Goal: Information Seeking & Learning: Learn about a topic

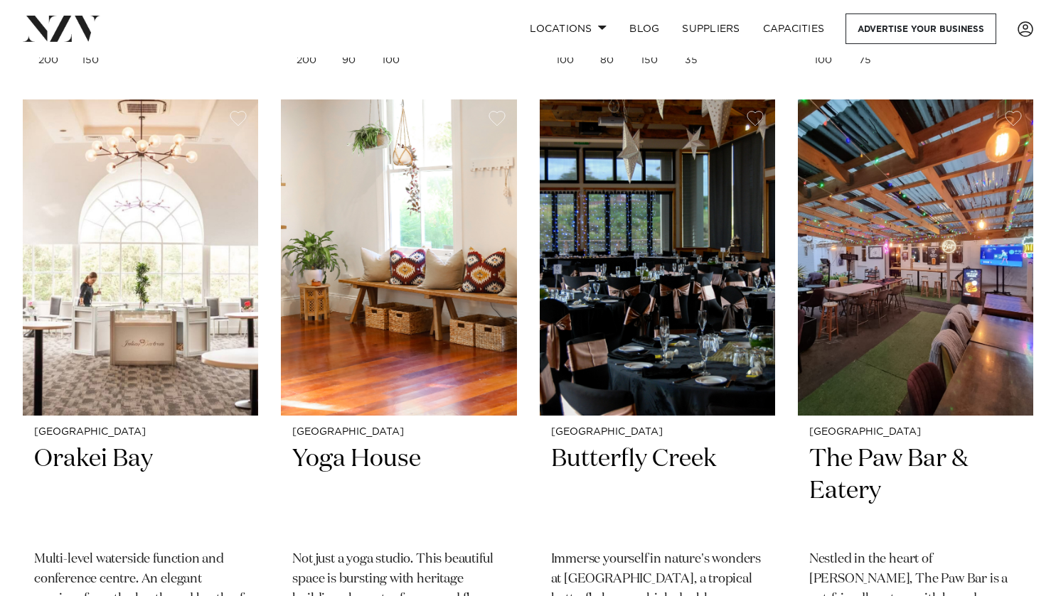
scroll to position [16145, 0]
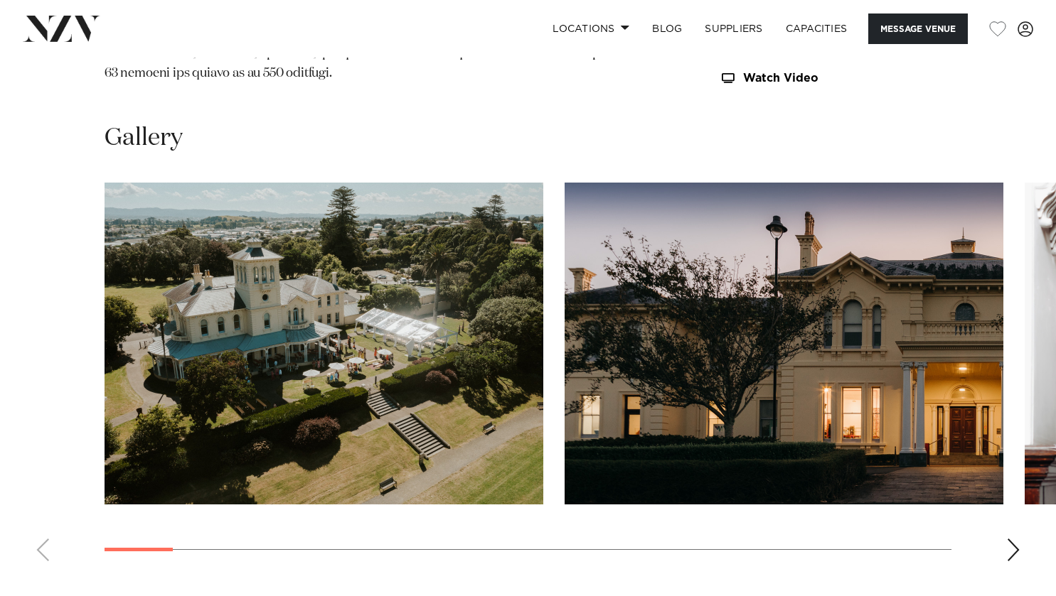
scroll to position [1280, 0]
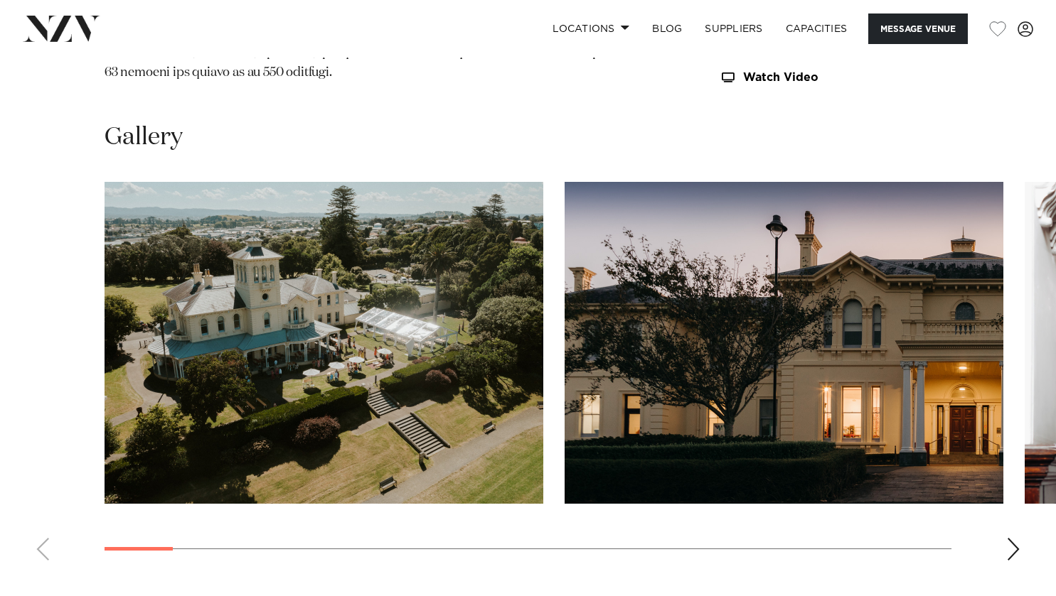
click at [1006, 538] on div "Next slide" at bounding box center [1013, 549] width 14 height 23
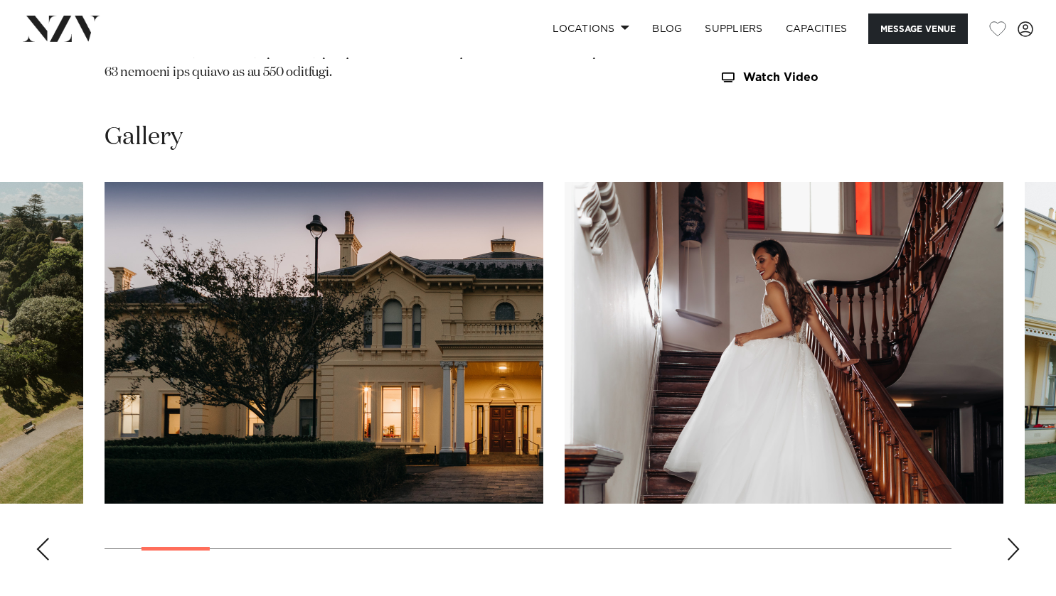
click at [1006, 538] on div "Next slide" at bounding box center [1013, 549] width 14 height 23
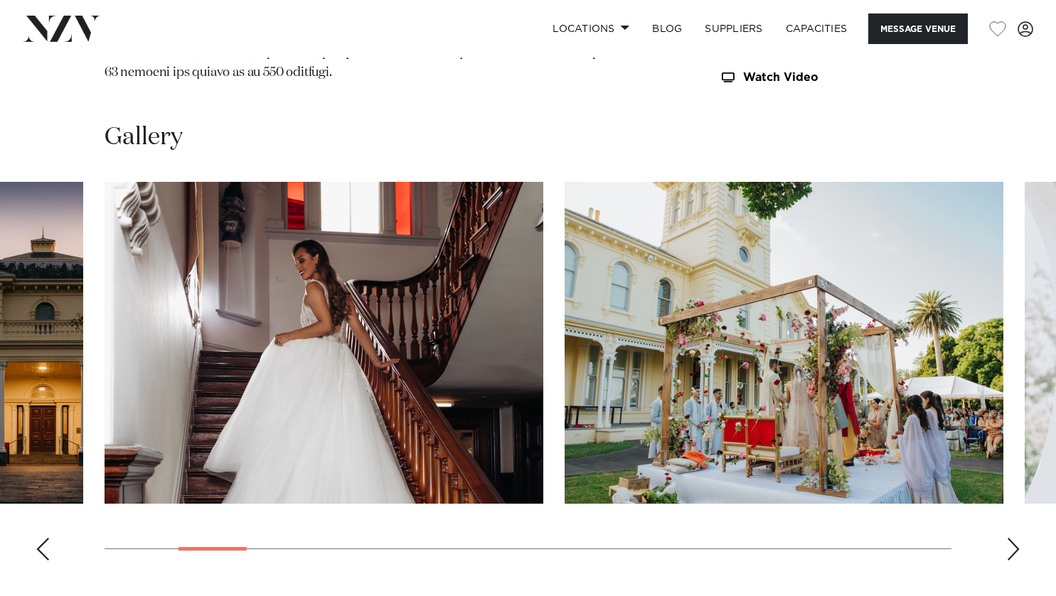
click at [1006, 538] on div "Next slide" at bounding box center [1013, 549] width 14 height 23
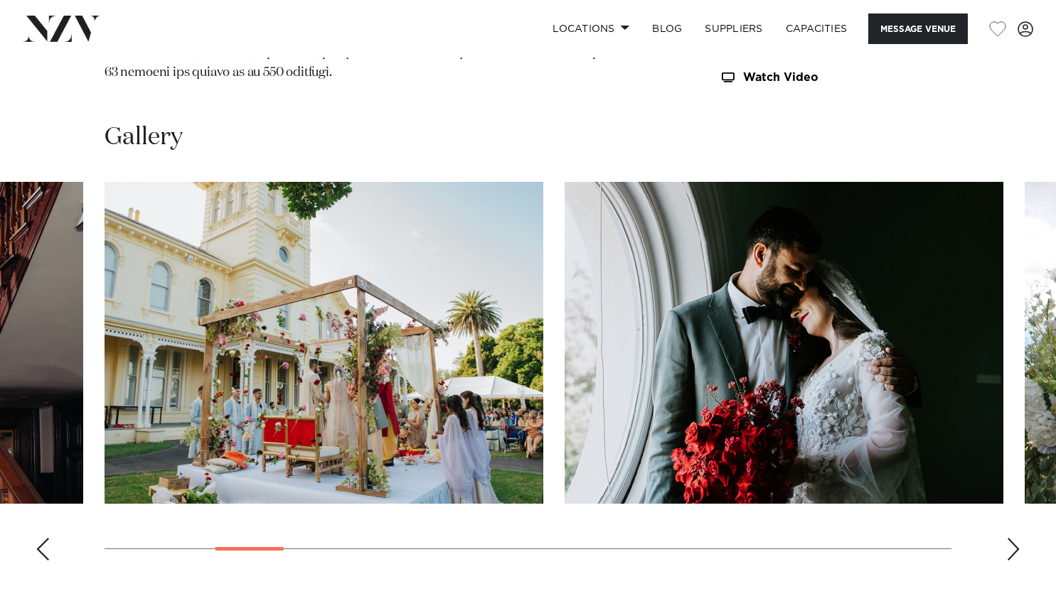
click at [1006, 538] on div "Next slide" at bounding box center [1013, 549] width 14 height 23
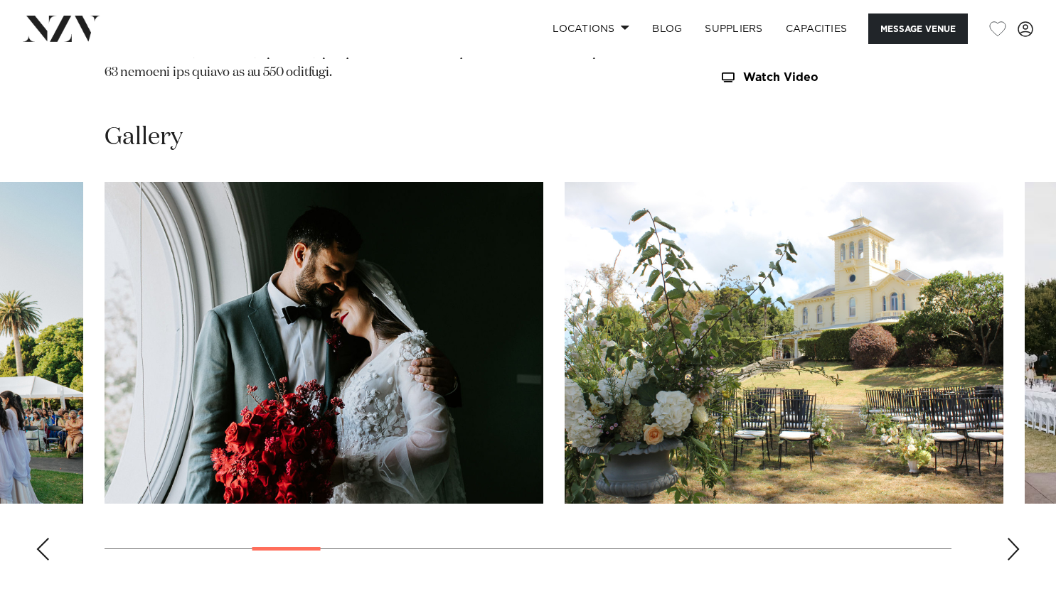
click at [1006, 538] on div "Next slide" at bounding box center [1013, 549] width 14 height 23
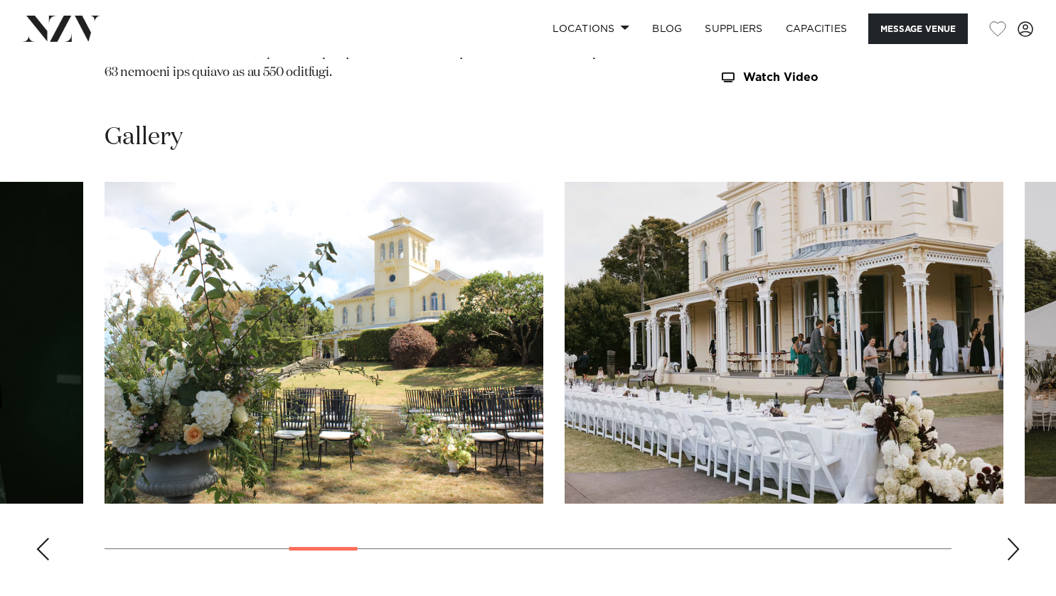
click at [1006, 538] on div "Next slide" at bounding box center [1013, 549] width 14 height 23
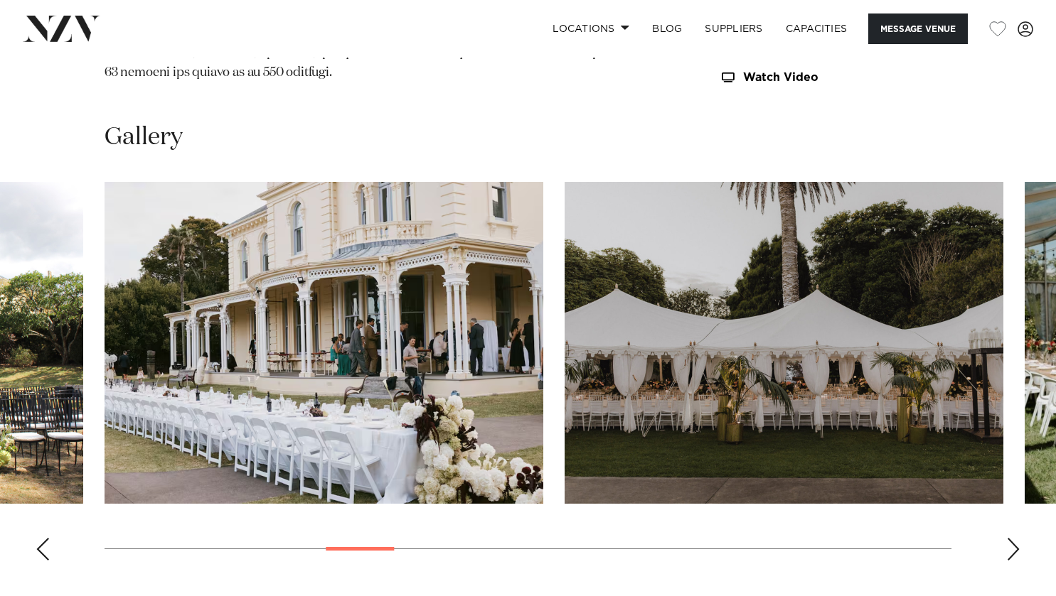
click at [1006, 538] on div "Next slide" at bounding box center [1013, 549] width 14 height 23
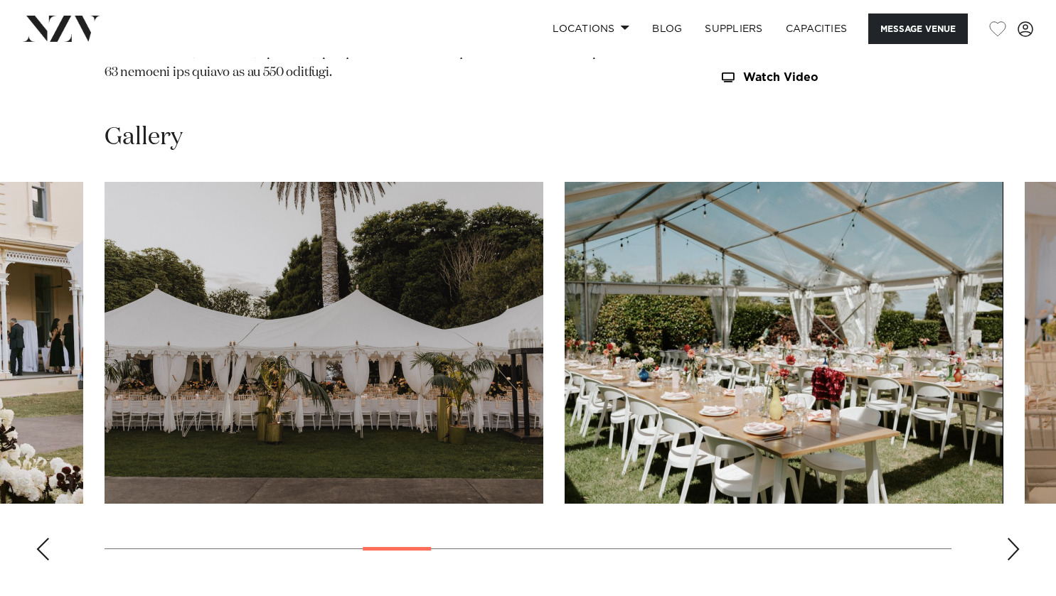
click at [1006, 538] on div "Next slide" at bounding box center [1013, 549] width 14 height 23
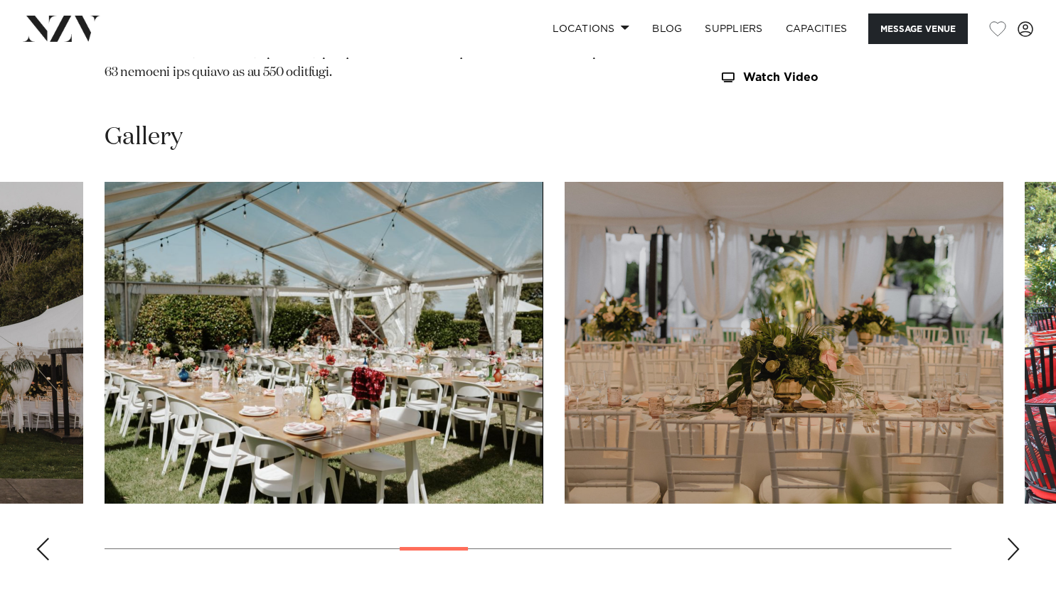
click at [1006, 538] on div "Next slide" at bounding box center [1013, 549] width 14 height 23
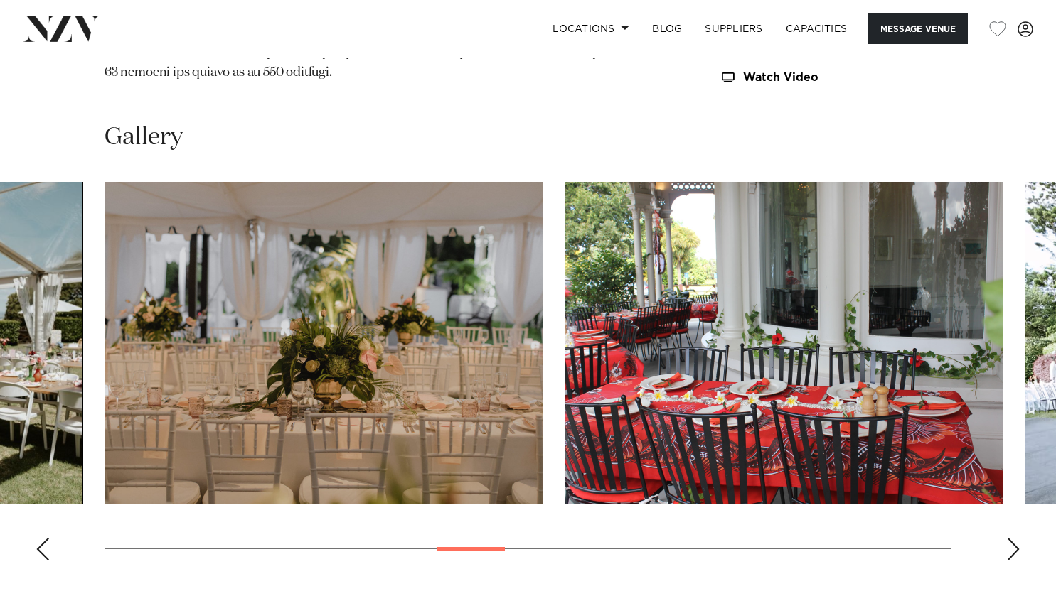
click at [1006, 538] on div "Next slide" at bounding box center [1013, 549] width 14 height 23
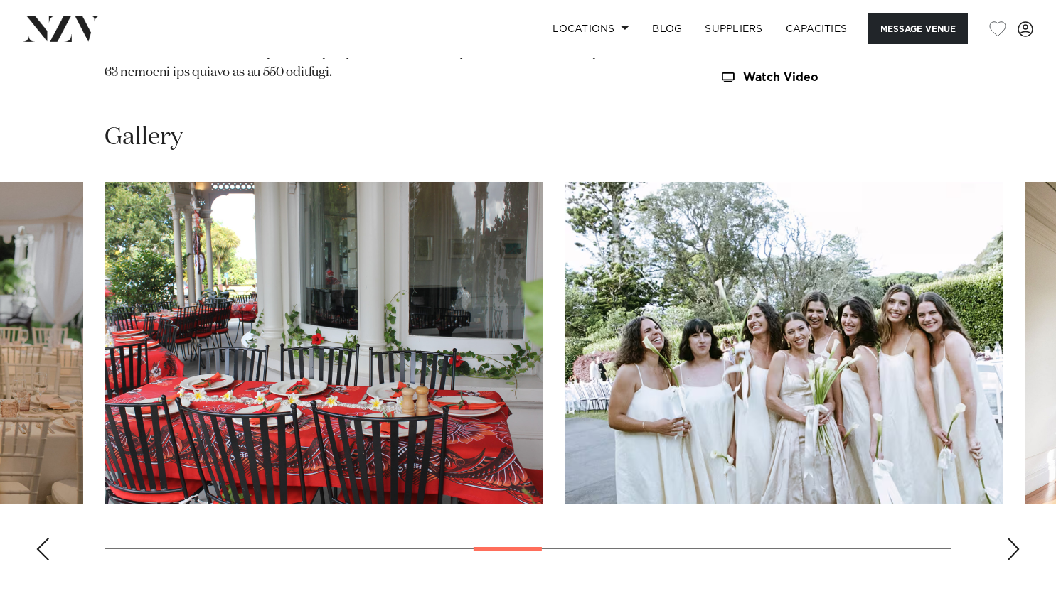
click at [1006, 538] on div "Next slide" at bounding box center [1013, 549] width 14 height 23
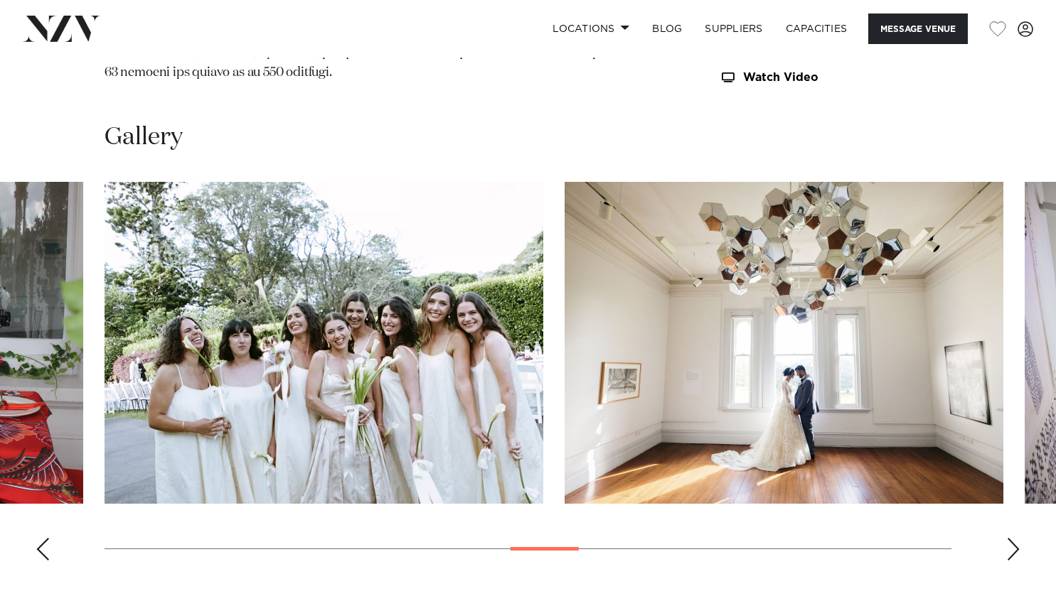
click at [1006, 538] on div "Next slide" at bounding box center [1013, 549] width 14 height 23
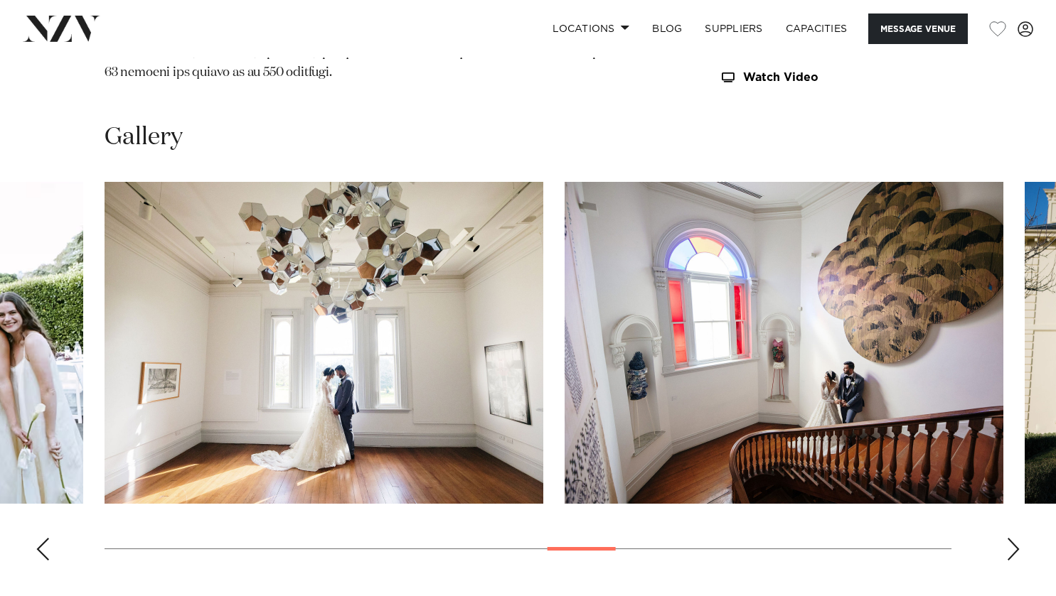
click at [1006, 538] on div "Next slide" at bounding box center [1013, 549] width 14 height 23
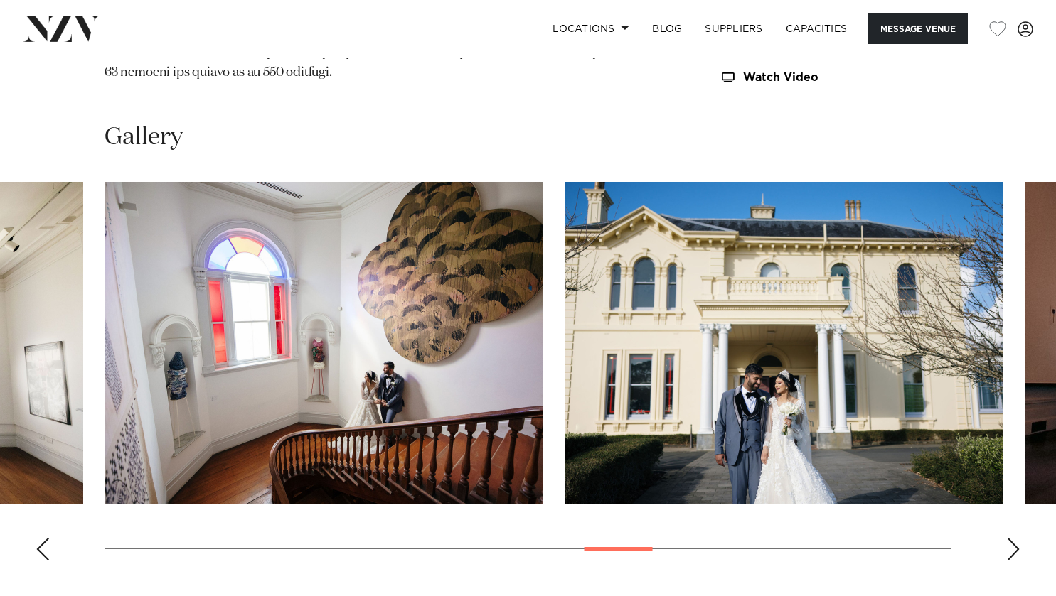
click at [1006, 538] on div "Next slide" at bounding box center [1013, 549] width 14 height 23
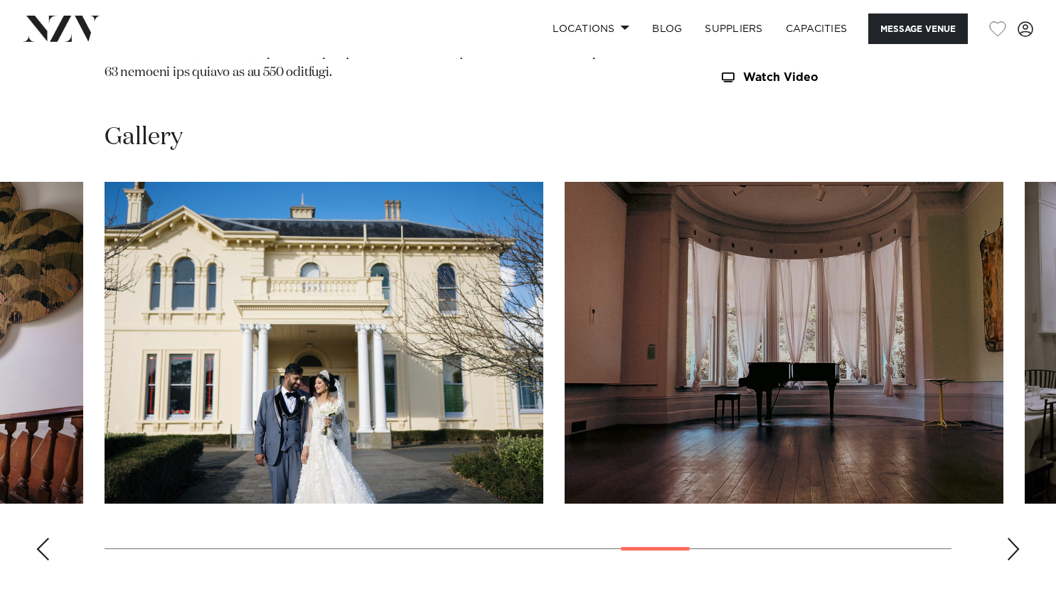
click at [1006, 538] on div "Next slide" at bounding box center [1013, 549] width 14 height 23
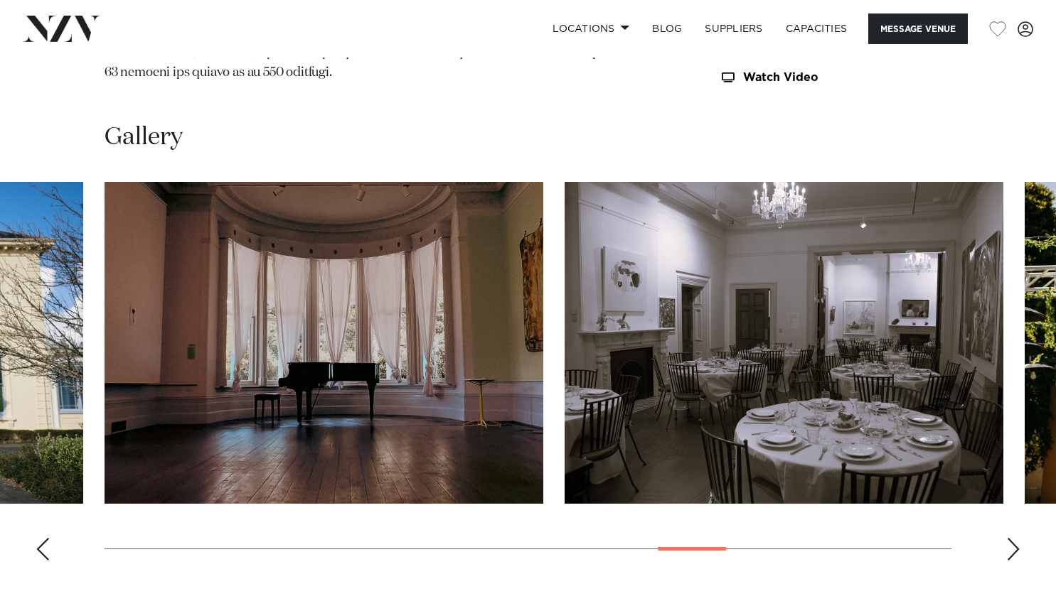
click at [1006, 538] on div "Next slide" at bounding box center [1013, 549] width 14 height 23
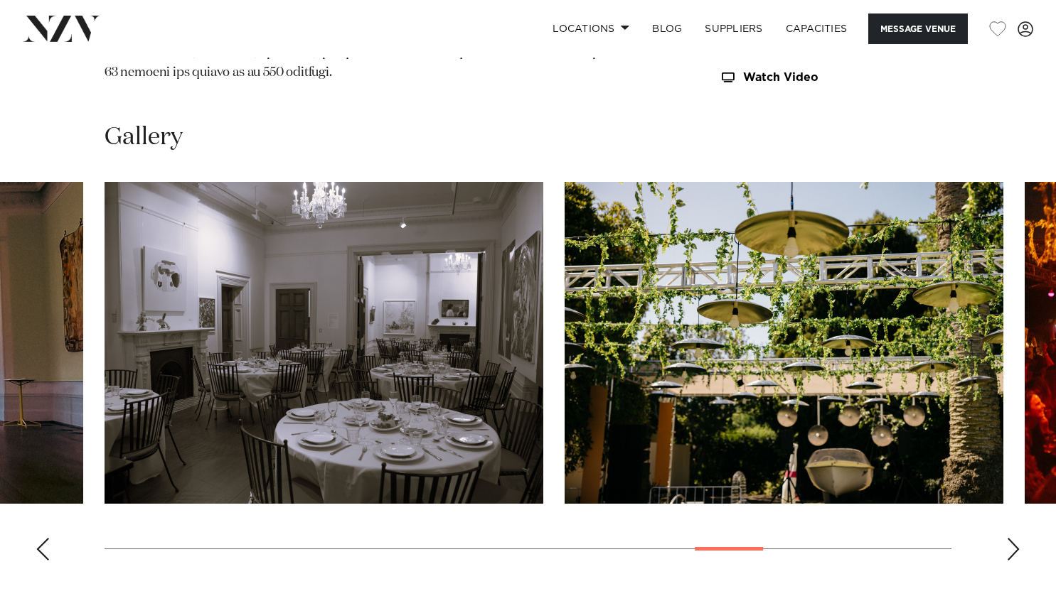
click at [1006, 538] on div "Next slide" at bounding box center [1013, 549] width 14 height 23
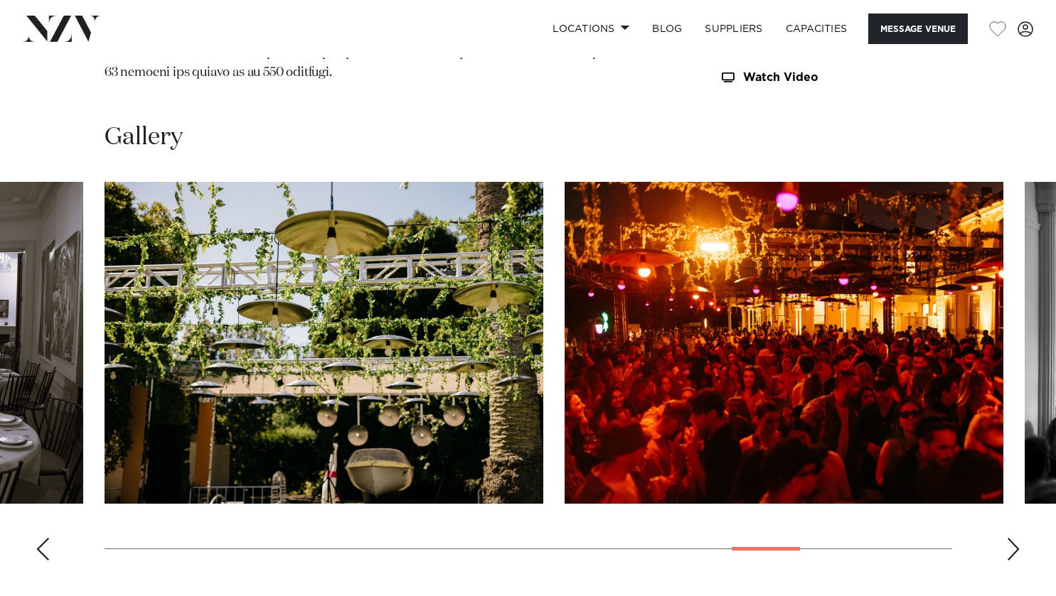
click at [1006, 538] on div "Next slide" at bounding box center [1013, 549] width 14 height 23
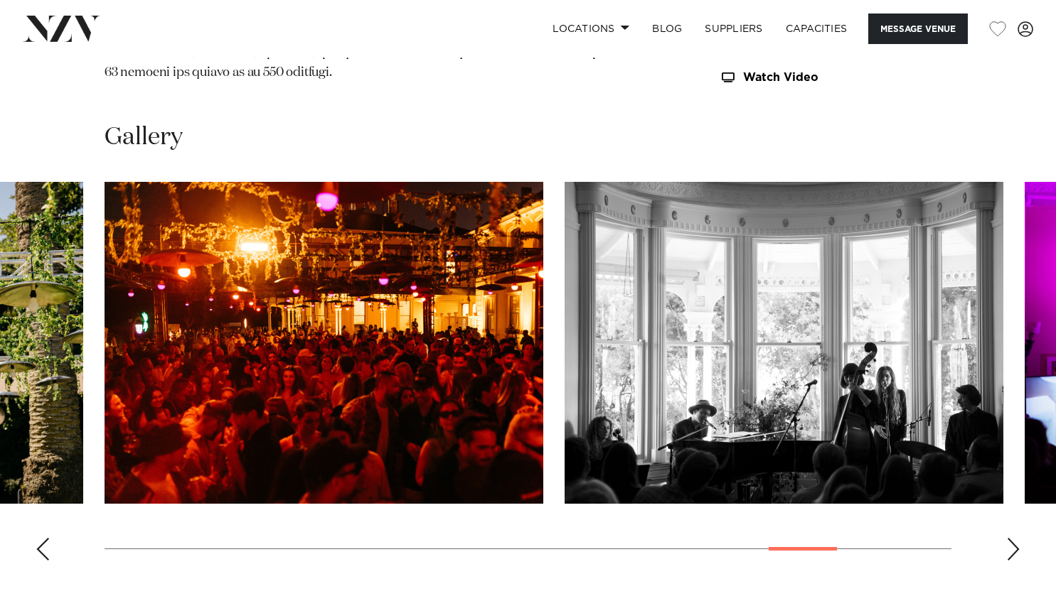
click at [1006, 538] on div "Next slide" at bounding box center [1013, 549] width 14 height 23
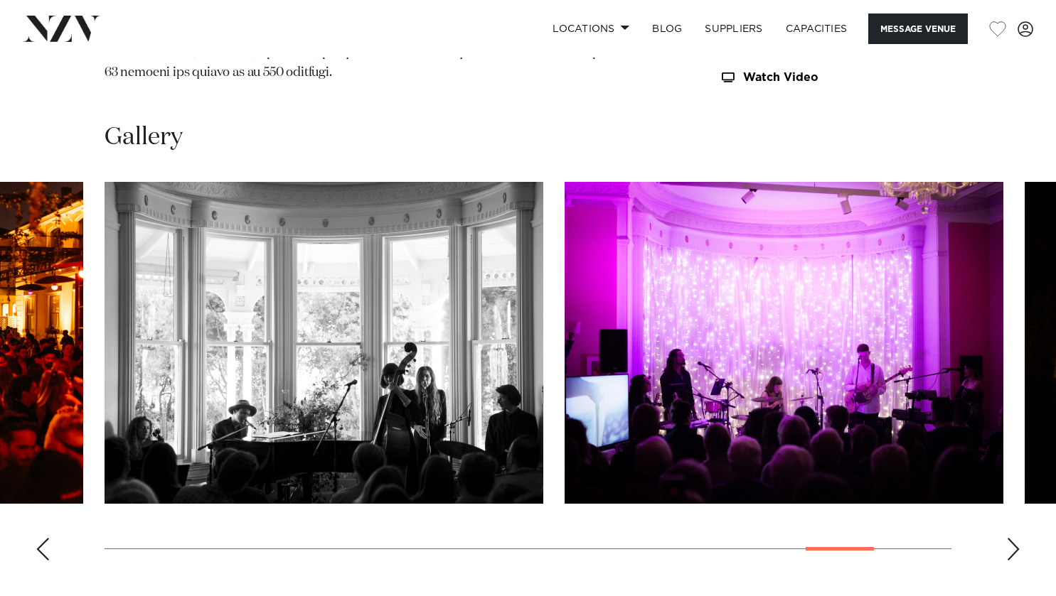
click at [1006, 538] on div "Next slide" at bounding box center [1013, 549] width 14 height 23
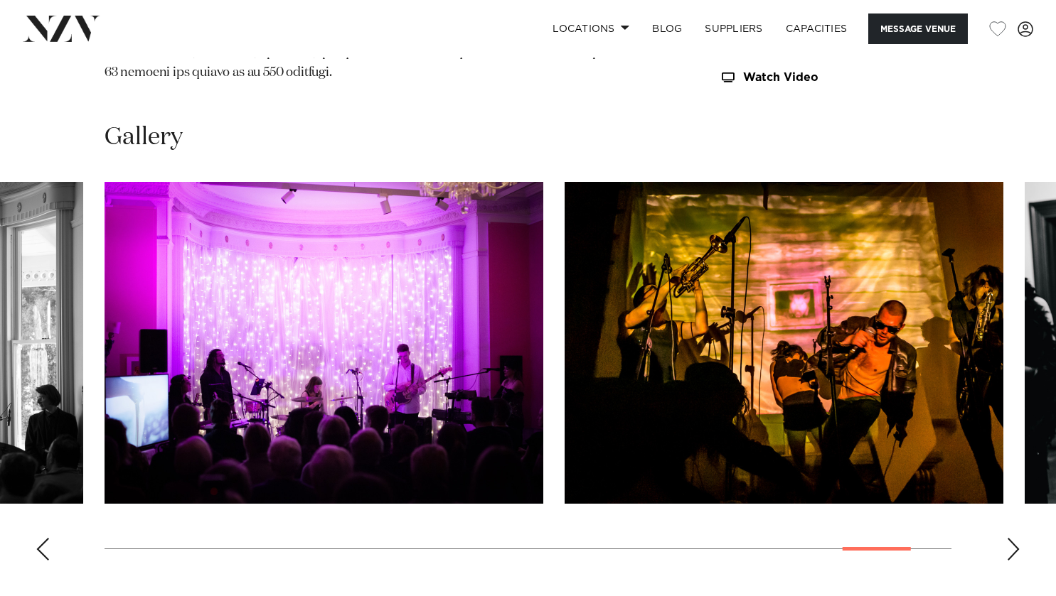
click at [1006, 538] on div "Next slide" at bounding box center [1013, 549] width 14 height 23
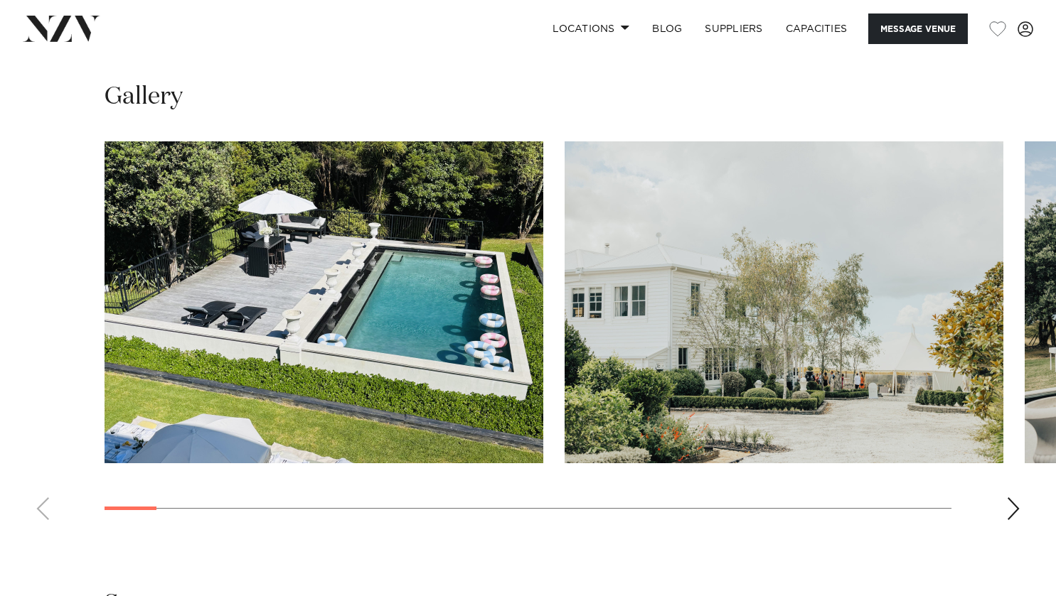
scroll to position [1211, 0]
click at [1005, 511] on swiper-container at bounding box center [528, 336] width 1056 height 390
click at [1018, 506] on div "Next slide" at bounding box center [1013, 508] width 14 height 23
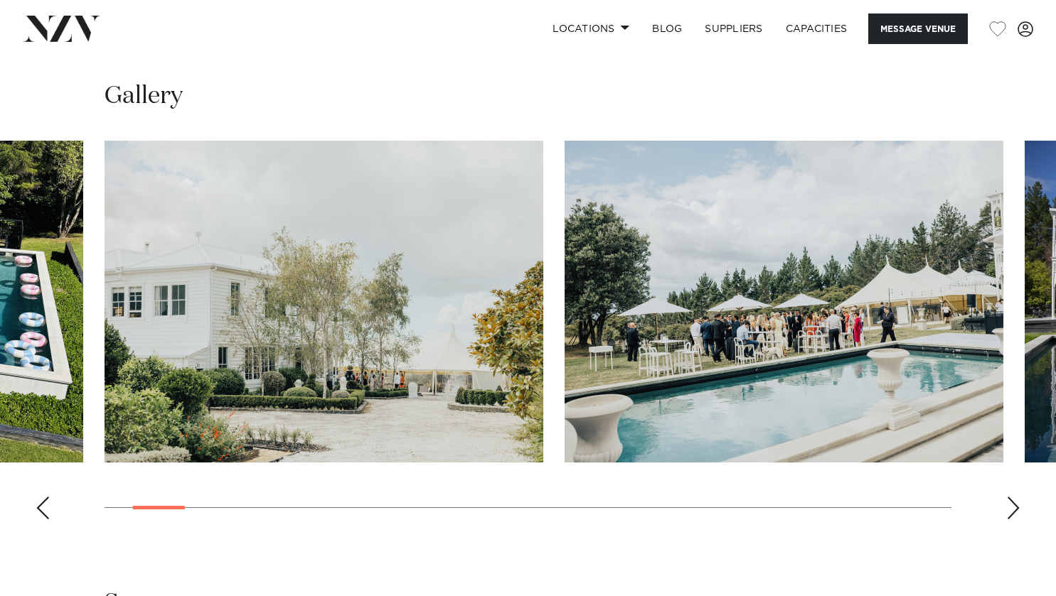
click at [1018, 506] on div "Next slide" at bounding box center [1013, 508] width 14 height 23
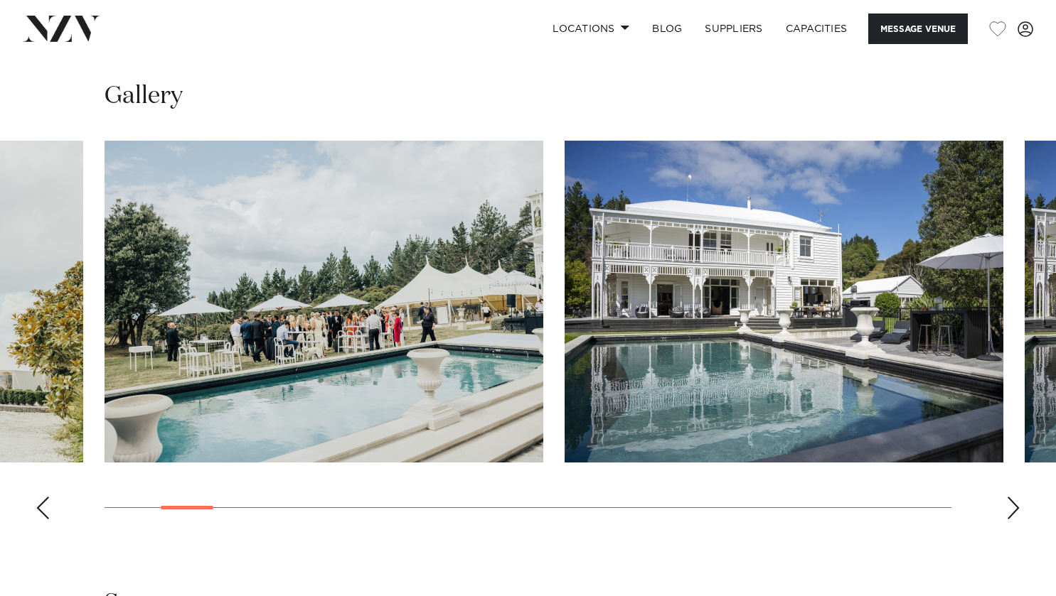
click at [1018, 506] on div "Next slide" at bounding box center [1013, 508] width 14 height 23
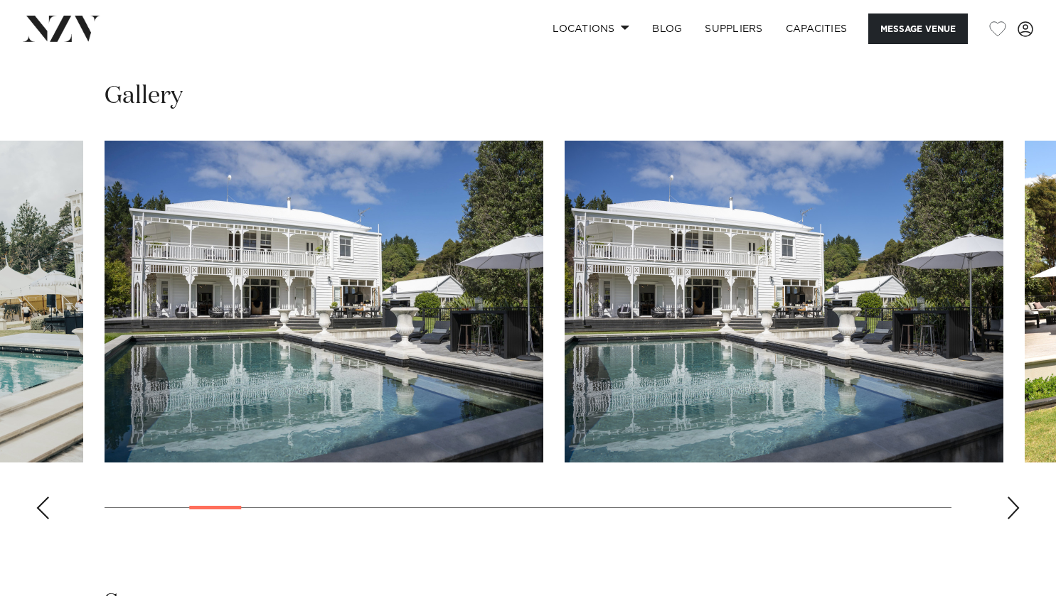
click at [1018, 506] on div "Next slide" at bounding box center [1013, 508] width 14 height 23
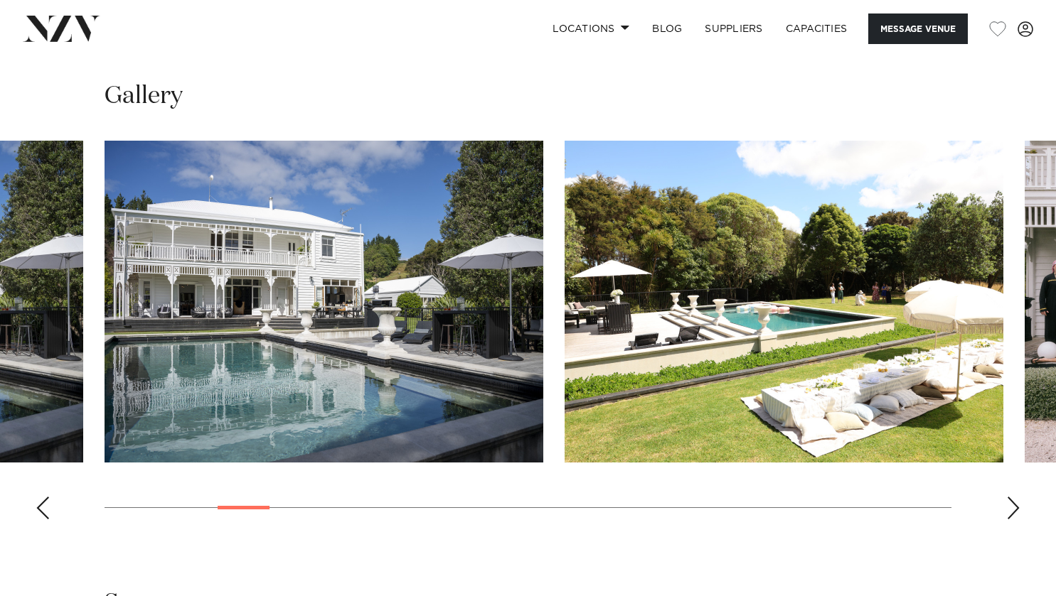
click at [1018, 506] on div "Next slide" at bounding box center [1013, 508] width 14 height 23
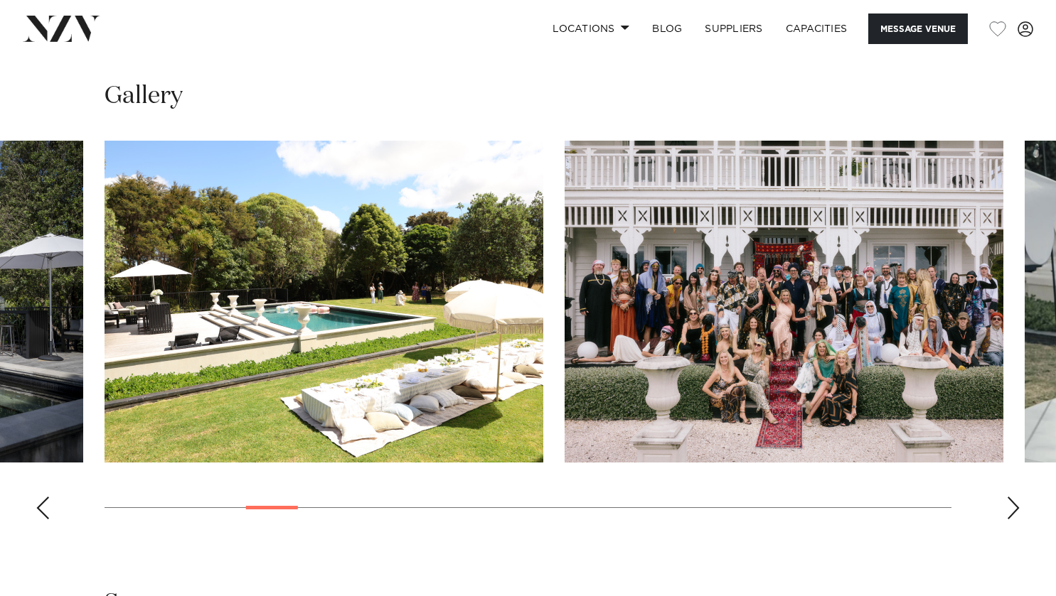
click at [1018, 506] on div "Next slide" at bounding box center [1013, 508] width 14 height 23
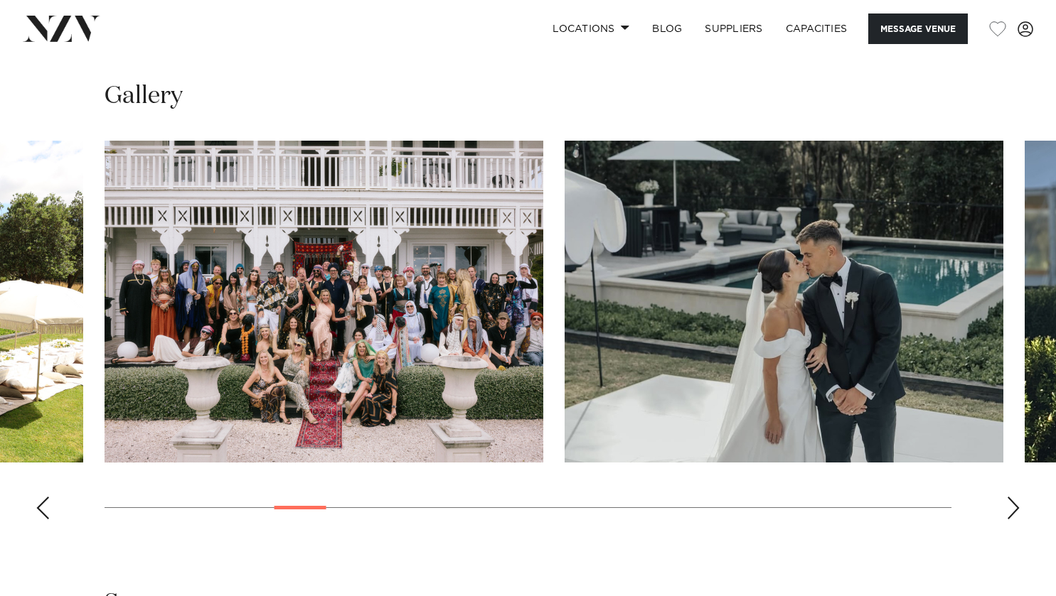
click at [1015, 503] on div "Next slide" at bounding box center [1013, 508] width 14 height 23
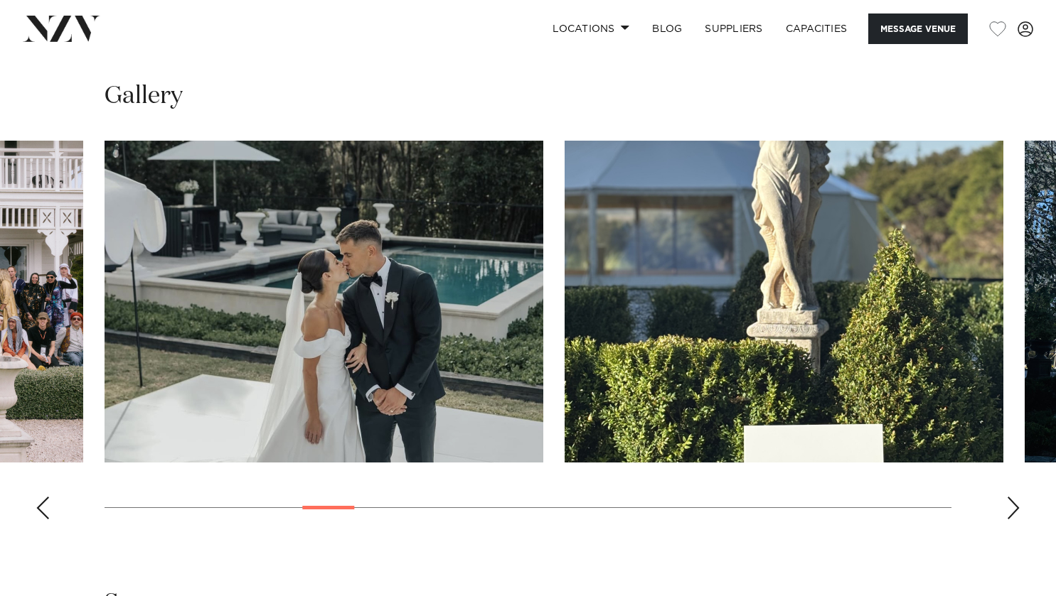
click at [1015, 503] on div "Next slide" at bounding box center [1013, 508] width 14 height 23
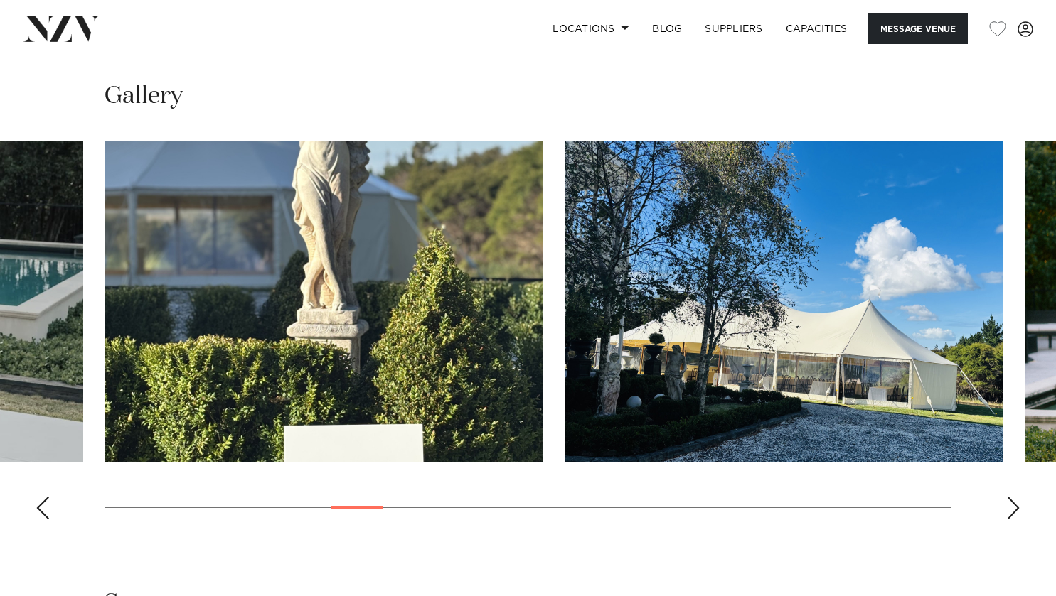
click at [1015, 503] on div "Next slide" at bounding box center [1013, 508] width 14 height 23
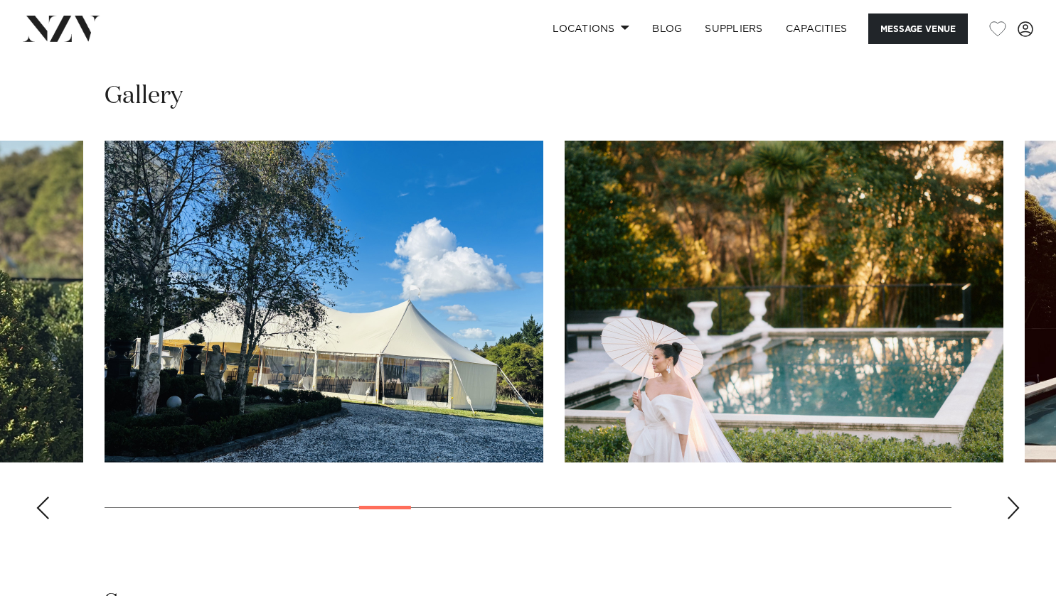
click at [1015, 503] on div "Next slide" at bounding box center [1013, 508] width 14 height 23
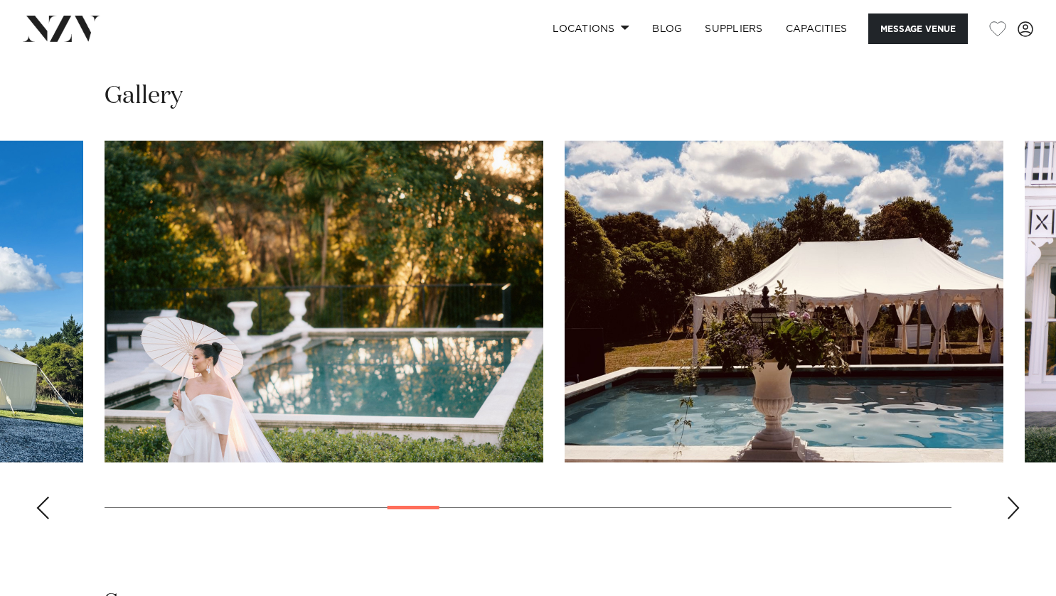
click at [1015, 503] on div "Next slide" at bounding box center [1013, 508] width 14 height 23
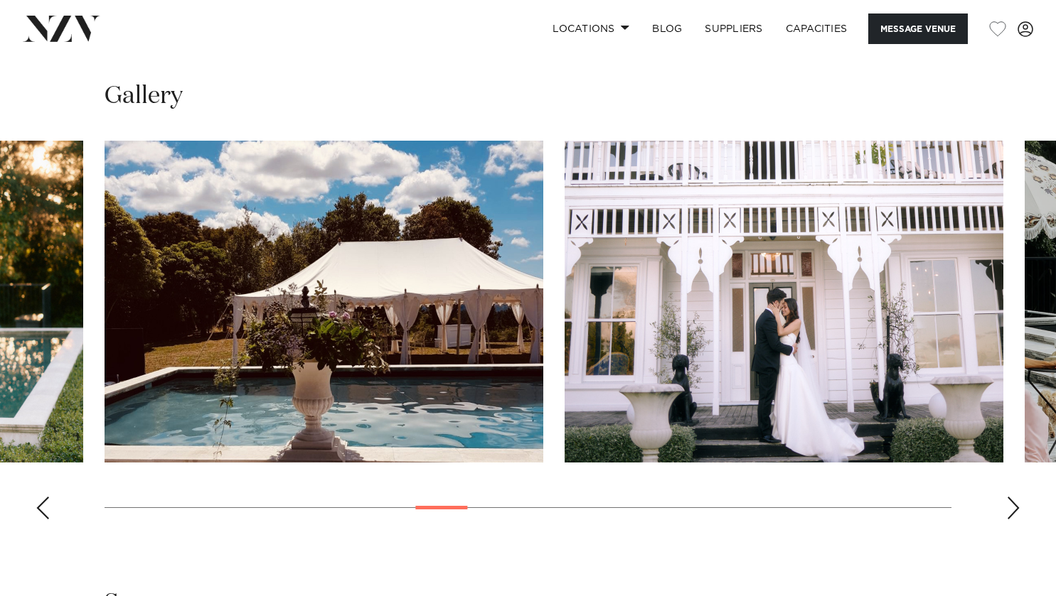
click at [1015, 503] on div "Next slide" at bounding box center [1013, 508] width 14 height 23
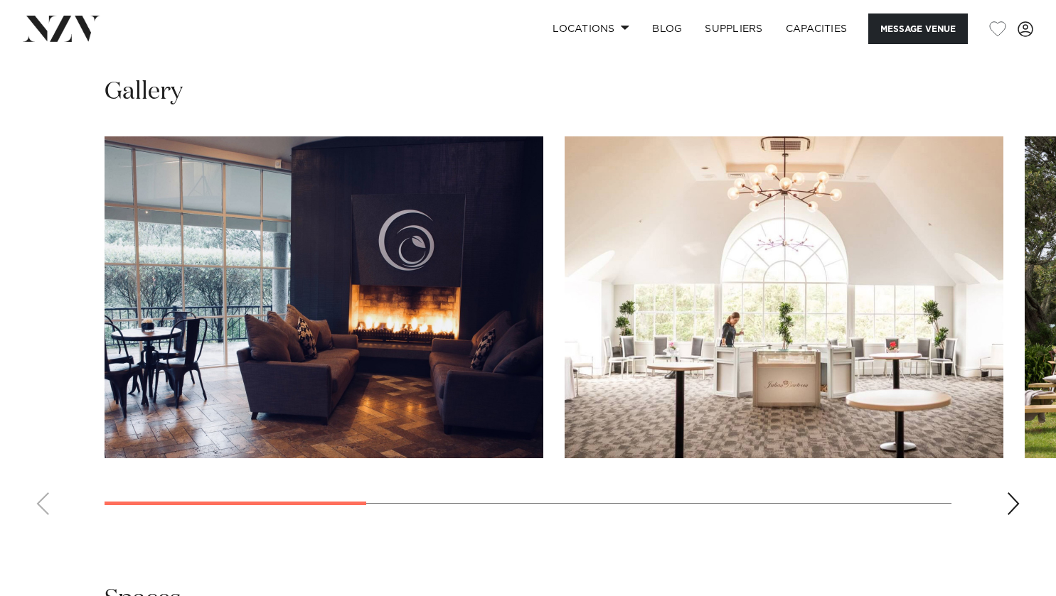
scroll to position [1267, 0]
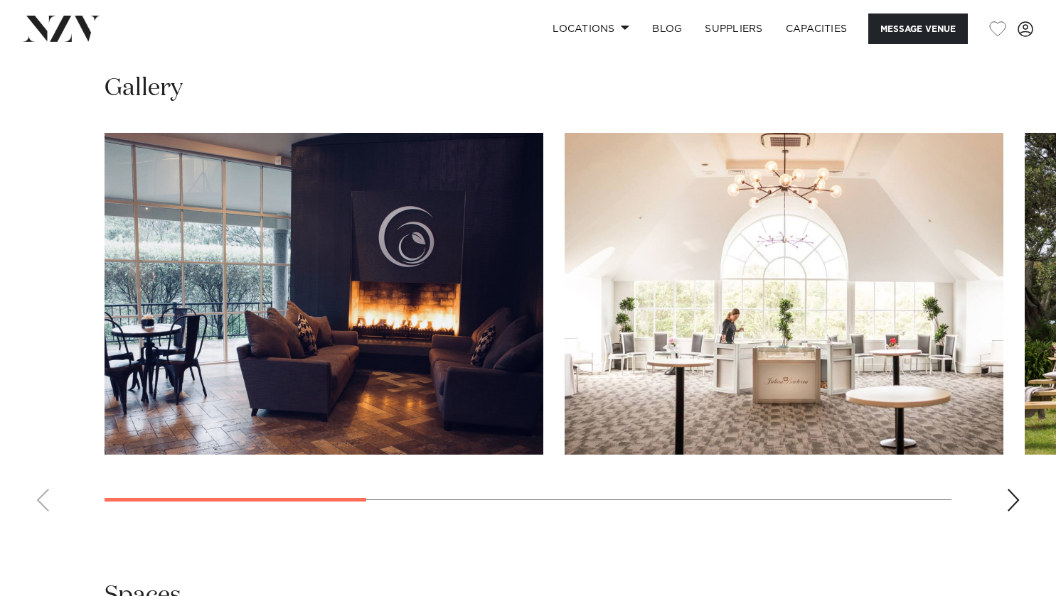
click at [1014, 489] on div "Next slide" at bounding box center [1013, 500] width 14 height 23
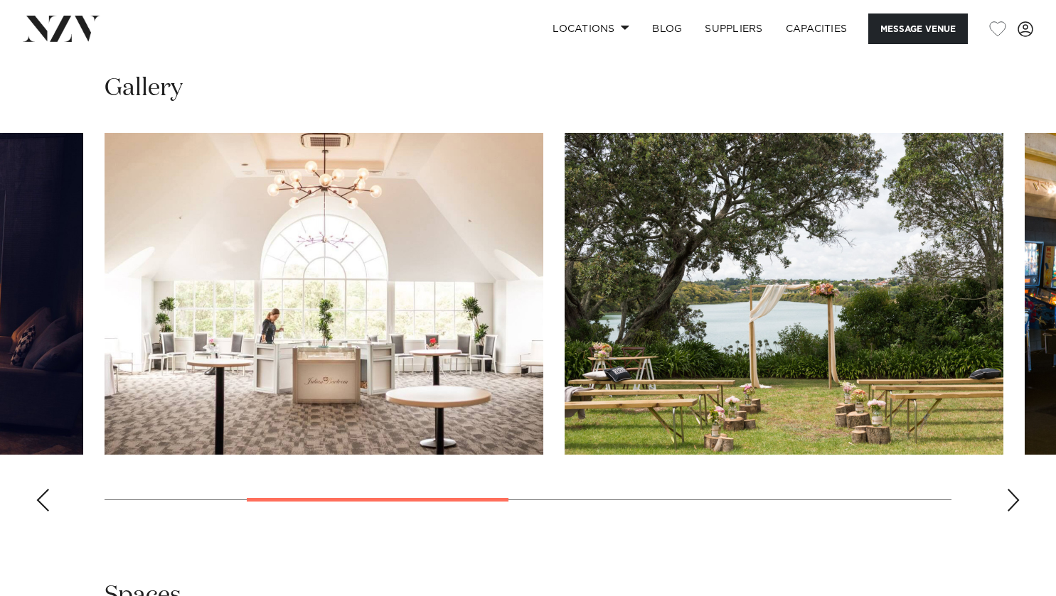
click at [1014, 489] on div "Next slide" at bounding box center [1013, 500] width 14 height 23
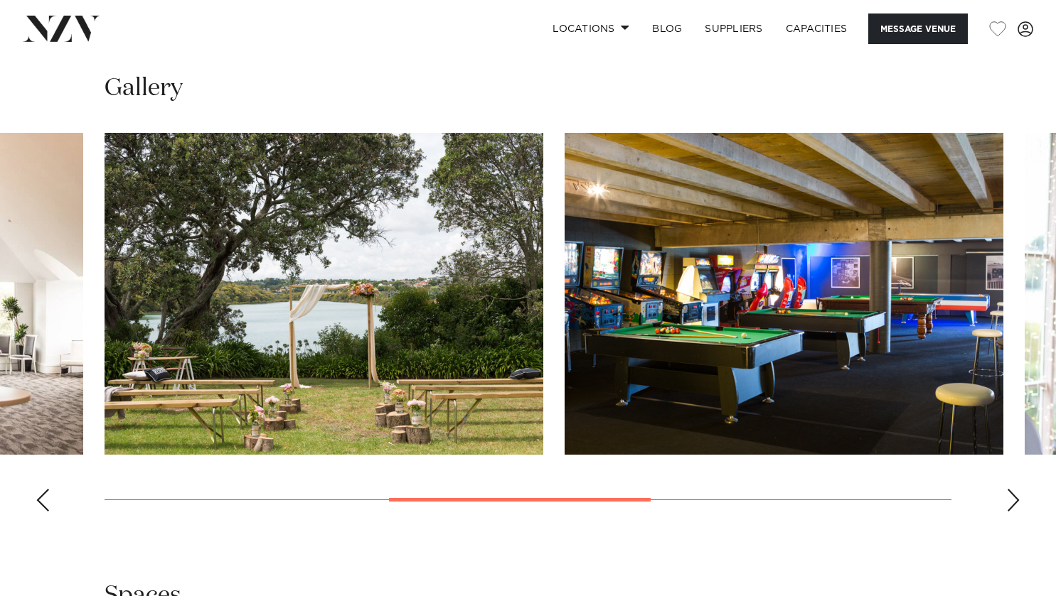
click at [1014, 489] on div "Next slide" at bounding box center [1013, 500] width 14 height 23
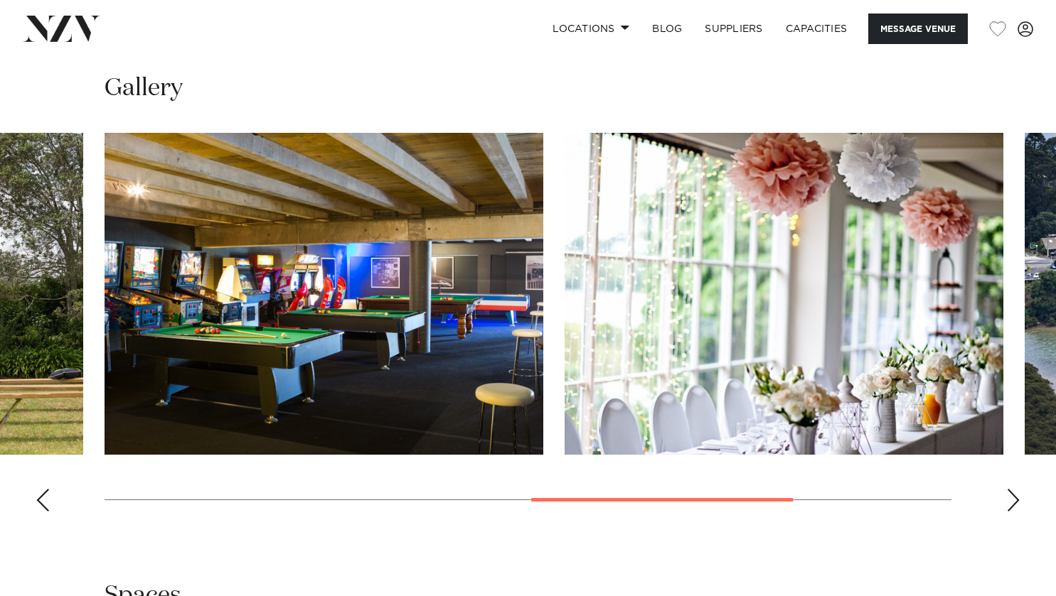
click at [1014, 489] on div "Next slide" at bounding box center [1013, 500] width 14 height 23
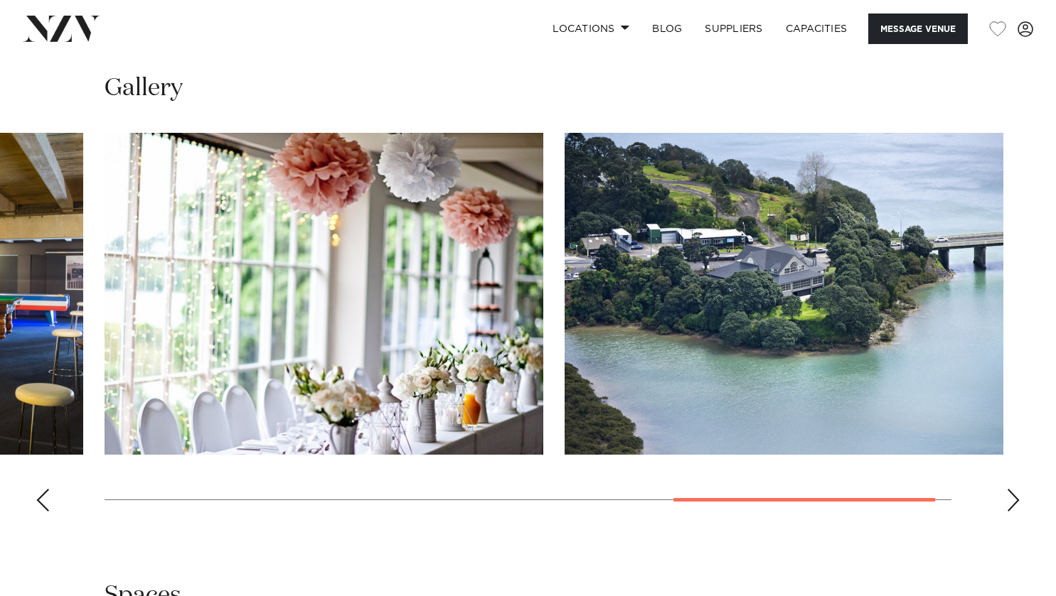
click at [1014, 489] on div "Next slide" at bounding box center [1013, 500] width 14 height 23
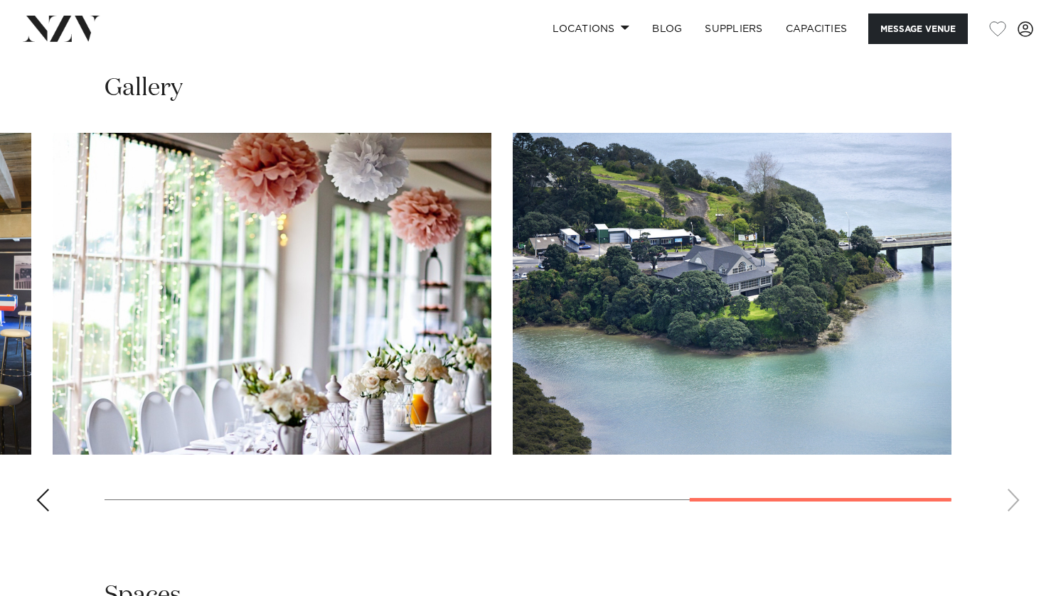
click at [1013, 471] on swiper-container at bounding box center [528, 328] width 1056 height 390
click at [46, 489] on div "Previous slide" at bounding box center [43, 500] width 14 height 23
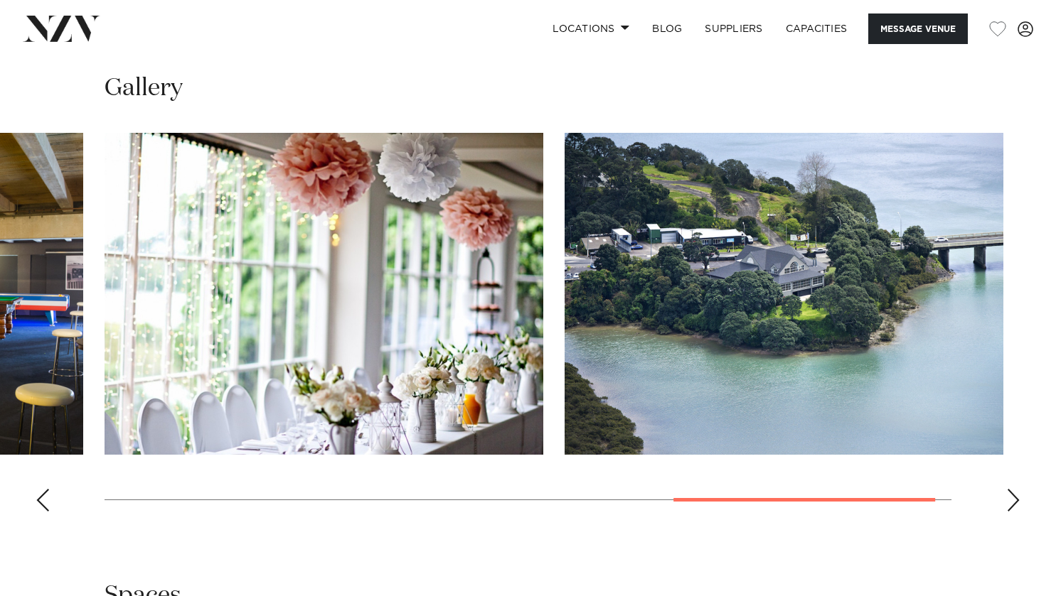
click at [46, 489] on div "Previous slide" at bounding box center [43, 500] width 14 height 23
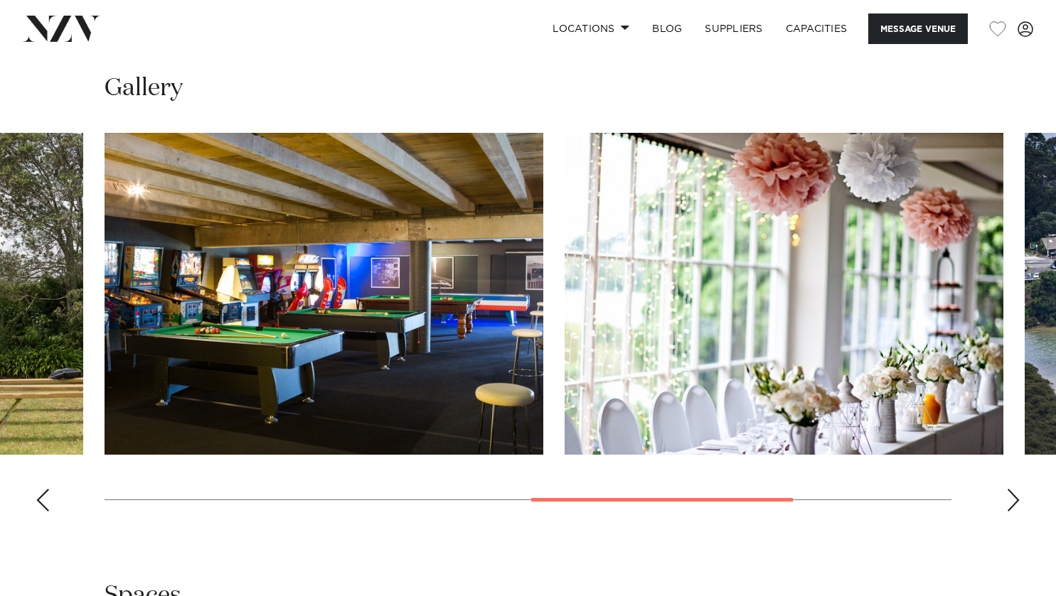
click at [46, 489] on div "Previous slide" at bounding box center [43, 500] width 14 height 23
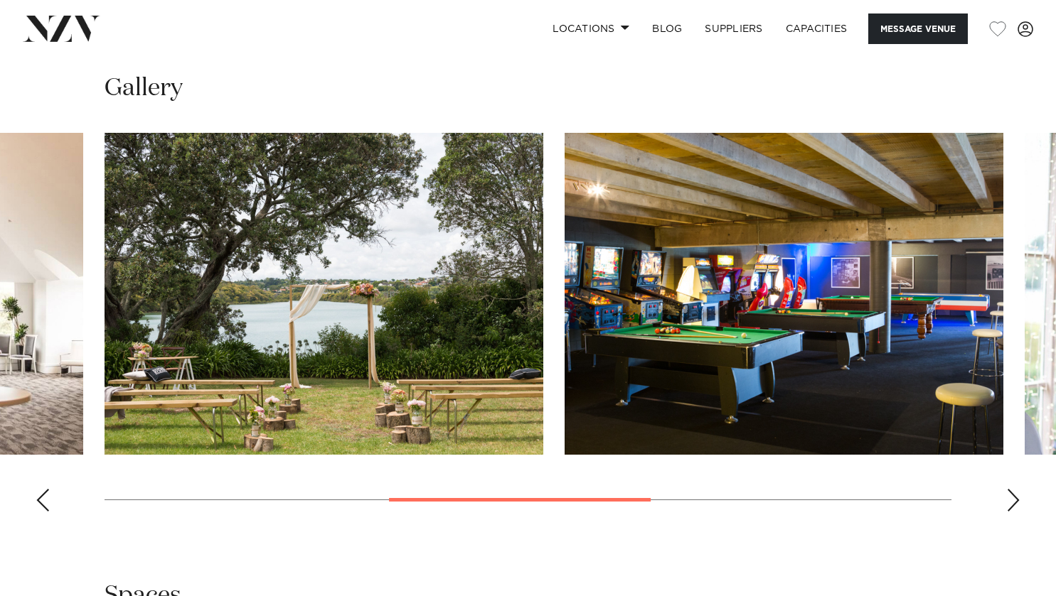
click at [46, 489] on div "Previous slide" at bounding box center [43, 500] width 14 height 23
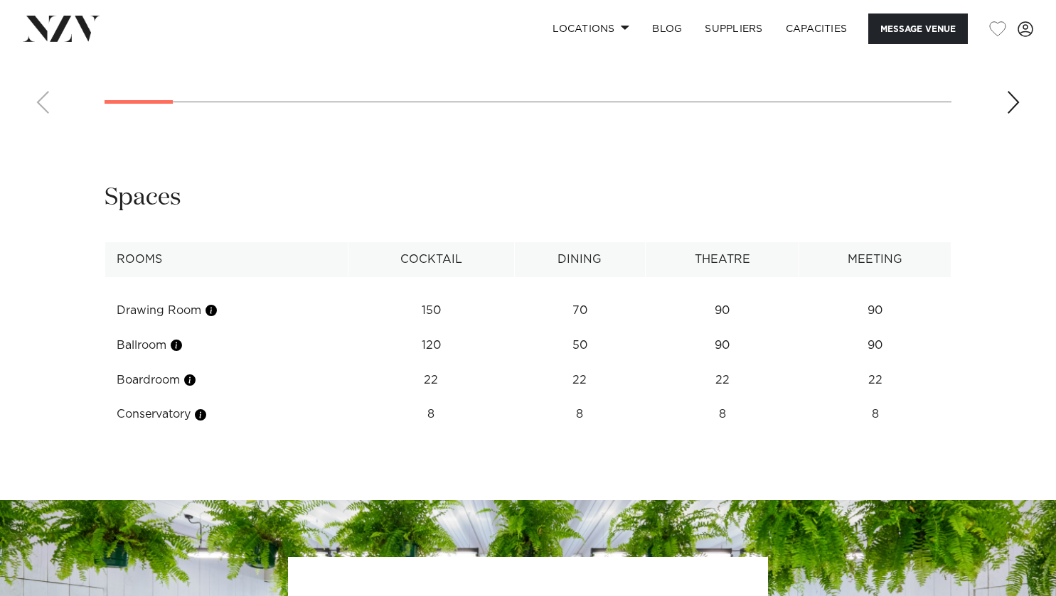
scroll to position [1726, 0]
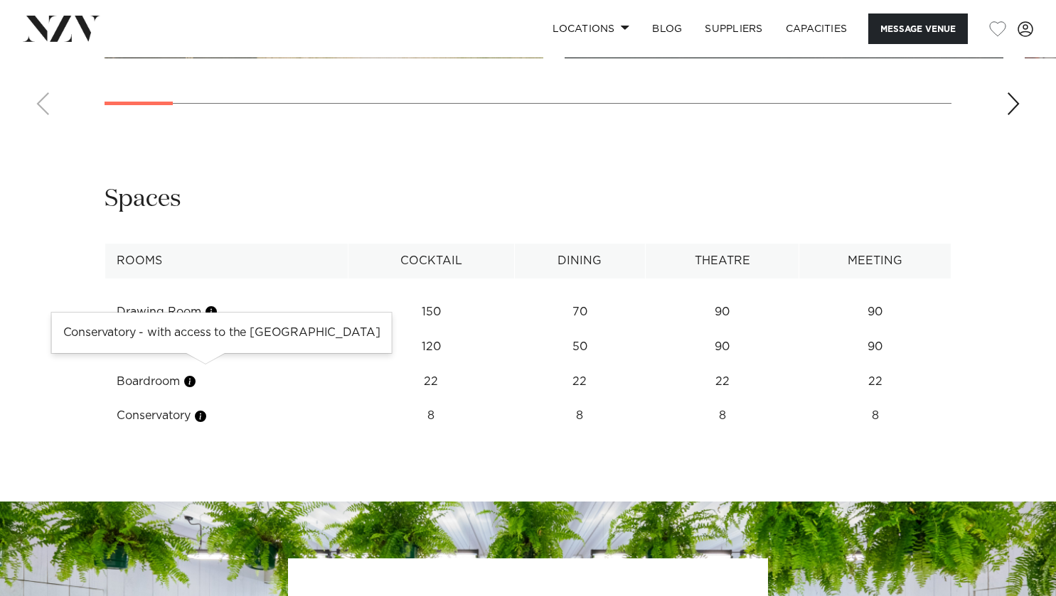
click at [205, 409] on button "button" at bounding box center [200, 416] width 14 height 14
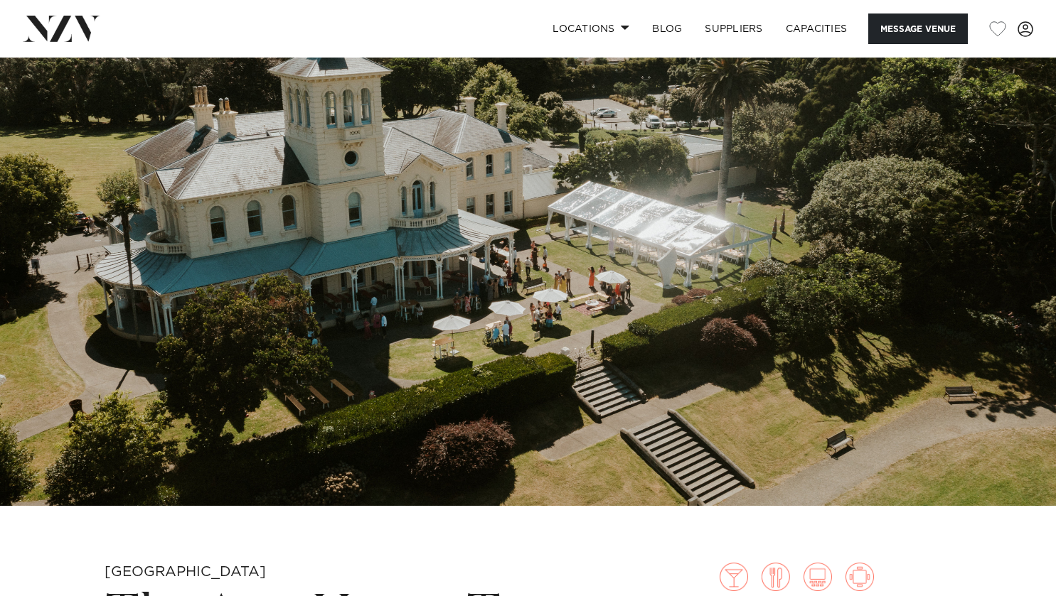
scroll to position [0, 0]
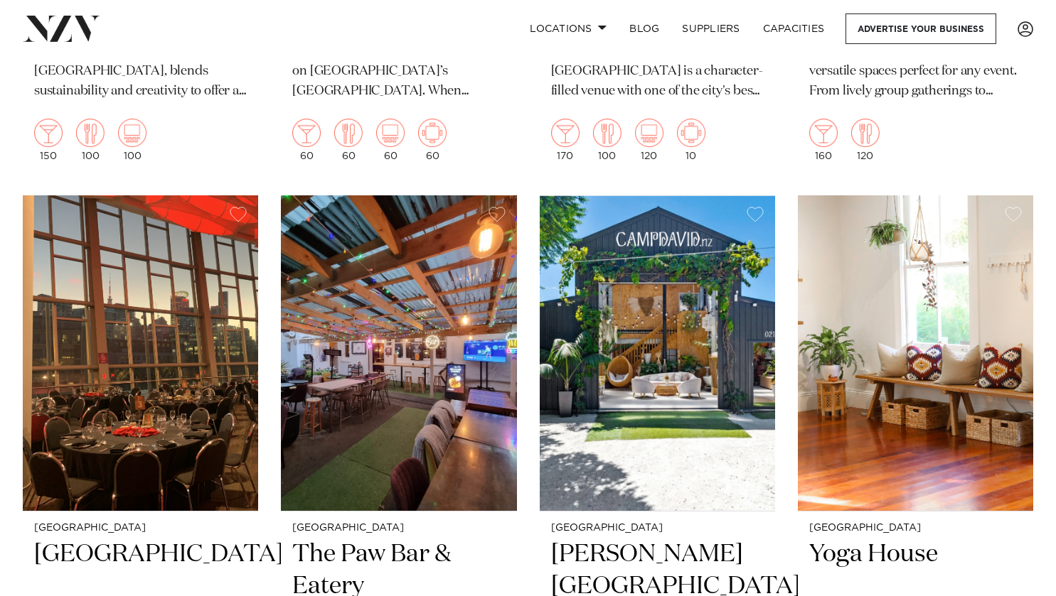
scroll to position [18560, 0]
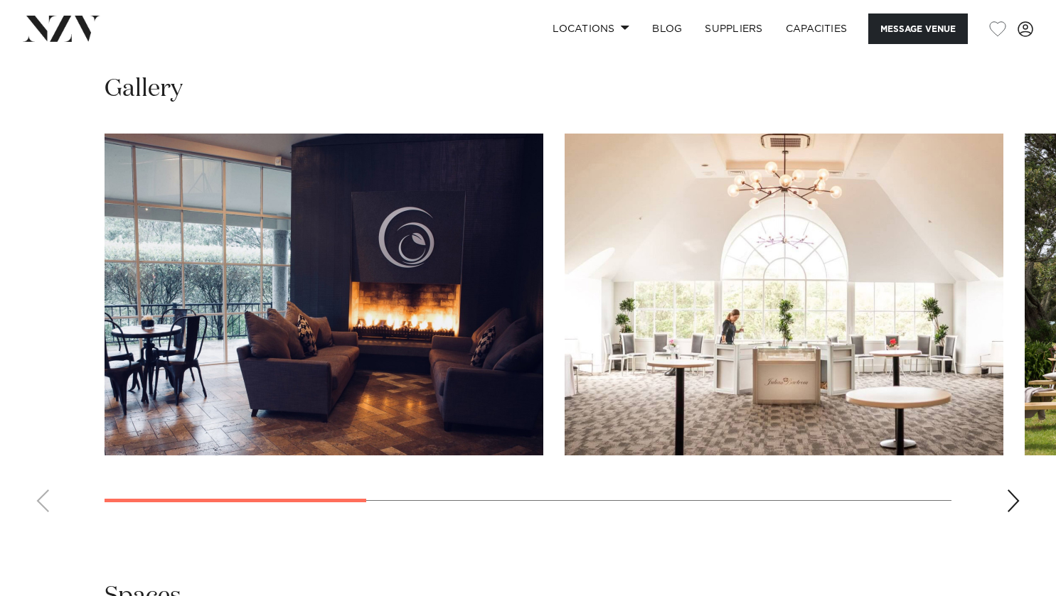
scroll to position [1261, 0]
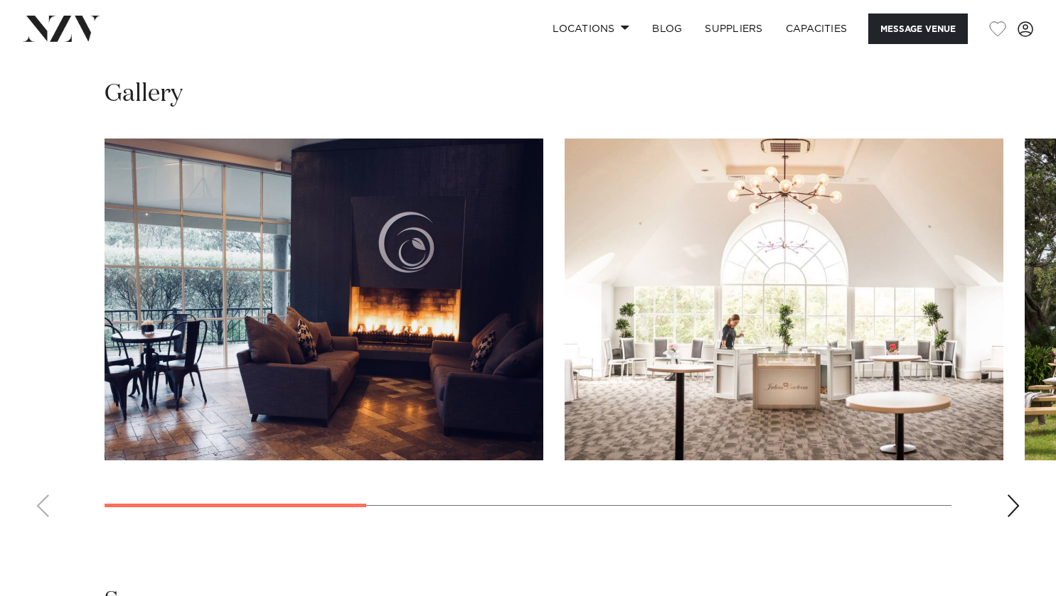
click at [1014, 495] on div "Next slide" at bounding box center [1013, 506] width 14 height 23
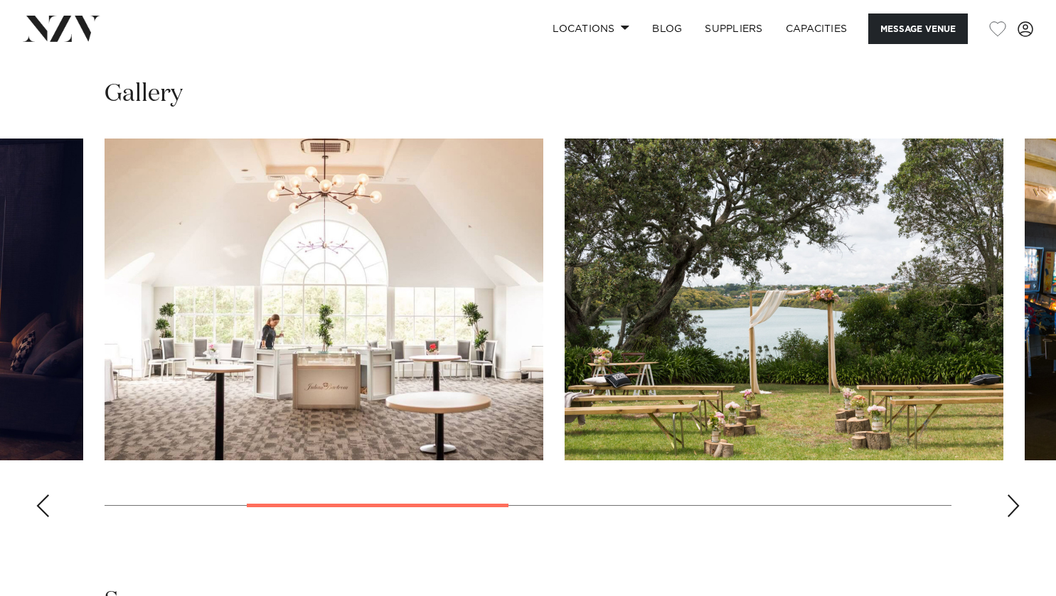
click at [1014, 495] on div "Next slide" at bounding box center [1013, 506] width 14 height 23
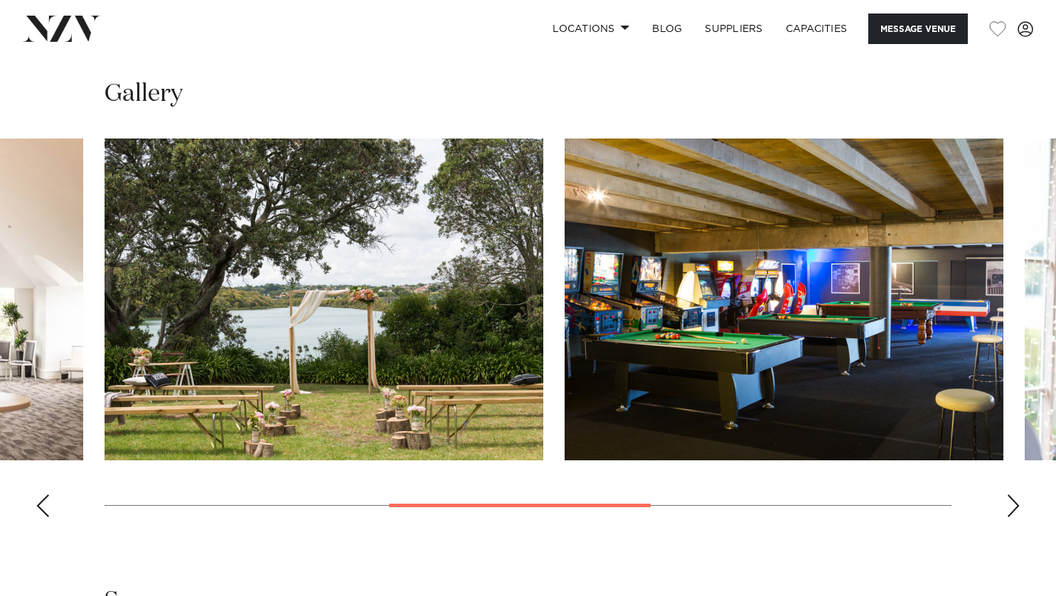
click at [1014, 495] on div "Next slide" at bounding box center [1013, 506] width 14 height 23
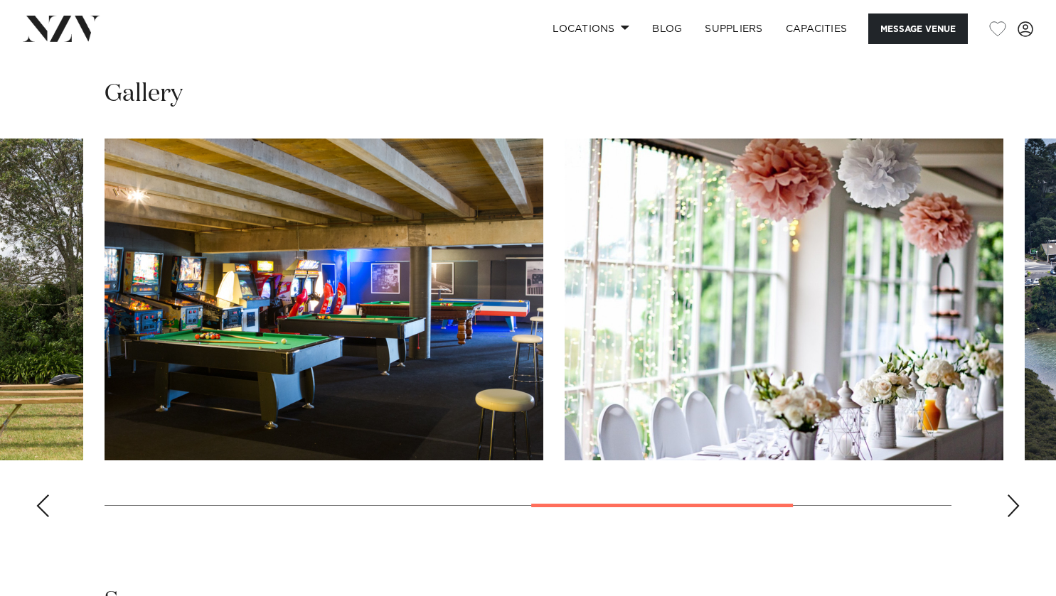
click at [1014, 495] on div "Next slide" at bounding box center [1013, 506] width 14 height 23
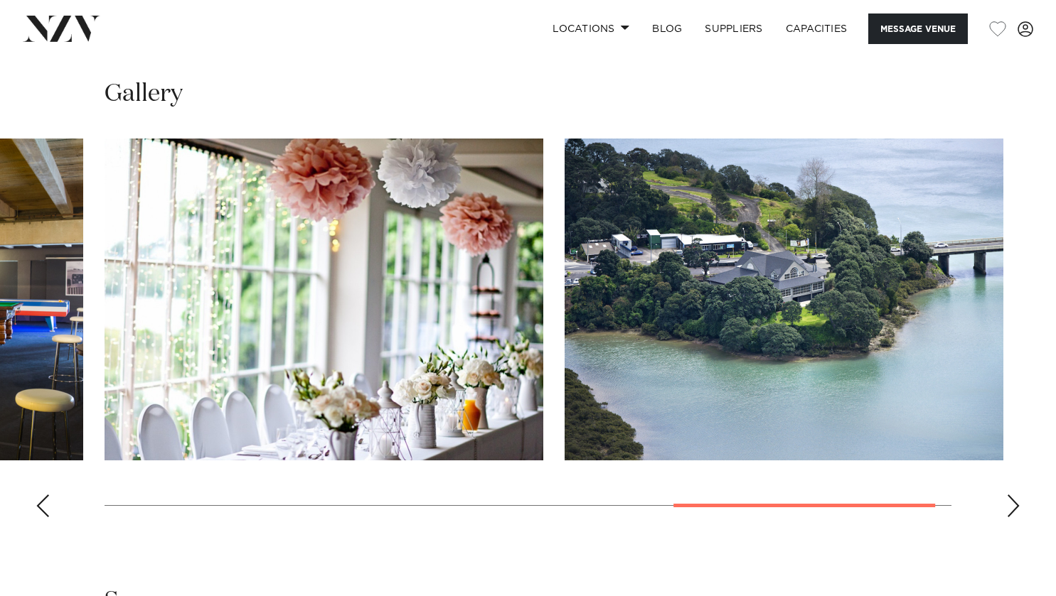
click at [1014, 495] on div "Next slide" at bounding box center [1013, 506] width 14 height 23
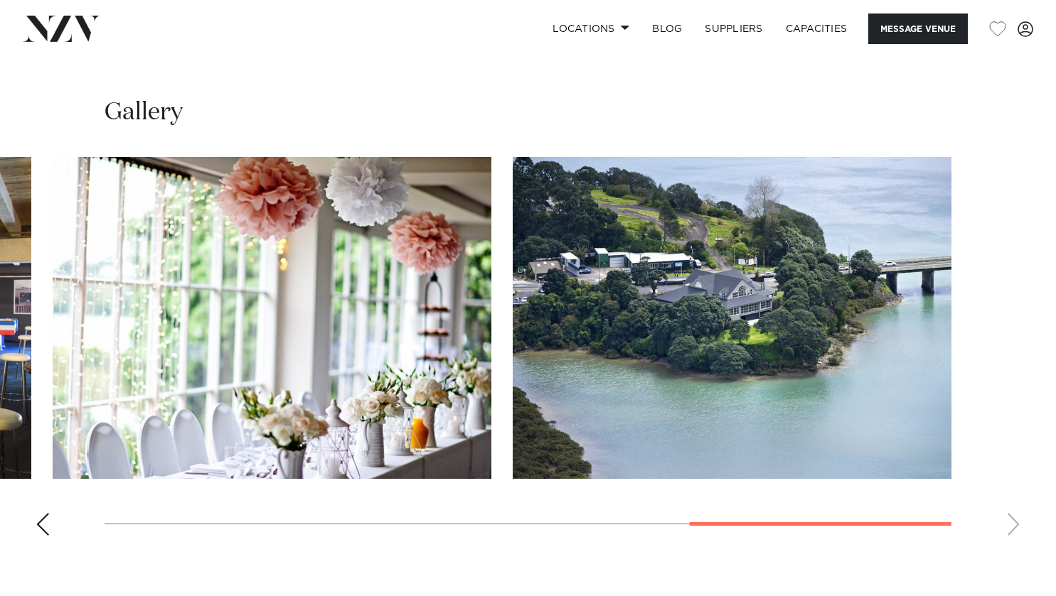
scroll to position [1242, 0]
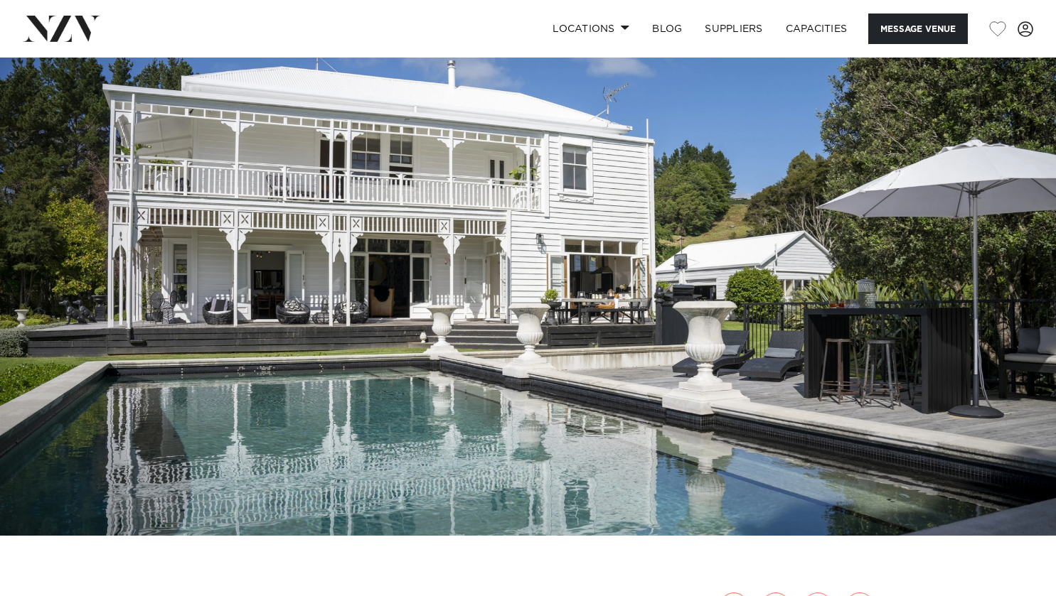
scroll to position [16, 0]
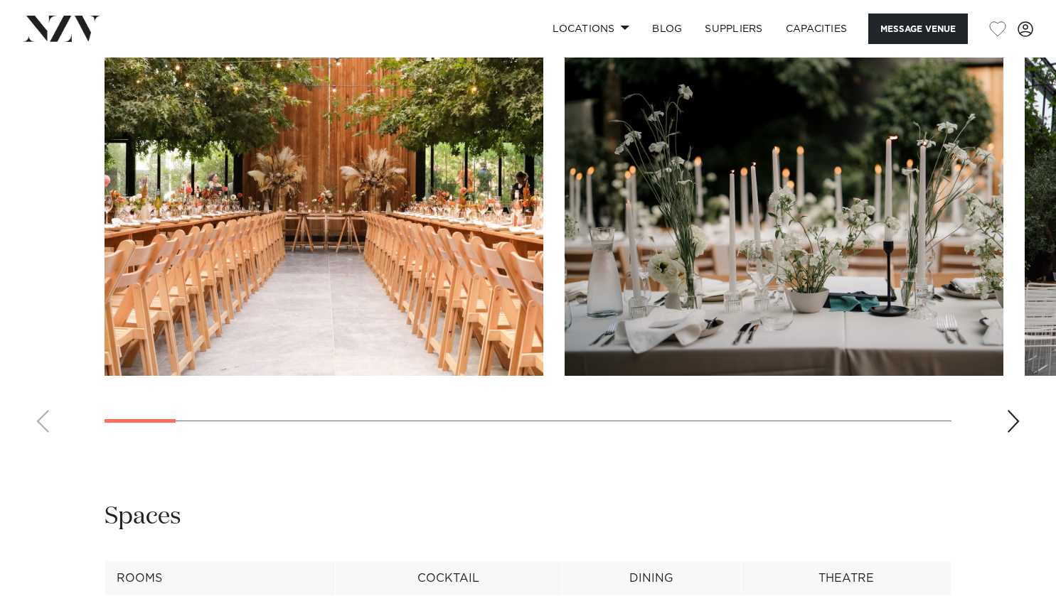
scroll to position [1432, 0]
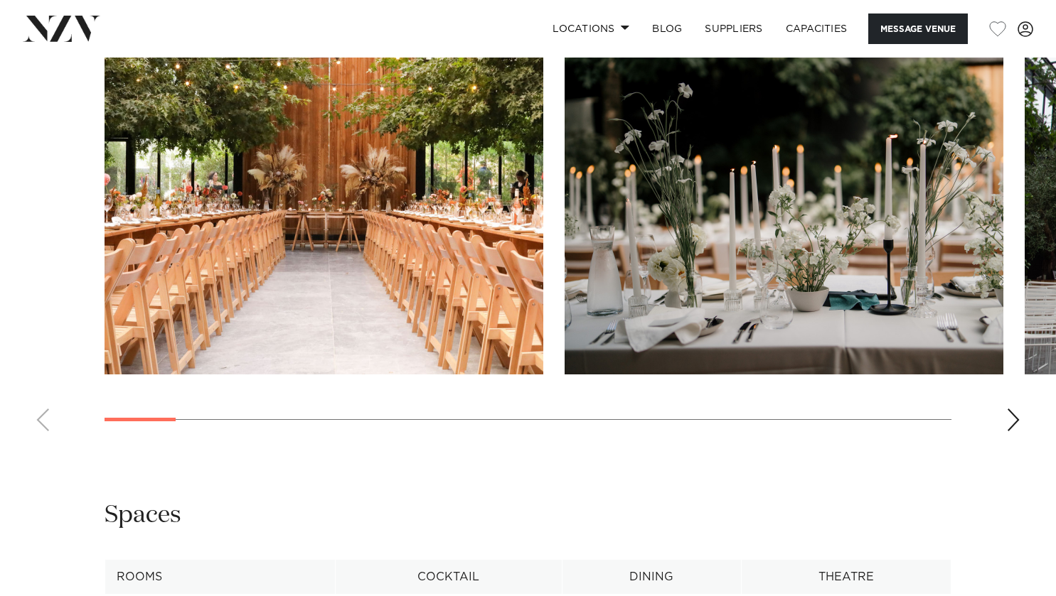
click at [1014, 420] on div "Next slide" at bounding box center [1013, 420] width 14 height 23
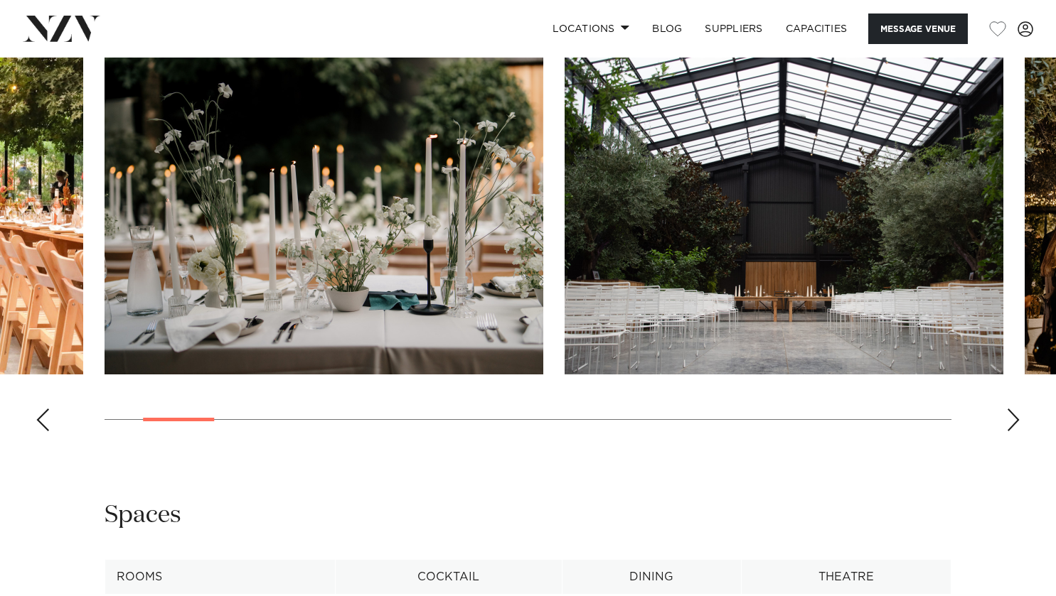
click at [1014, 420] on div "Next slide" at bounding box center [1013, 420] width 14 height 23
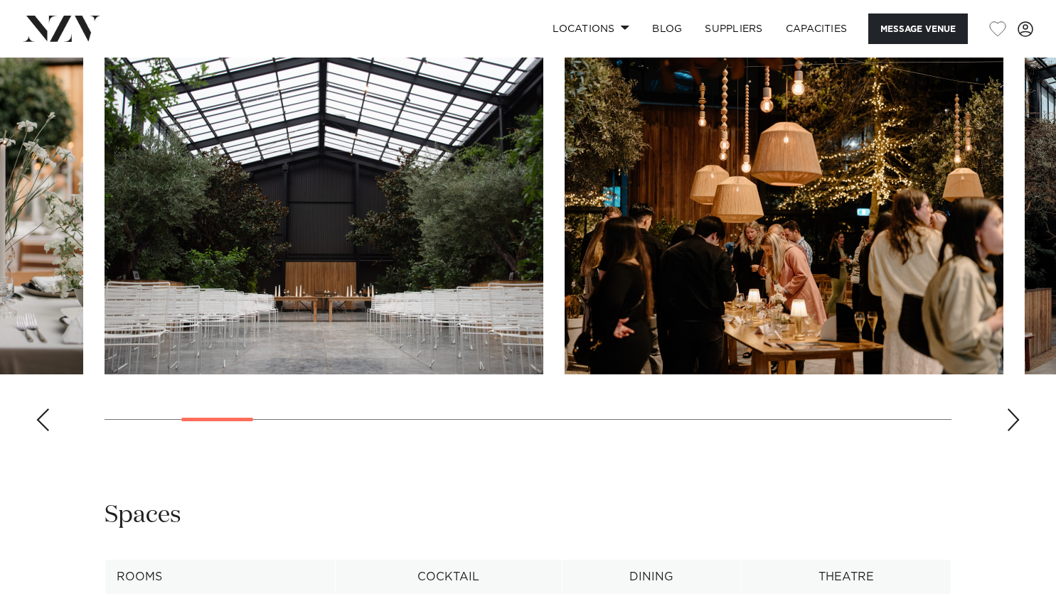
click at [1014, 420] on div "Next slide" at bounding box center [1013, 420] width 14 height 23
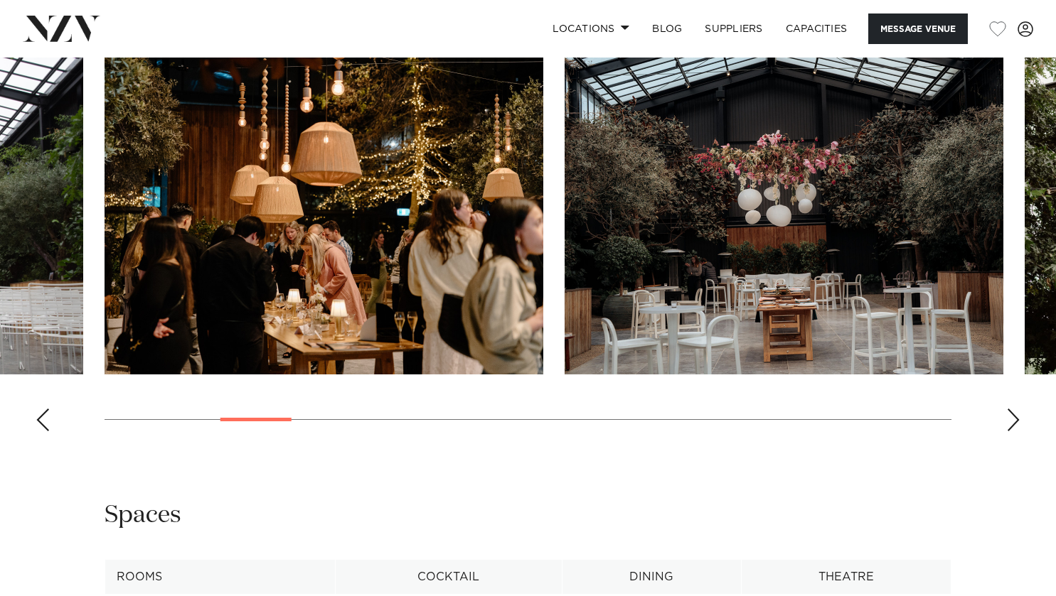
click at [1014, 420] on div "Next slide" at bounding box center [1013, 420] width 14 height 23
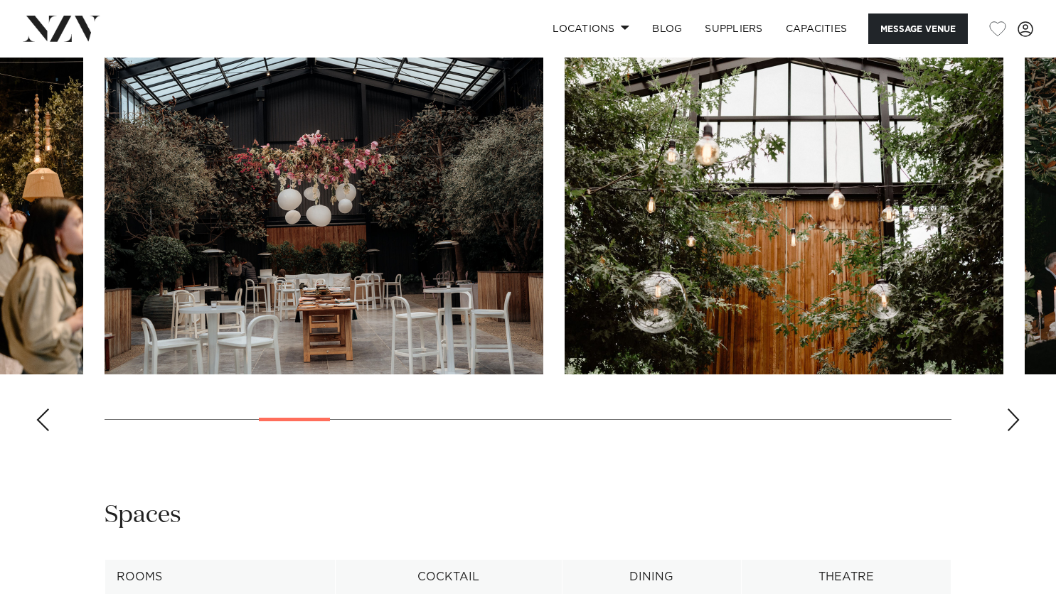
click at [1014, 420] on div "Next slide" at bounding box center [1013, 420] width 14 height 23
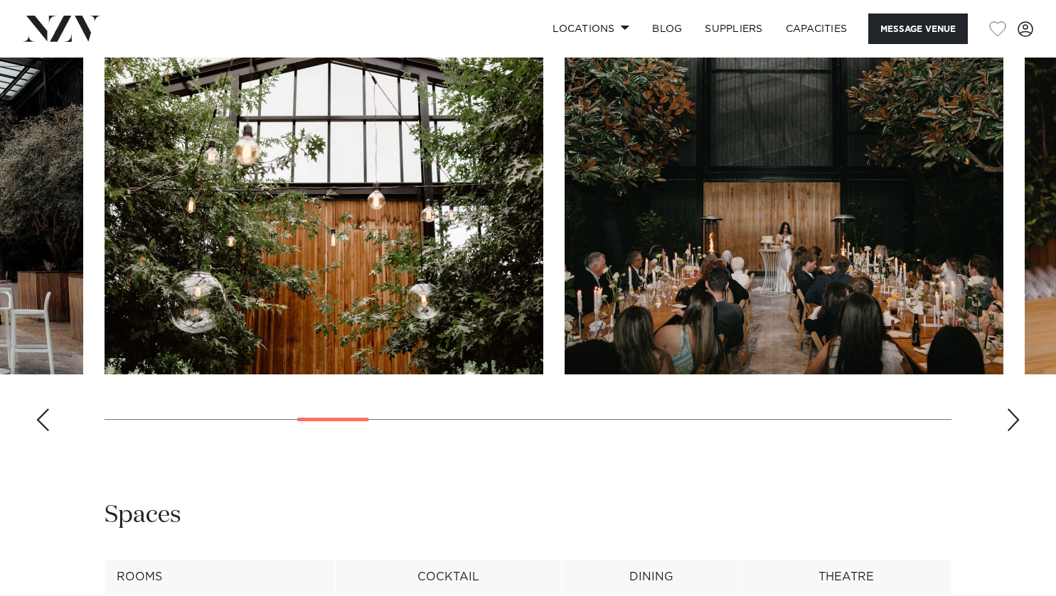
click at [1014, 420] on div "Next slide" at bounding box center [1013, 420] width 14 height 23
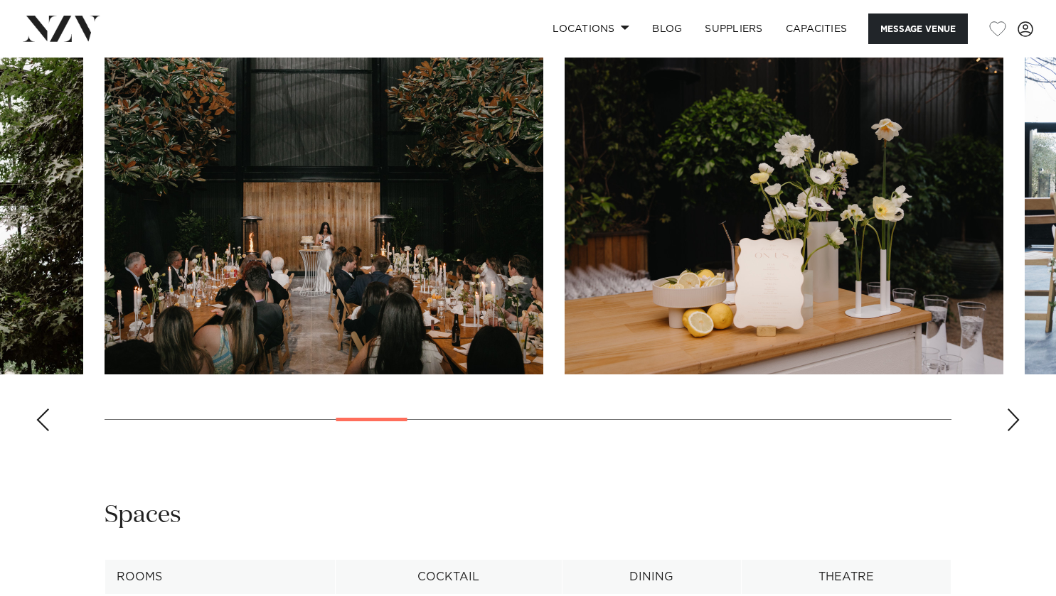
click at [1014, 420] on div "Next slide" at bounding box center [1013, 420] width 14 height 23
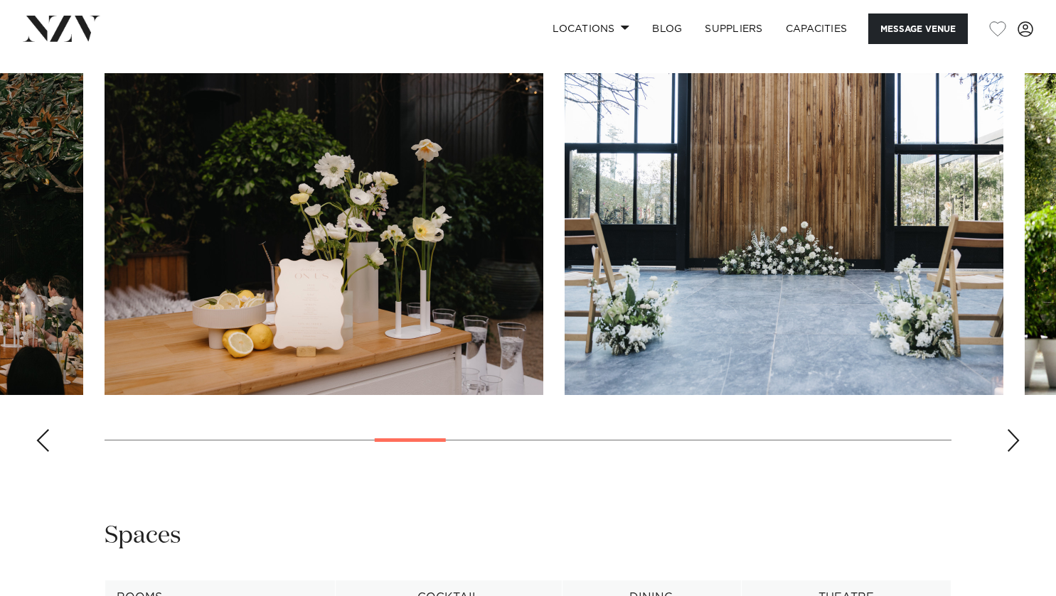
scroll to position [1417, 0]
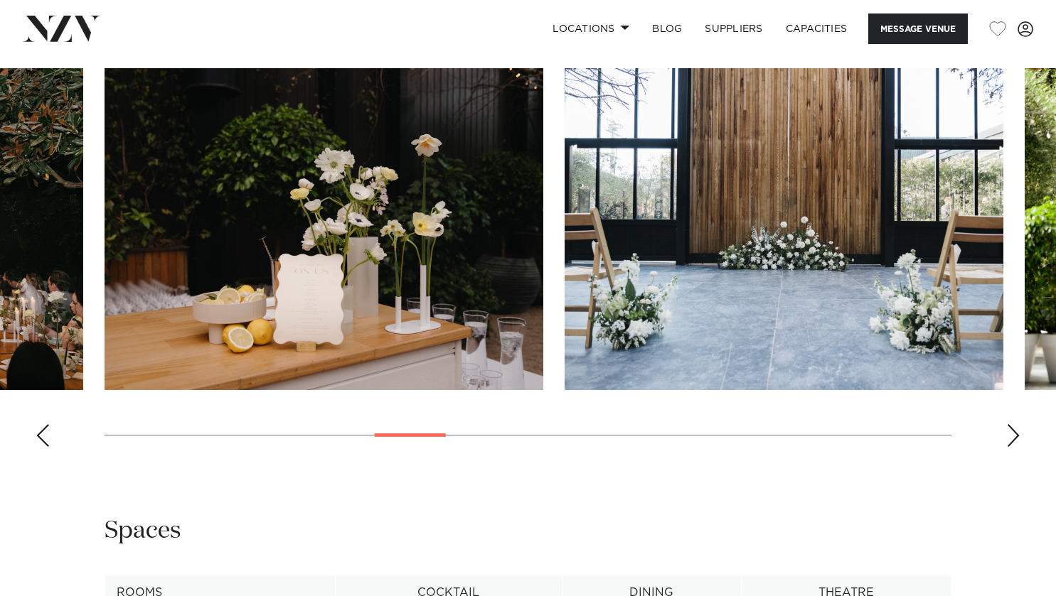
click at [1002, 431] on swiper-container at bounding box center [528, 263] width 1056 height 390
click at [1013, 433] on div "Next slide" at bounding box center [1013, 435] width 14 height 23
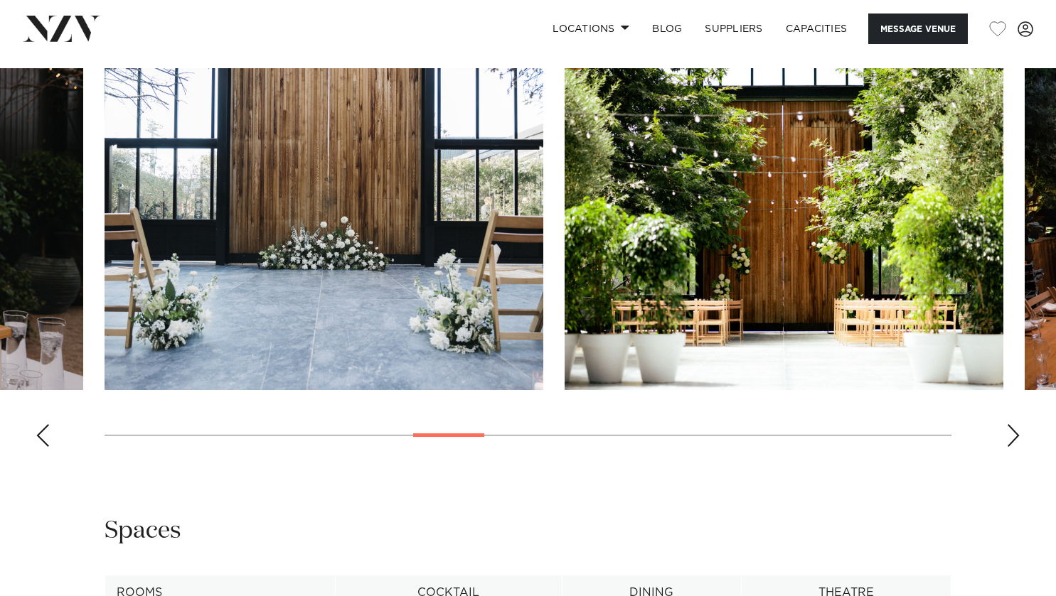
click at [1013, 433] on div "Next slide" at bounding box center [1013, 435] width 14 height 23
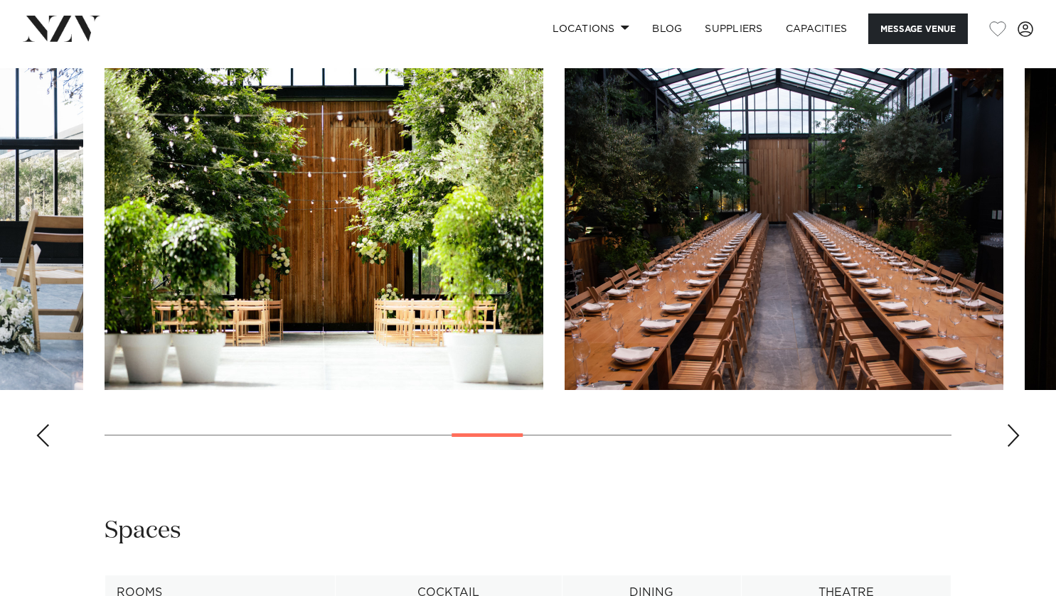
click at [1014, 426] on div "Next slide" at bounding box center [1013, 435] width 14 height 23
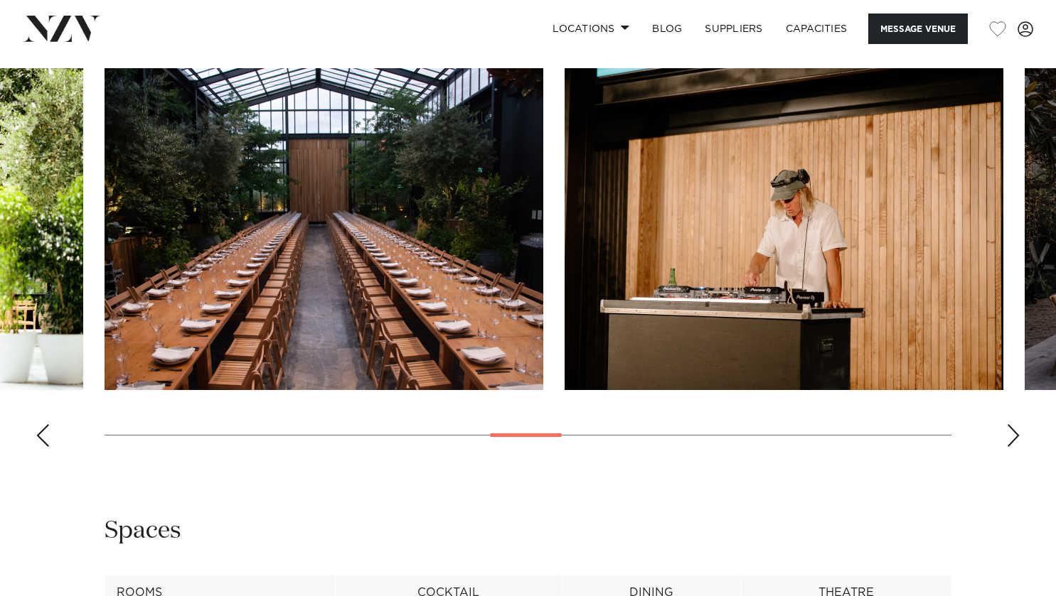
click at [1014, 426] on div "Next slide" at bounding box center [1013, 435] width 14 height 23
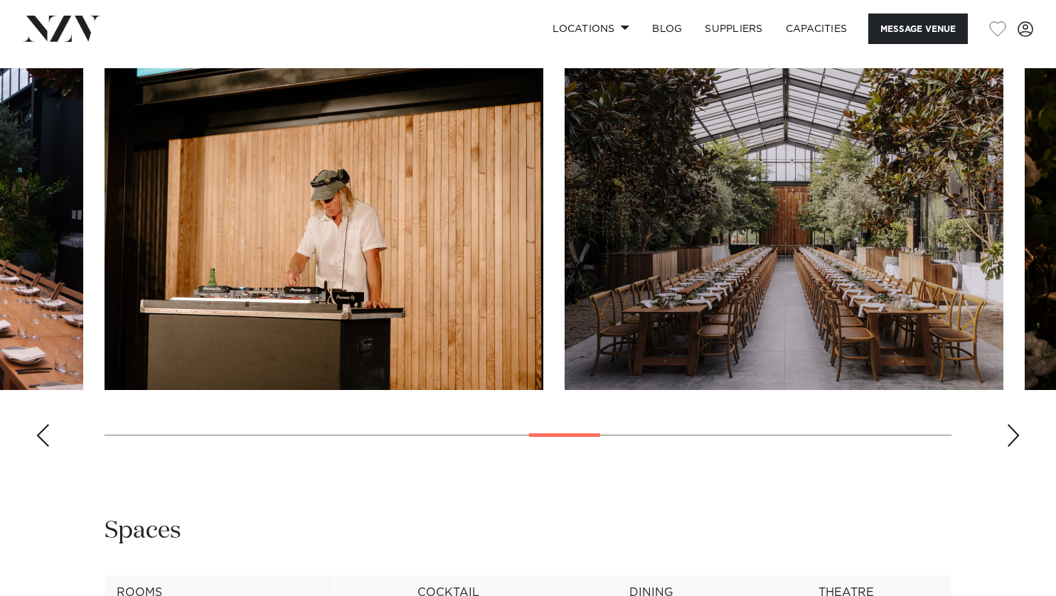
click at [1014, 426] on div "Next slide" at bounding box center [1013, 435] width 14 height 23
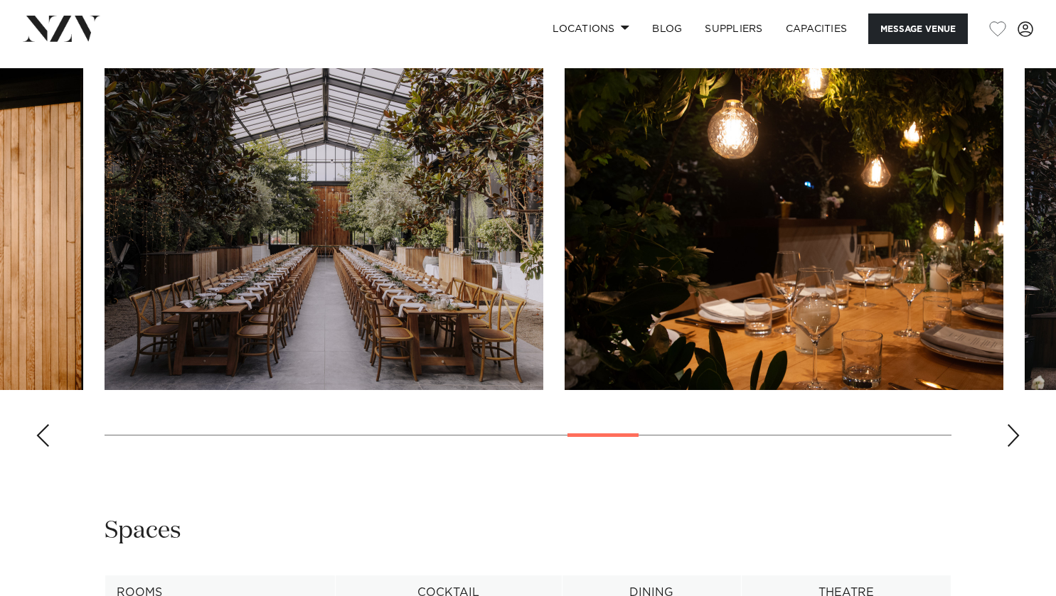
click at [1014, 426] on div "Next slide" at bounding box center [1013, 435] width 14 height 23
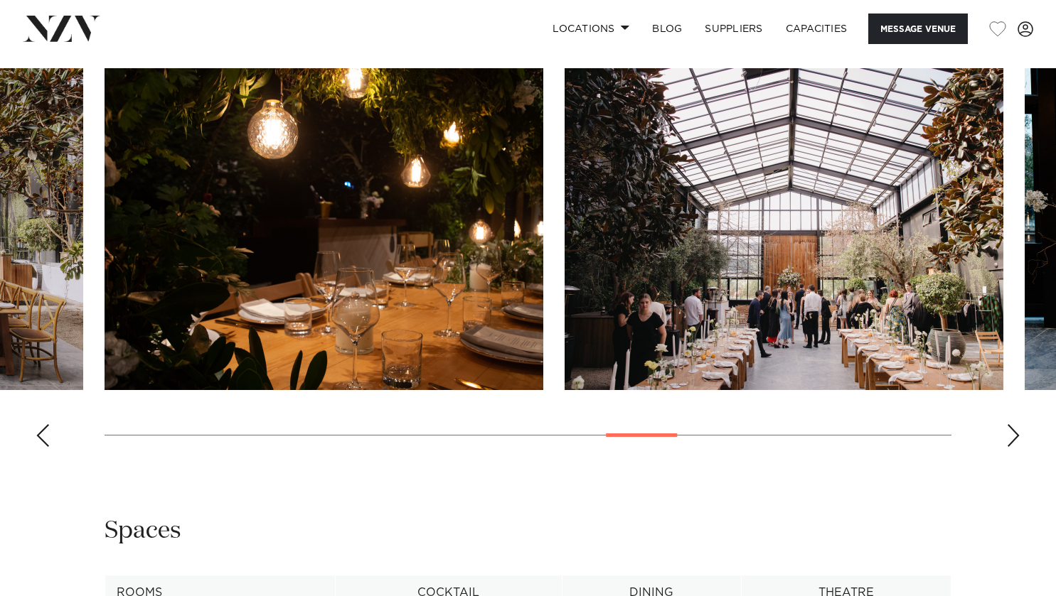
click at [1014, 426] on div "Next slide" at bounding box center [1013, 435] width 14 height 23
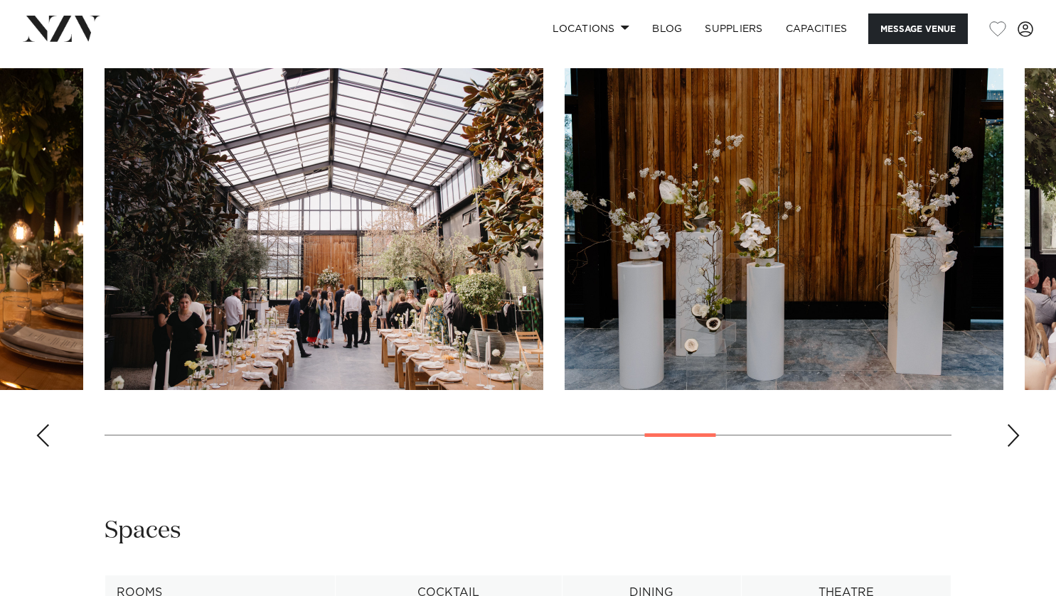
click at [1014, 426] on div "Next slide" at bounding box center [1013, 435] width 14 height 23
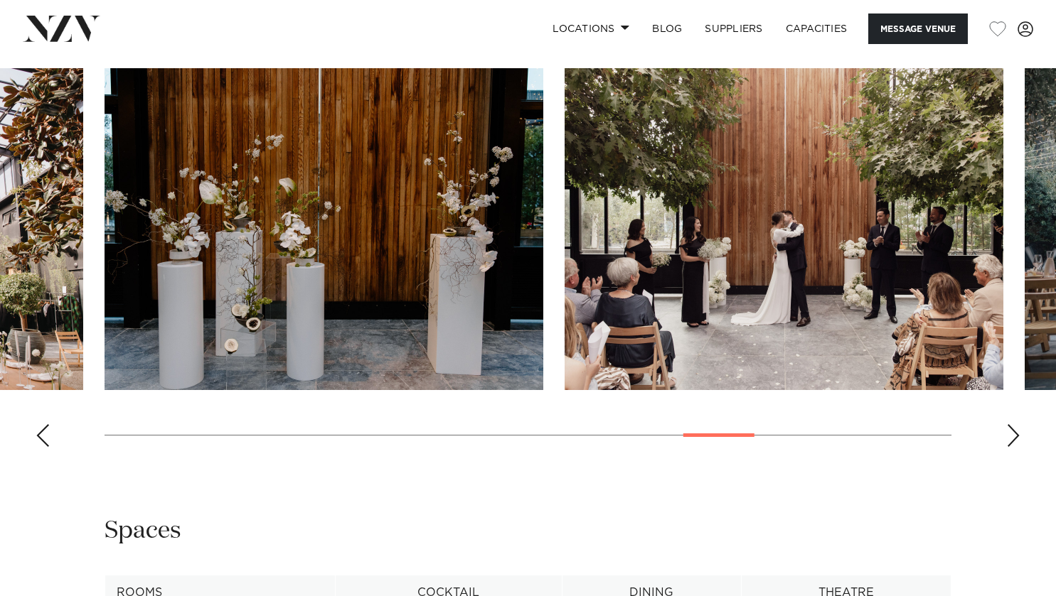
click at [1014, 426] on div "Next slide" at bounding box center [1013, 435] width 14 height 23
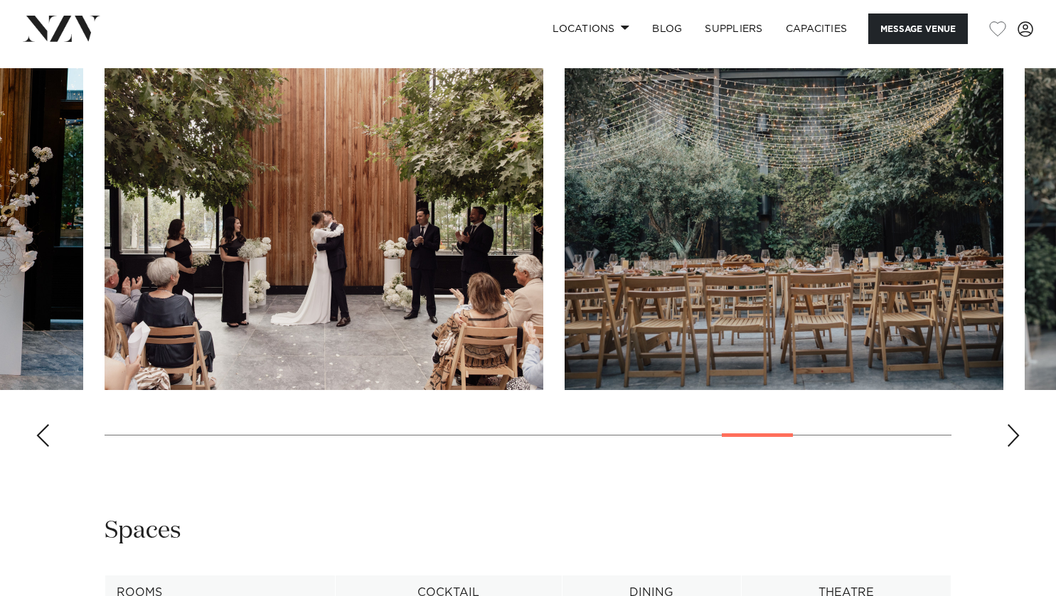
click at [1014, 426] on div "Next slide" at bounding box center [1013, 435] width 14 height 23
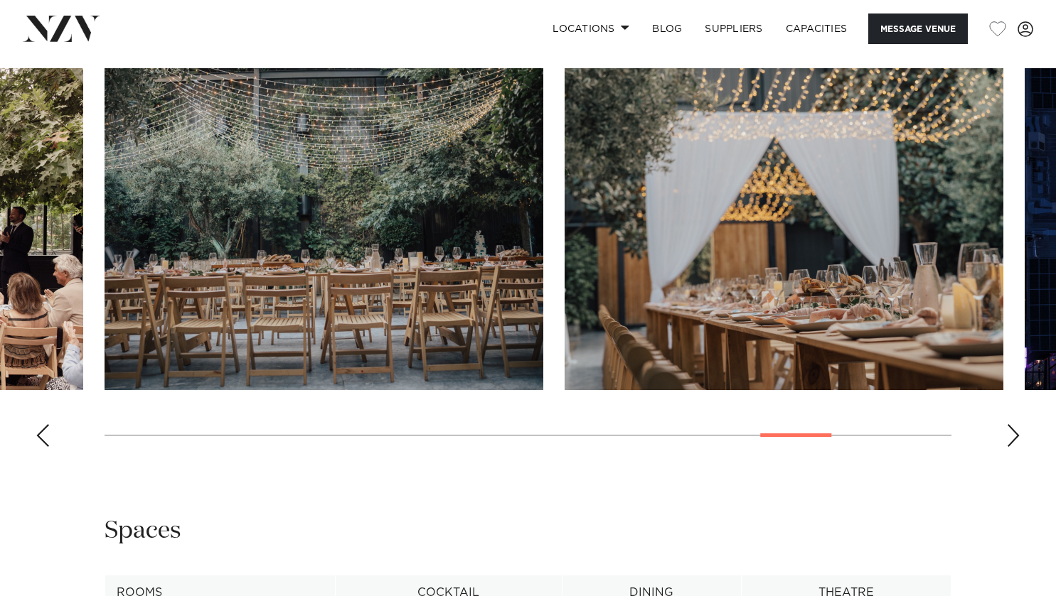
click at [1014, 426] on div "Next slide" at bounding box center [1013, 435] width 14 height 23
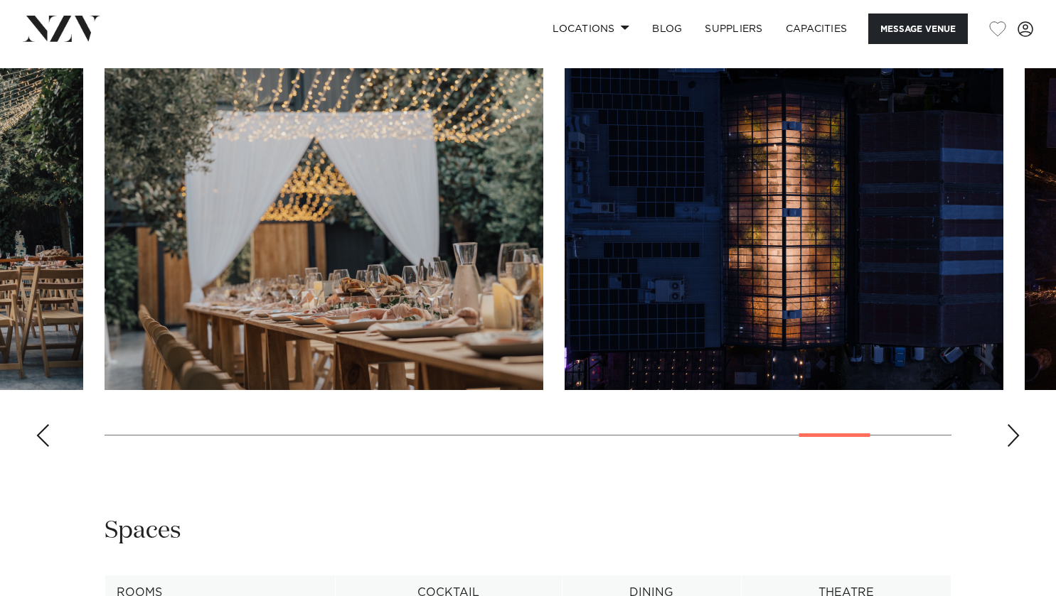
click at [1014, 426] on div "Next slide" at bounding box center [1013, 435] width 14 height 23
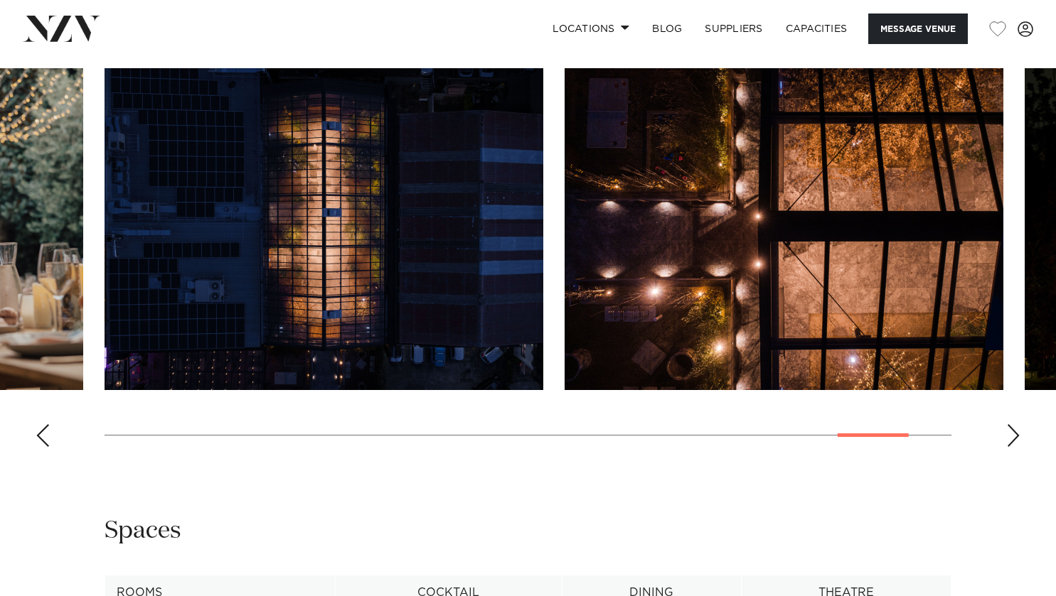
click at [1014, 426] on div "Next slide" at bounding box center [1013, 435] width 14 height 23
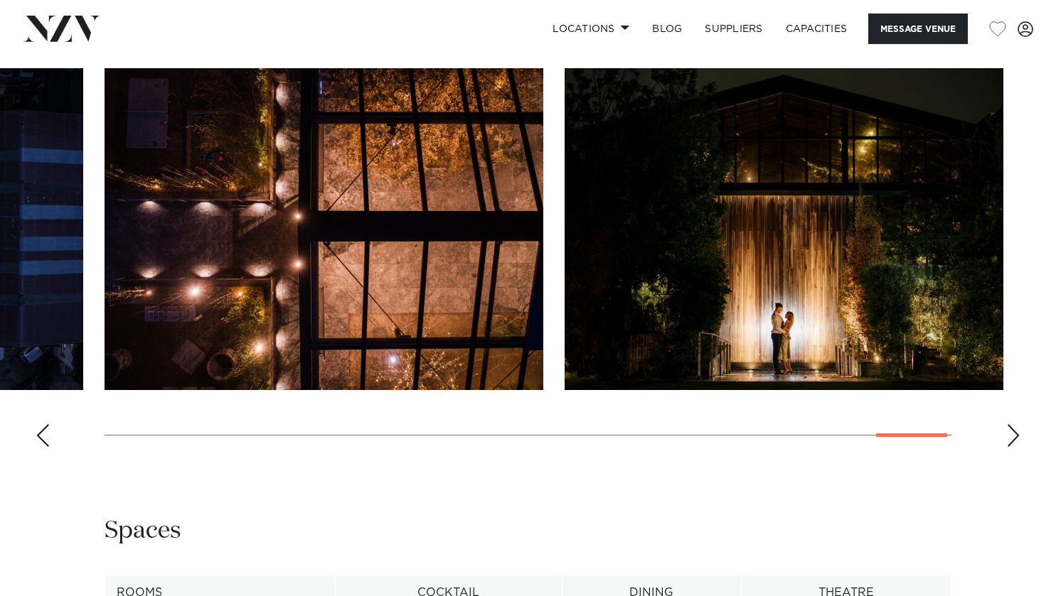
drag, startPoint x: 1014, startPoint y: 426, endPoint x: 959, endPoint y: 491, distance: 85.2
click at [959, 491] on div "Auckland Glasshouse Morningside Message Venue Auckland Glasshouse Morningside A…" at bounding box center [528, 413] width 1056 height 3545
click at [1010, 430] on div "Next slide" at bounding box center [1013, 435] width 14 height 23
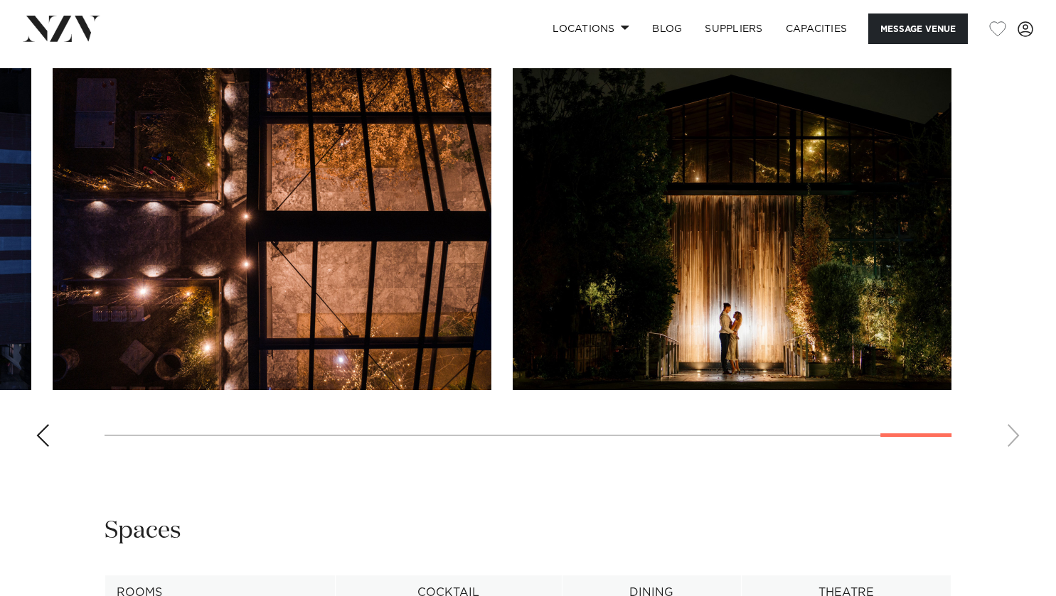
click at [44, 441] on div "Previous slide" at bounding box center [43, 435] width 14 height 23
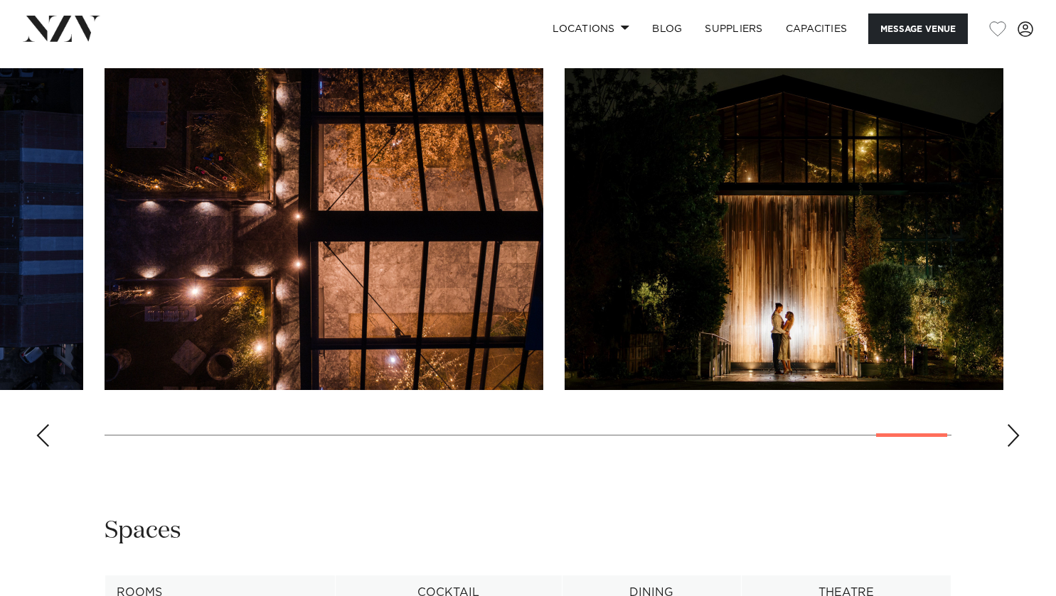
click at [46, 434] on div "Previous slide" at bounding box center [43, 435] width 14 height 23
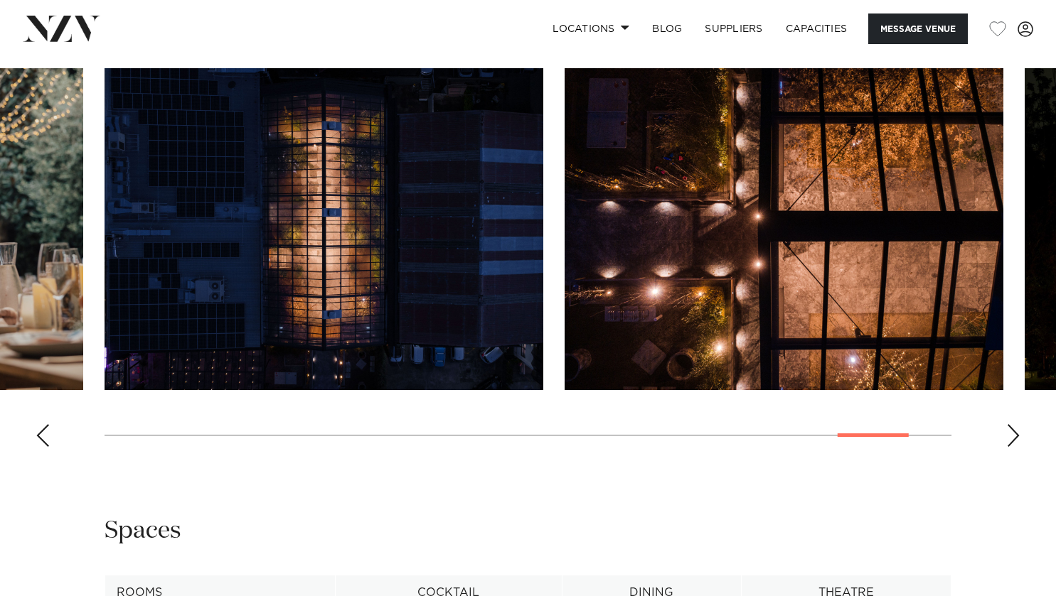
click at [46, 434] on div "Previous slide" at bounding box center [43, 435] width 14 height 23
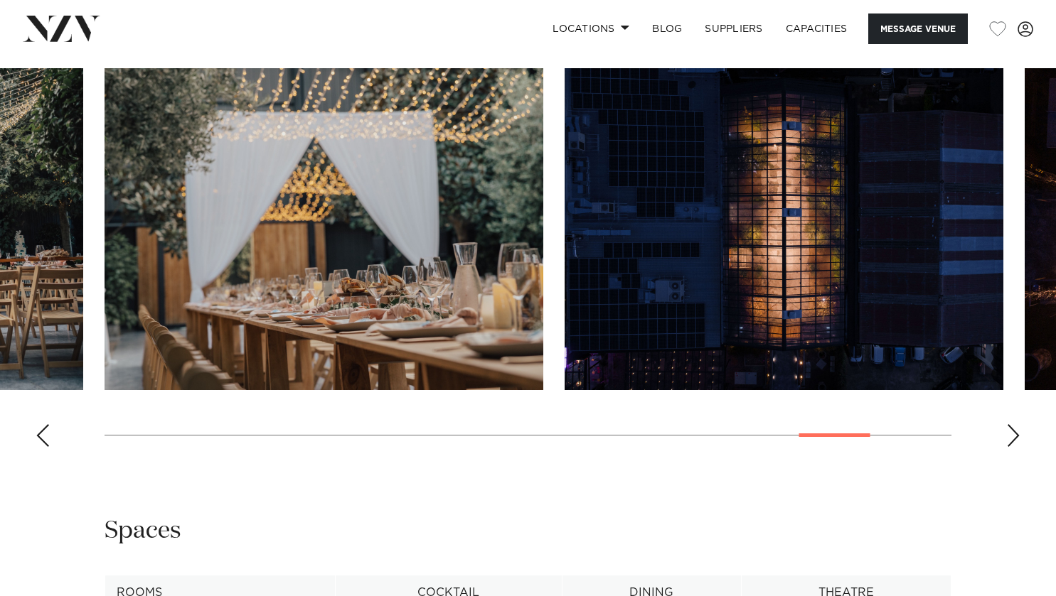
click at [46, 434] on div "Previous slide" at bounding box center [43, 435] width 14 height 23
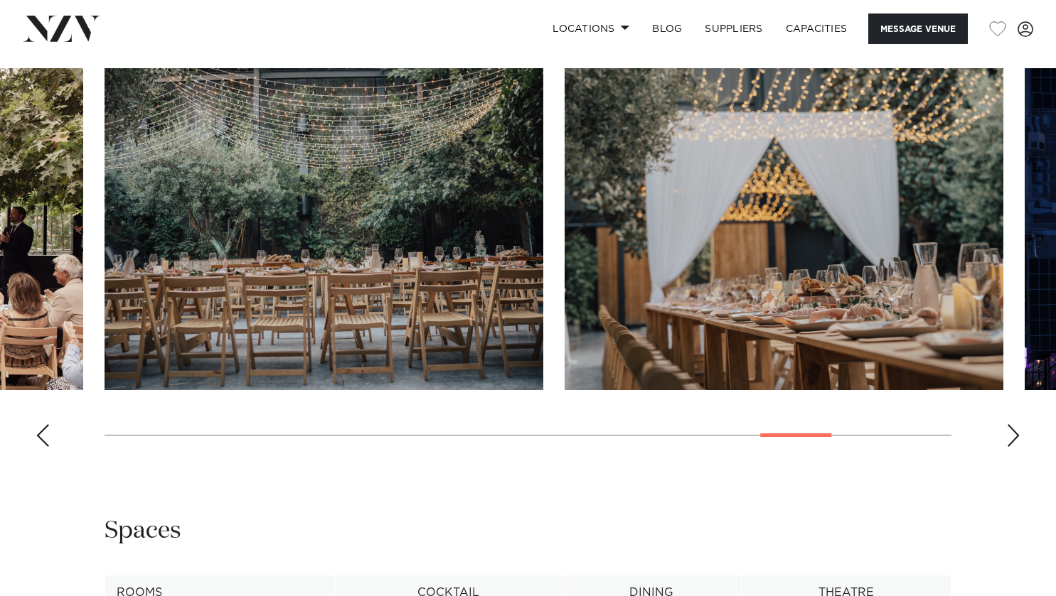
click at [46, 434] on div "Previous slide" at bounding box center [43, 435] width 14 height 23
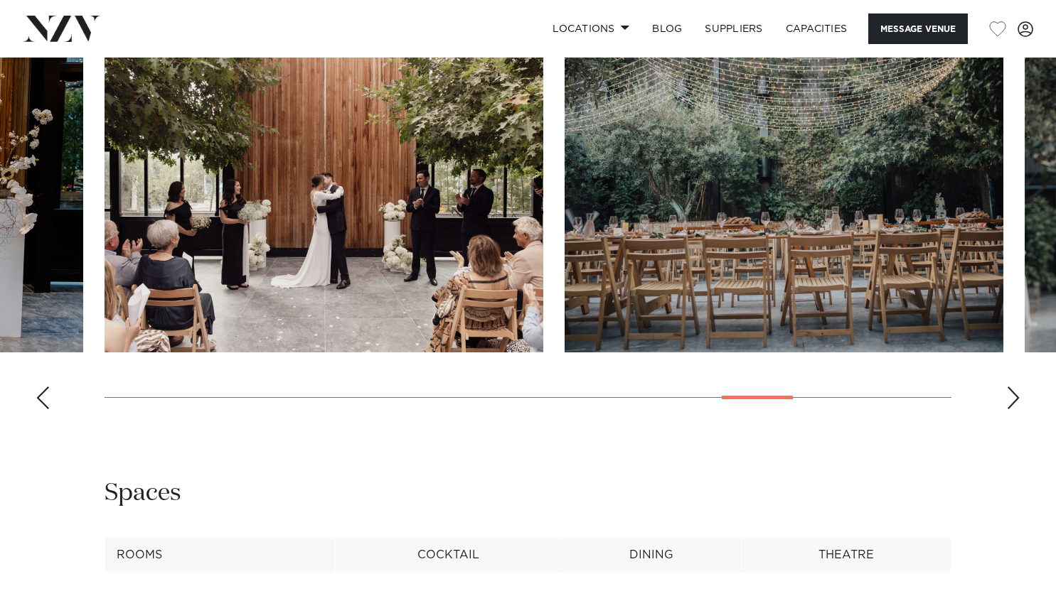
scroll to position [1453, 0]
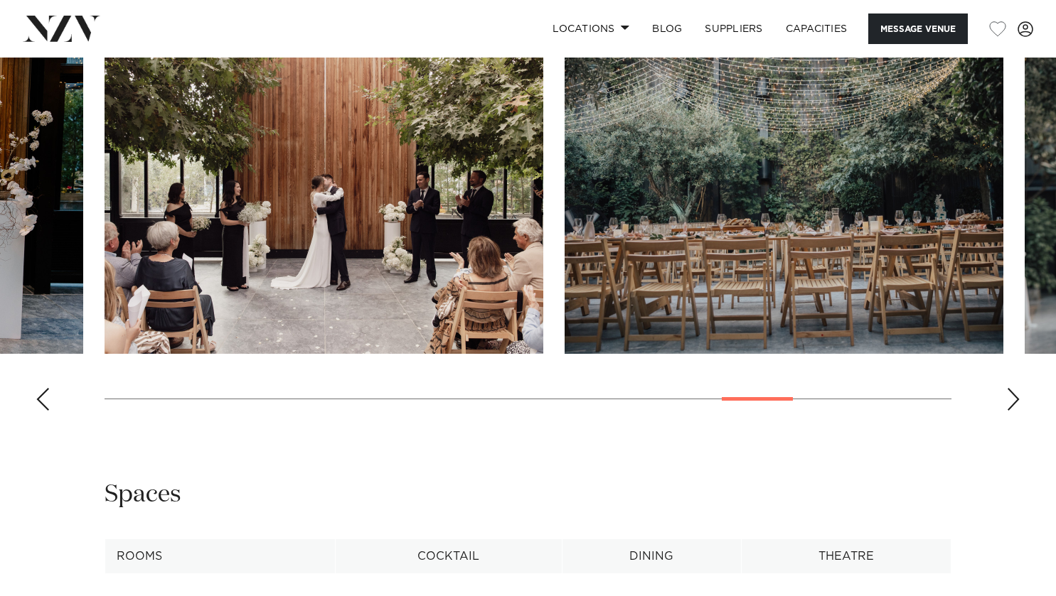
click at [1010, 394] on div "Next slide" at bounding box center [1013, 399] width 14 height 23
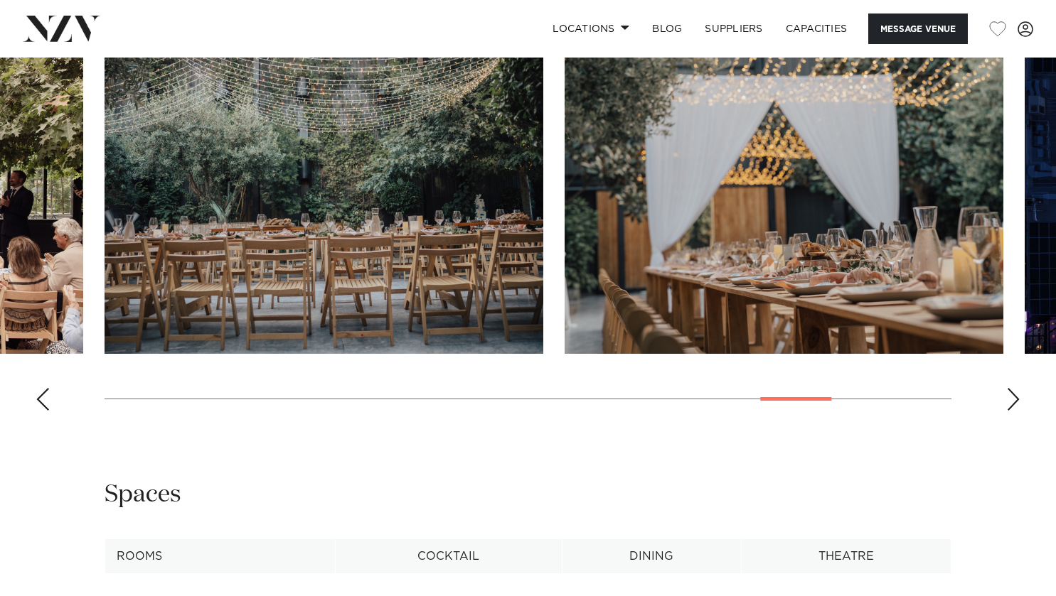
click at [1010, 394] on div "Next slide" at bounding box center [1013, 399] width 14 height 23
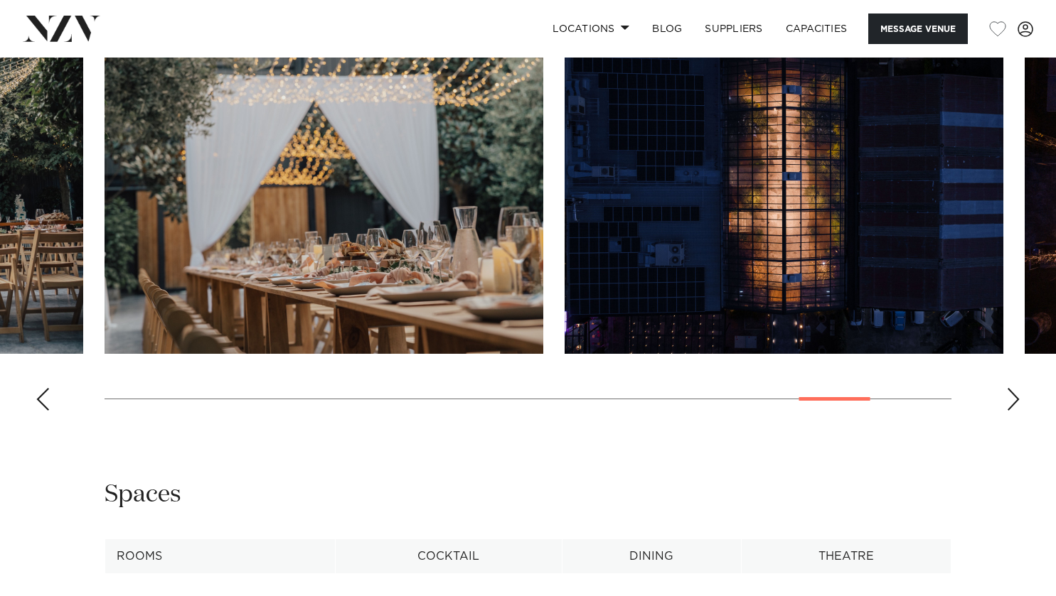
click at [44, 394] on div "Previous slide" at bounding box center [43, 399] width 14 height 23
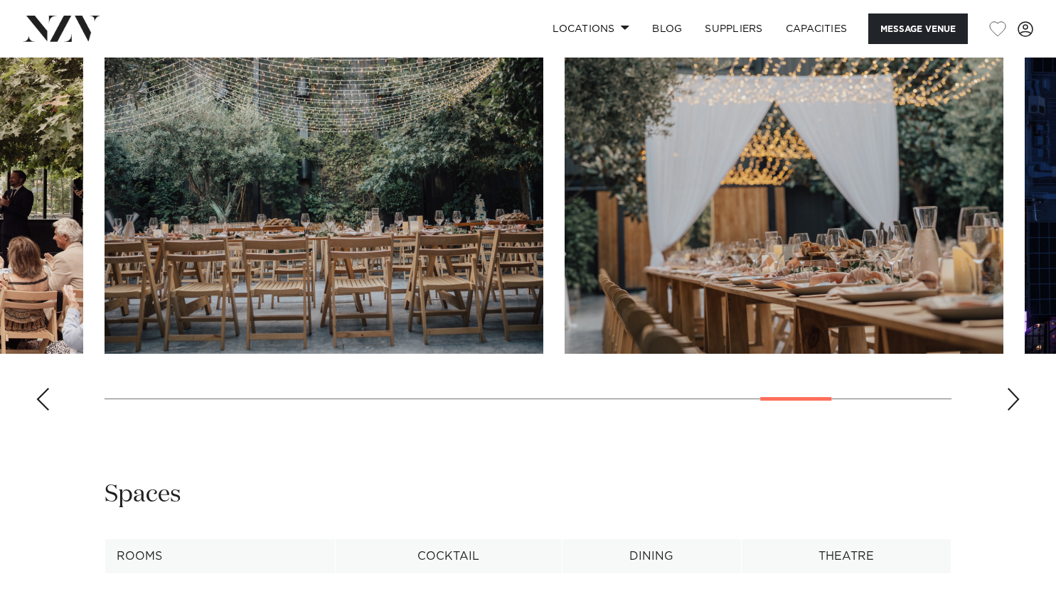
click at [44, 394] on div "Previous slide" at bounding box center [43, 399] width 14 height 23
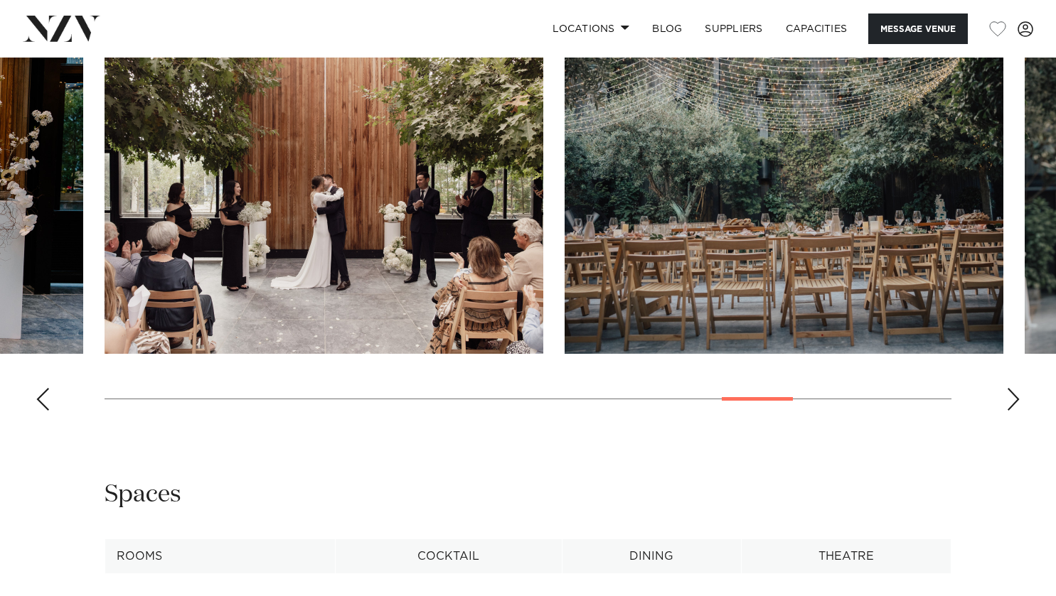
click at [44, 394] on div "Previous slide" at bounding box center [43, 399] width 14 height 23
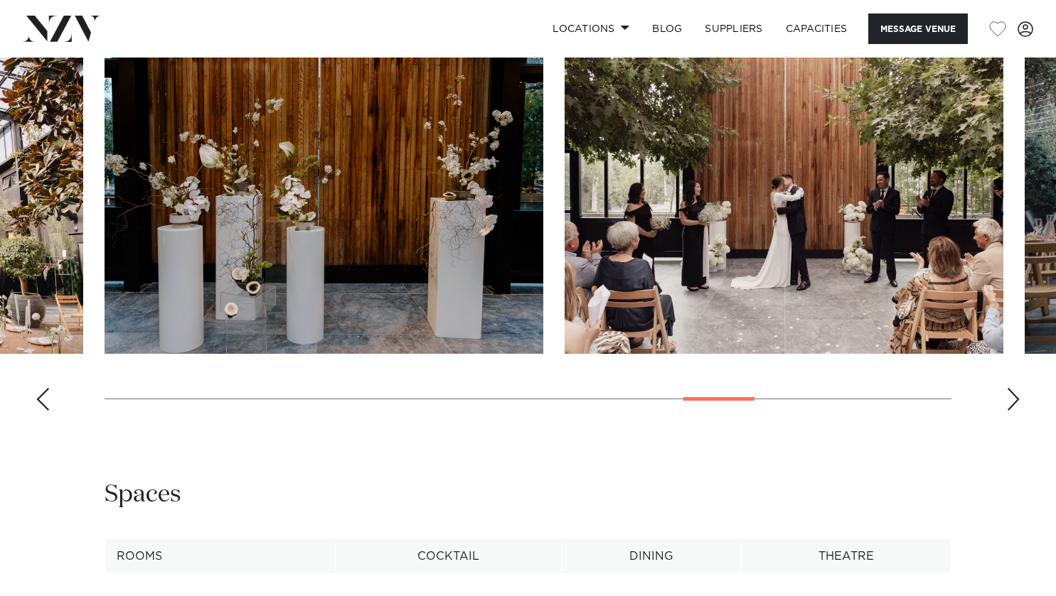
click at [44, 394] on div "Previous slide" at bounding box center [43, 399] width 14 height 23
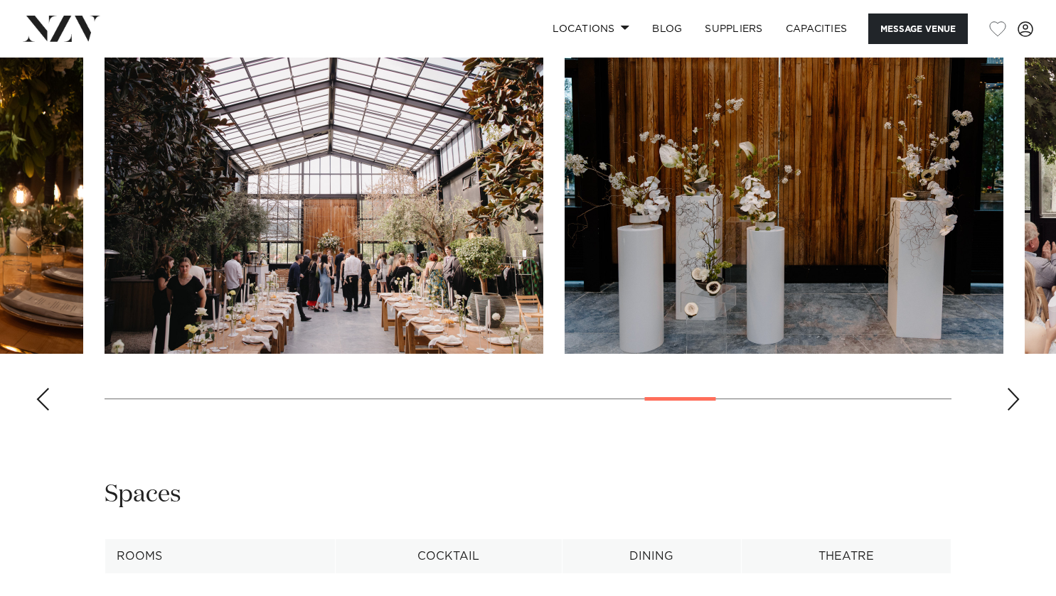
click at [44, 394] on div "Previous slide" at bounding box center [43, 399] width 14 height 23
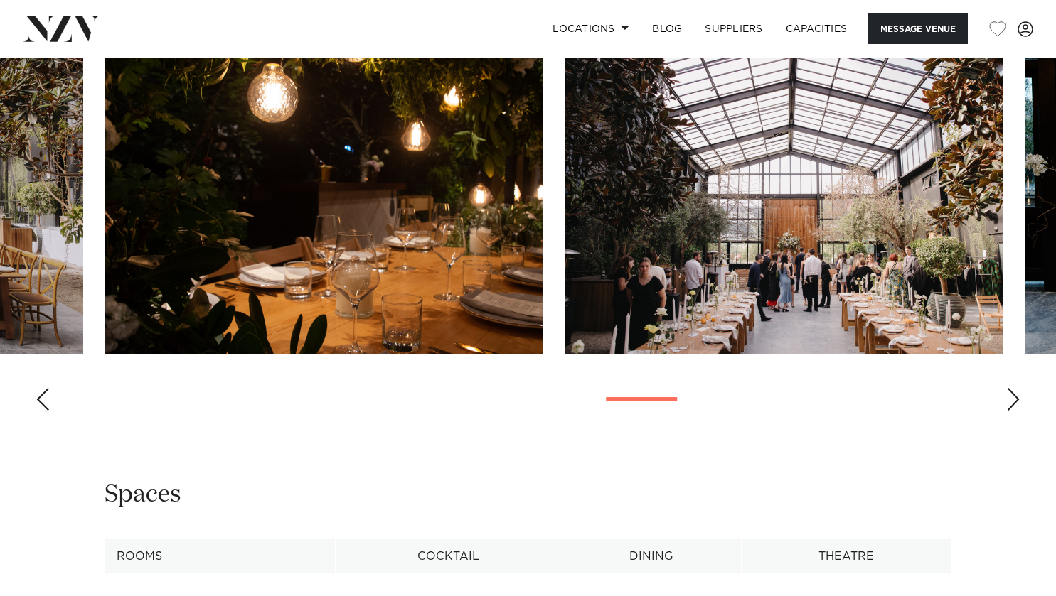
click at [44, 394] on div "Previous slide" at bounding box center [43, 399] width 14 height 23
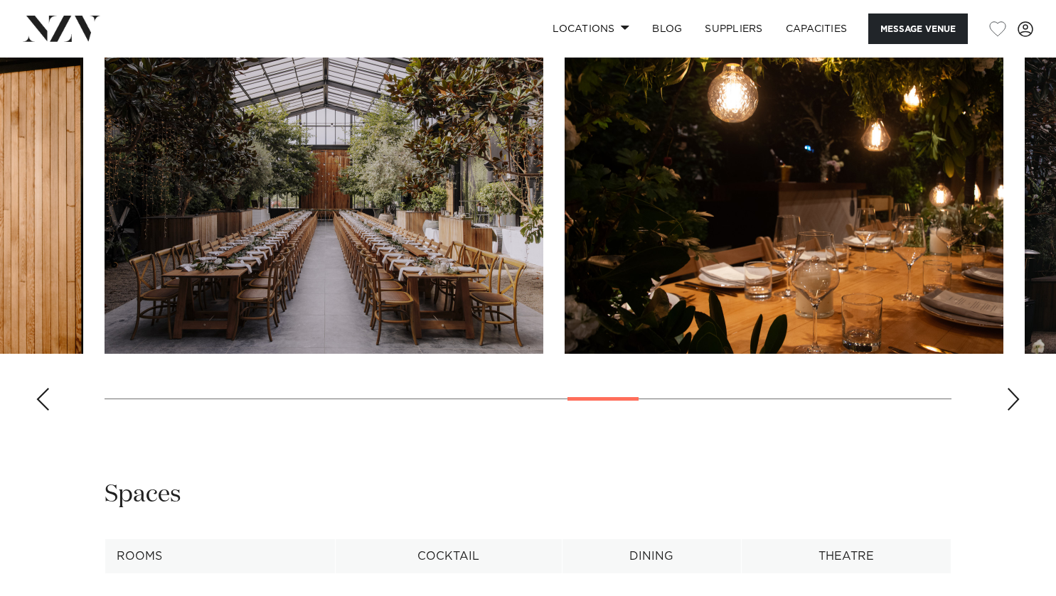
click at [44, 394] on div "Previous slide" at bounding box center [43, 399] width 14 height 23
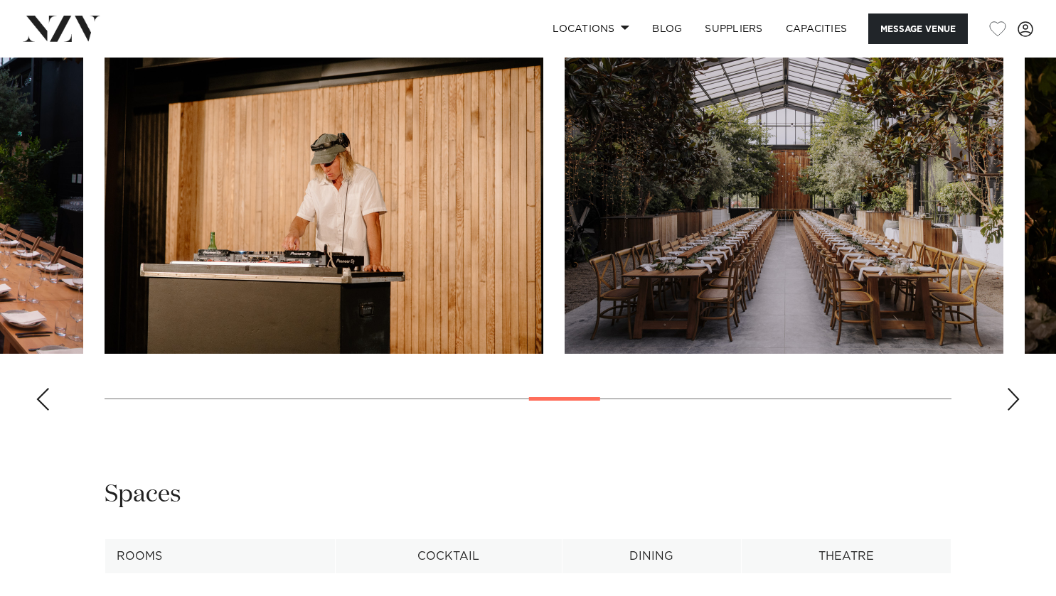
click at [44, 394] on div "Previous slide" at bounding box center [43, 399] width 14 height 23
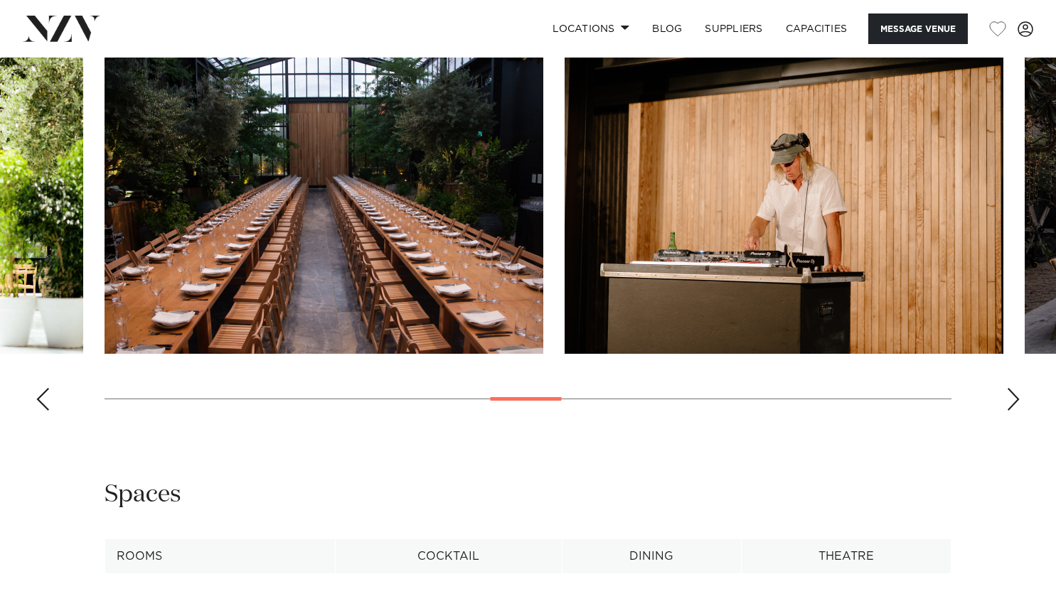
click at [44, 394] on div "Previous slide" at bounding box center [43, 399] width 14 height 23
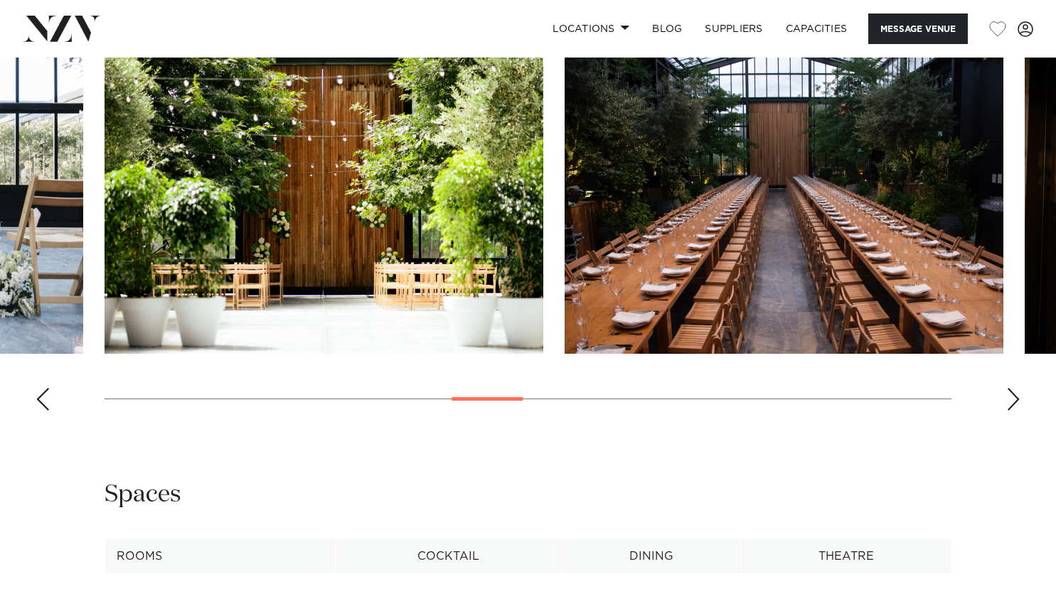
click at [44, 394] on div "Previous slide" at bounding box center [43, 399] width 14 height 23
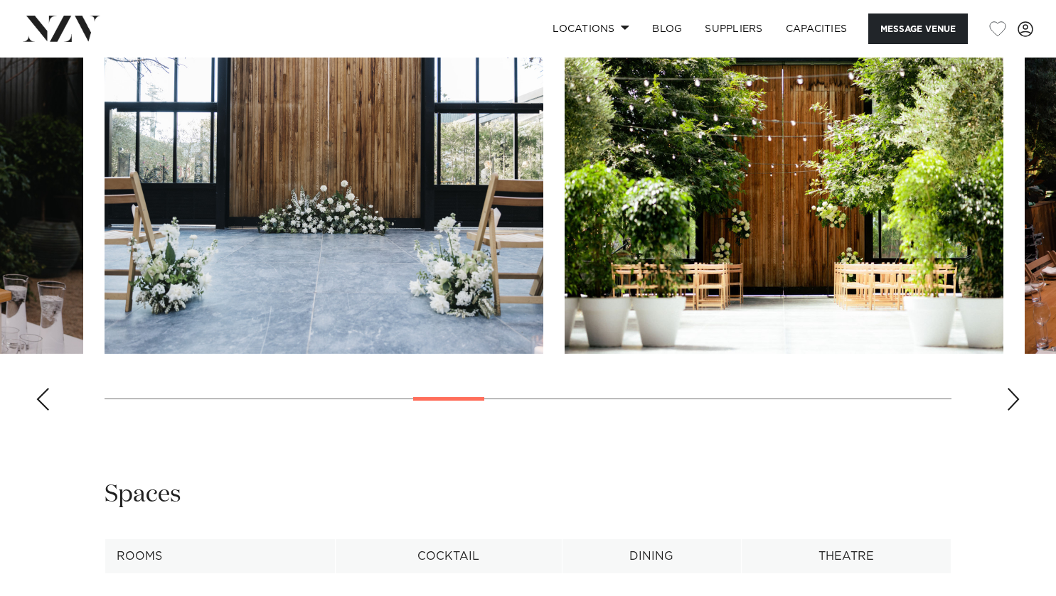
click at [44, 394] on div "Previous slide" at bounding box center [43, 399] width 14 height 23
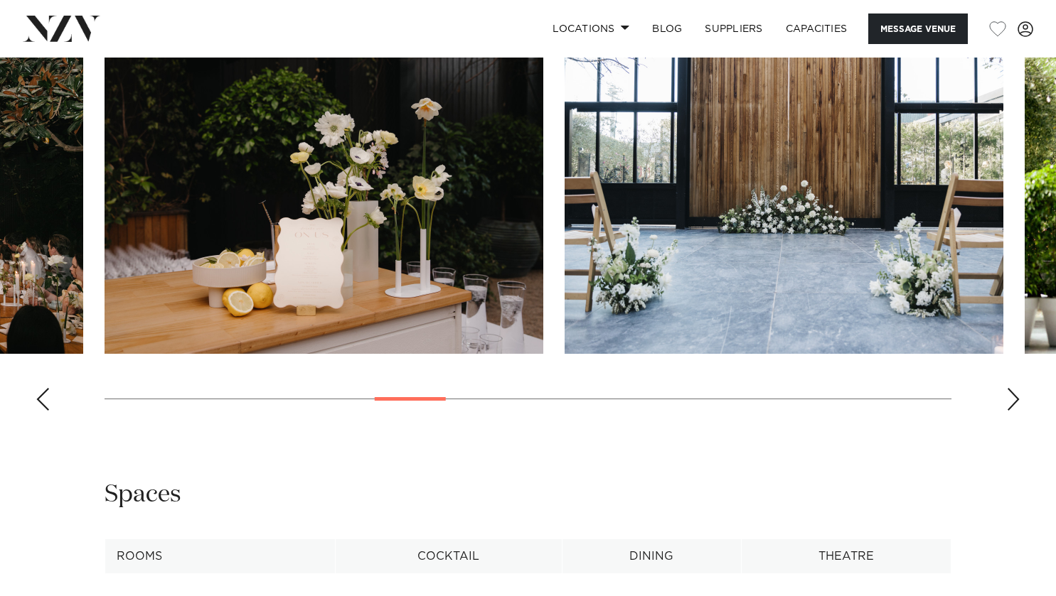
click at [44, 394] on div "Previous slide" at bounding box center [43, 399] width 14 height 23
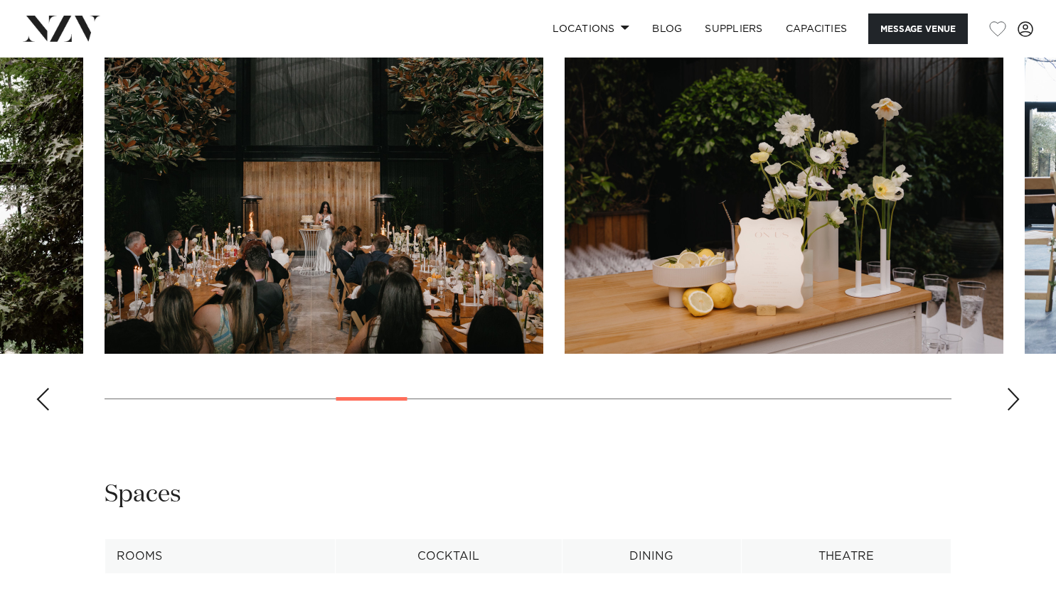
click at [44, 394] on div "Previous slide" at bounding box center [43, 399] width 14 height 23
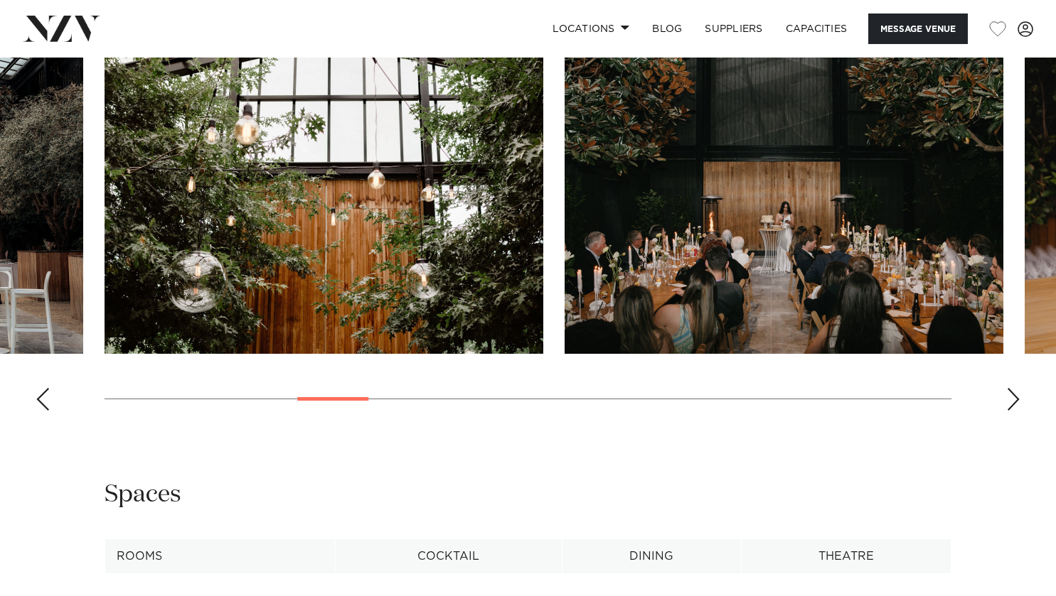
click at [44, 394] on div "Previous slide" at bounding box center [43, 399] width 14 height 23
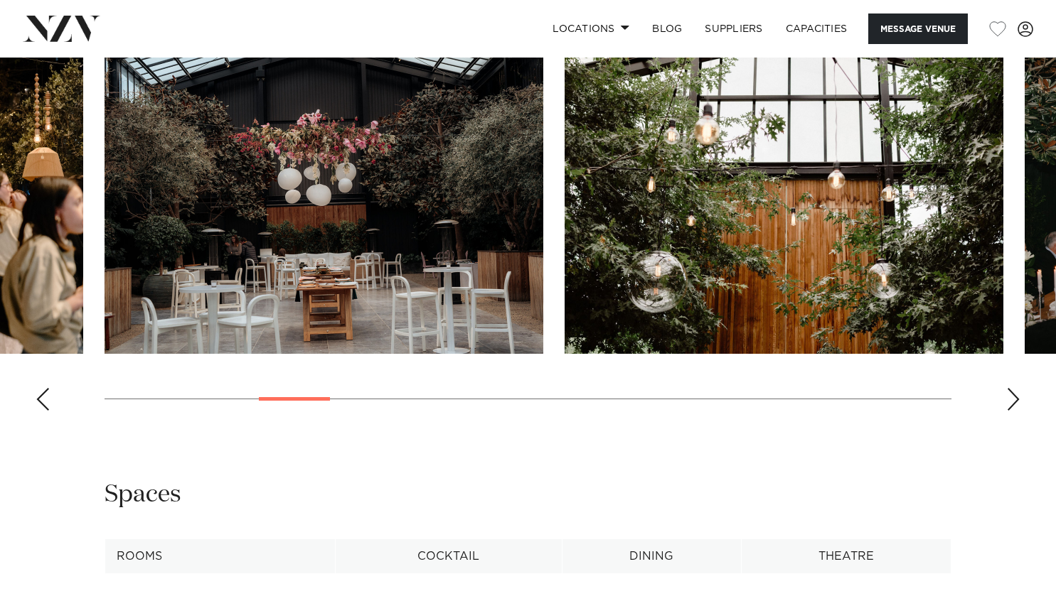
click at [44, 394] on div "Previous slide" at bounding box center [43, 399] width 14 height 23
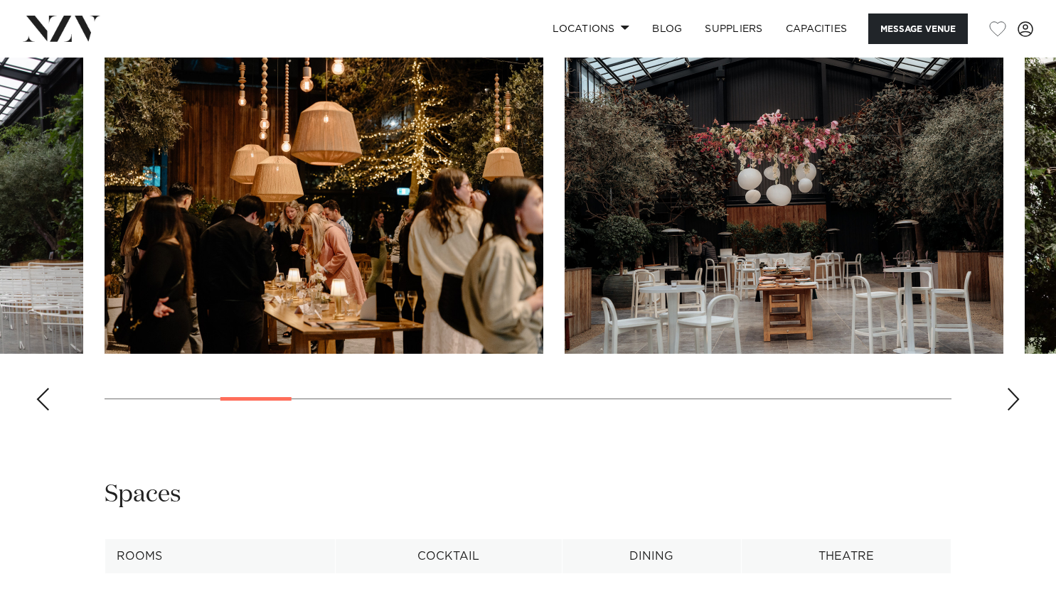
click at [44, 394] on div "Previous slide" at bounding box center [43, 399] width 14 height 23
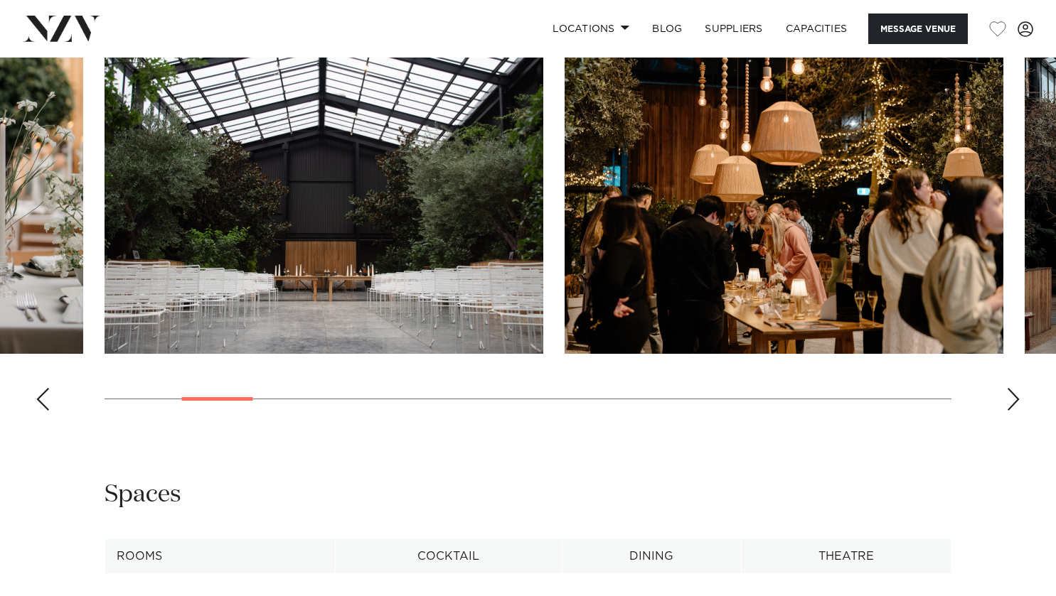
click at [44, 394] on div "Previous slide" at bounding box center [43, 399] width 14 height 23
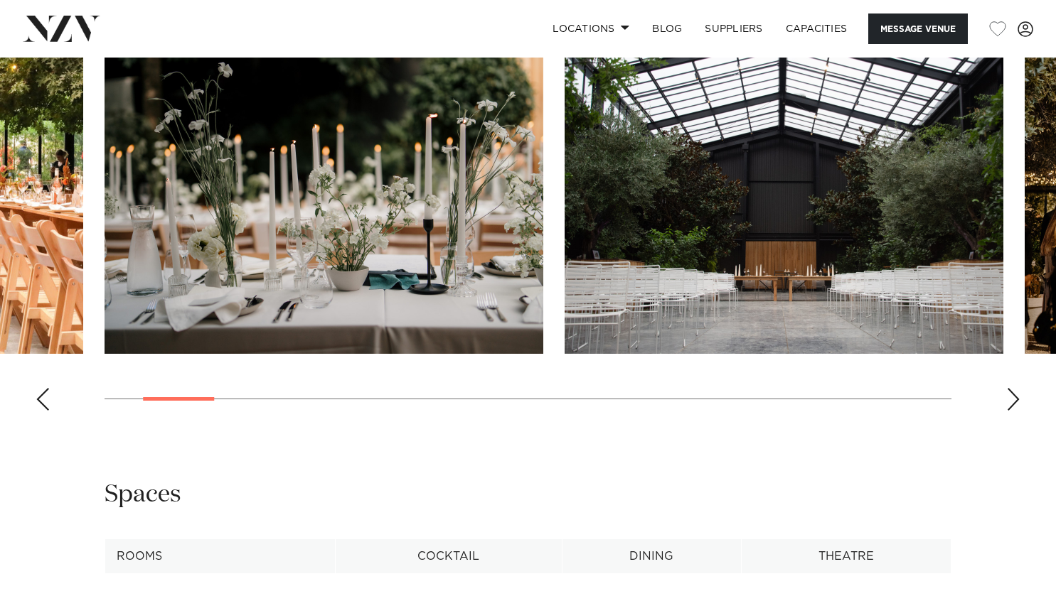
click at [44, 394] on div "Previous slide" at bounding box center [43, 399] width 14 height 23
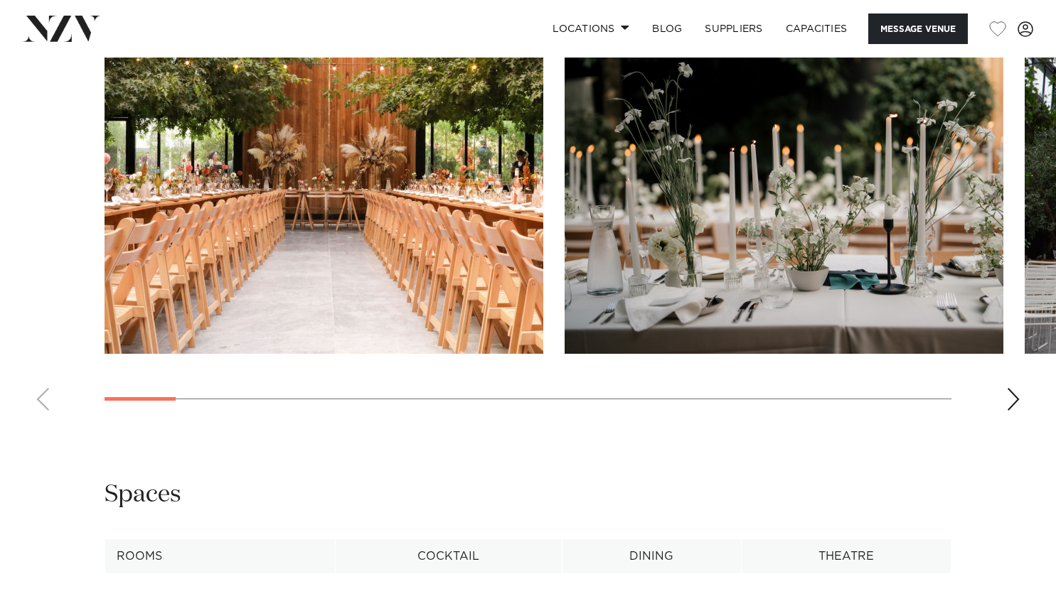
click at [44, 394] on swiper-container at bounding box center [528, 227] width 1056 height 390
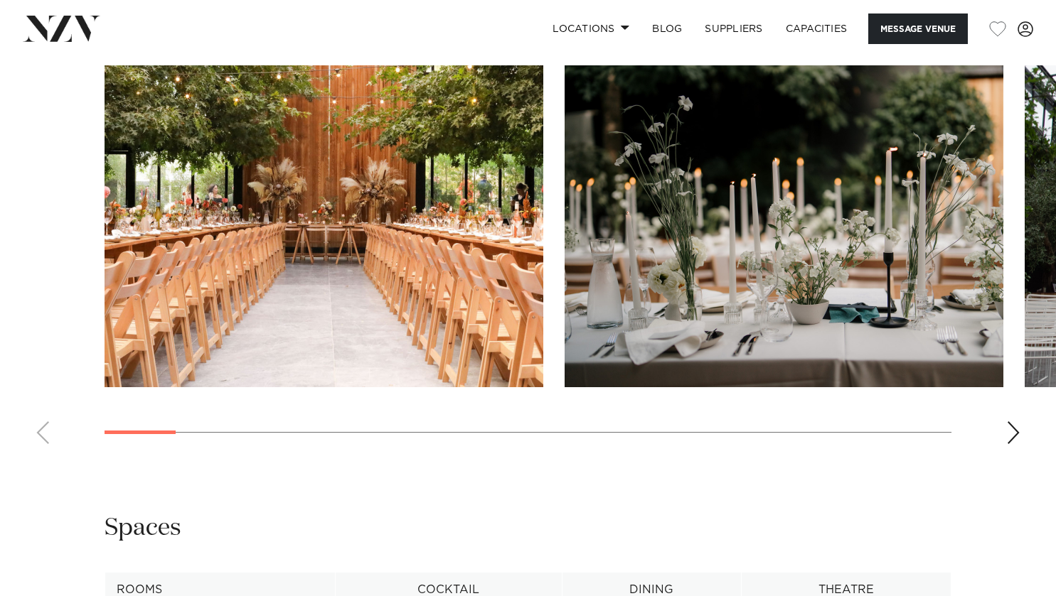
scroll to position [1420, 0]
click at [1006, 426] on div "Next slide" at bounding box center [1013, 432] width 14 height 23
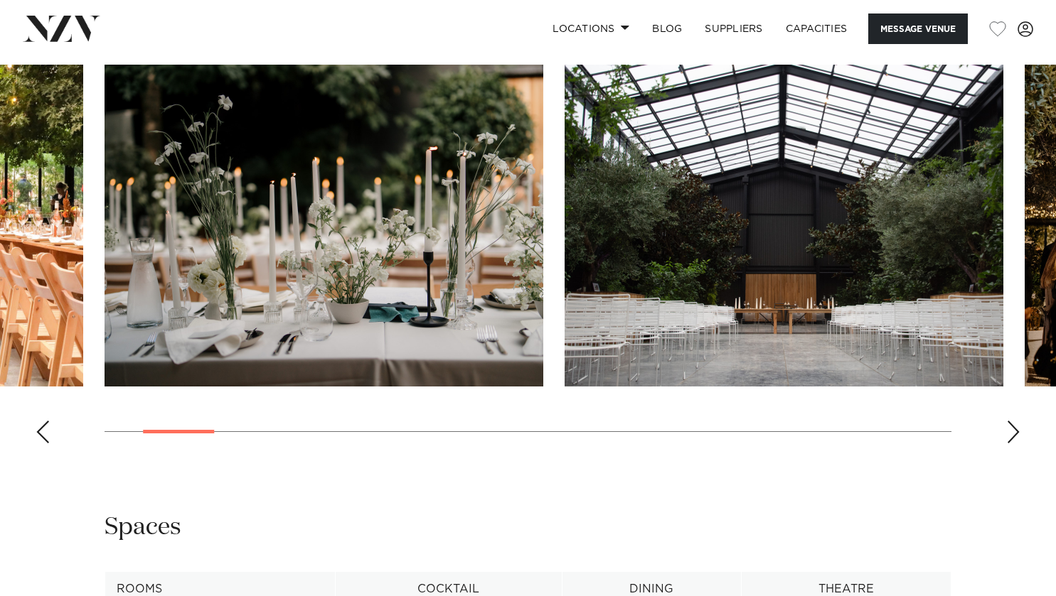
click at [1006, 426] on div "Next slide" at bounding box center [1013, 432] width 14 height 23
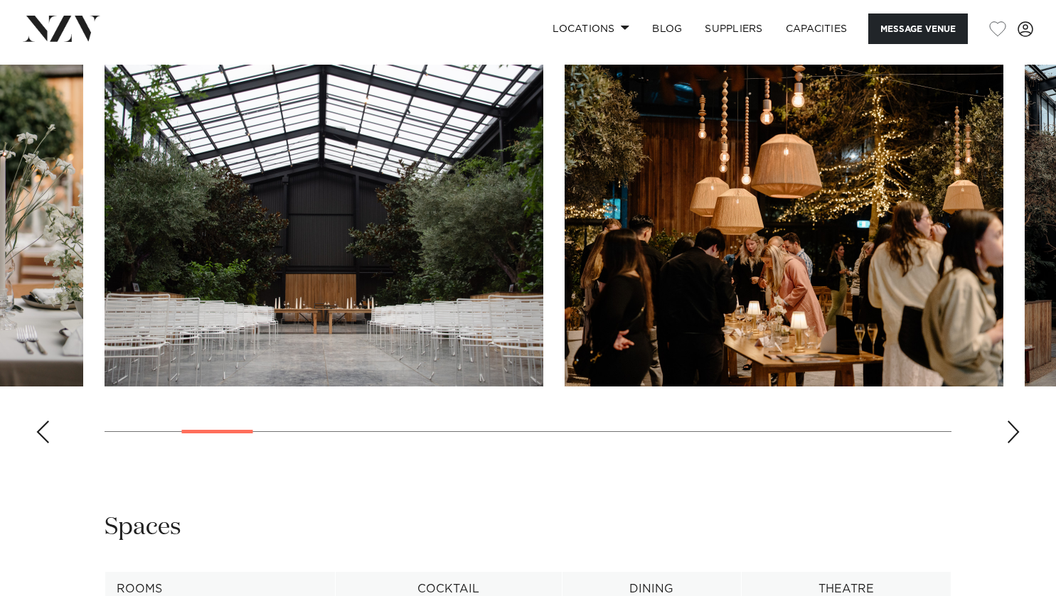
click at [1006, 426] on div "Next slide" at bounding box center [1013, 432] width 14 height 23
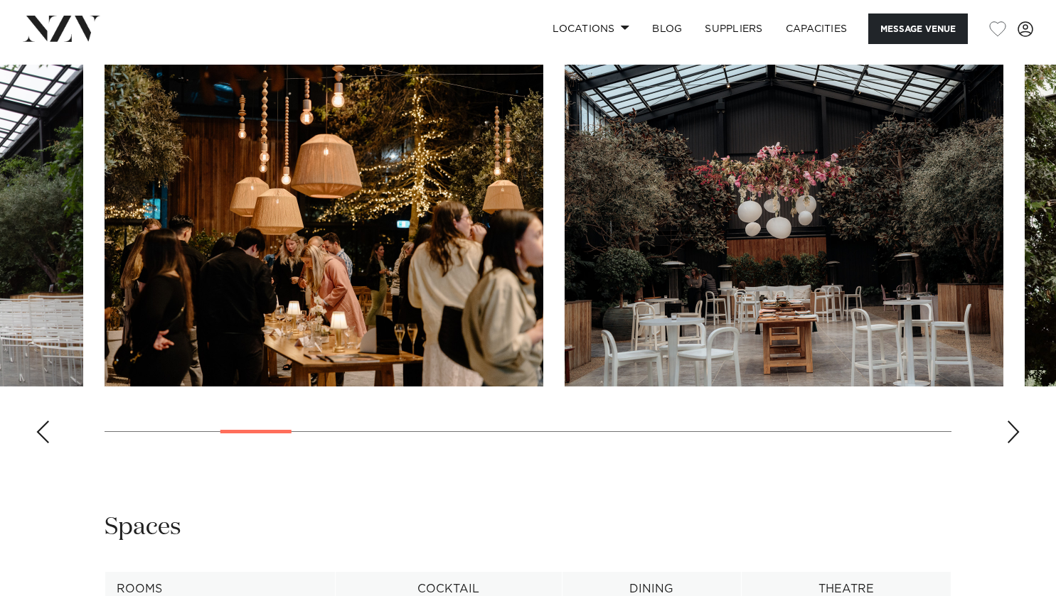
click at [1006, 426] on div "Next slide" at bounding box center [1013, 432] width 14 height 23
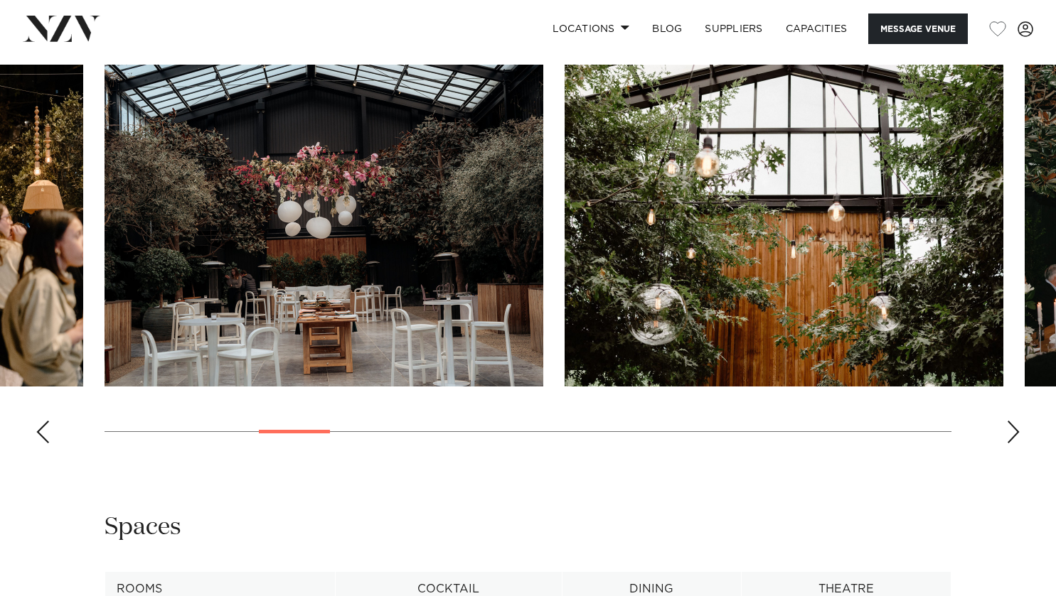
click at [1006, 426] on div "Next slide" at bounding box center [1013, 432] width 14 height 23
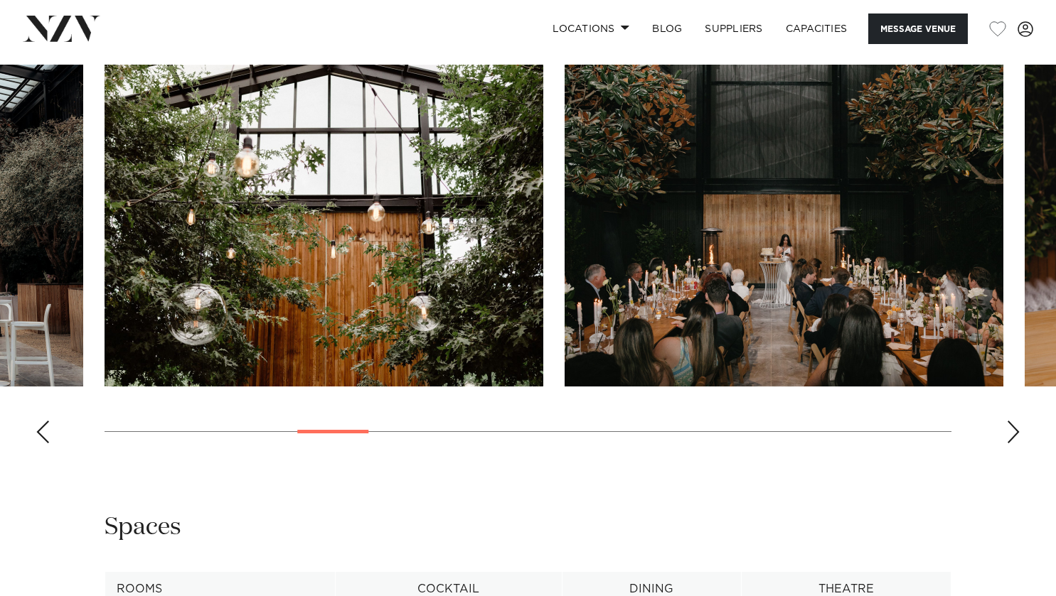
click at [1006, 426] on div "Next slide" at bounding box center [1013, 432] width 14 height 23
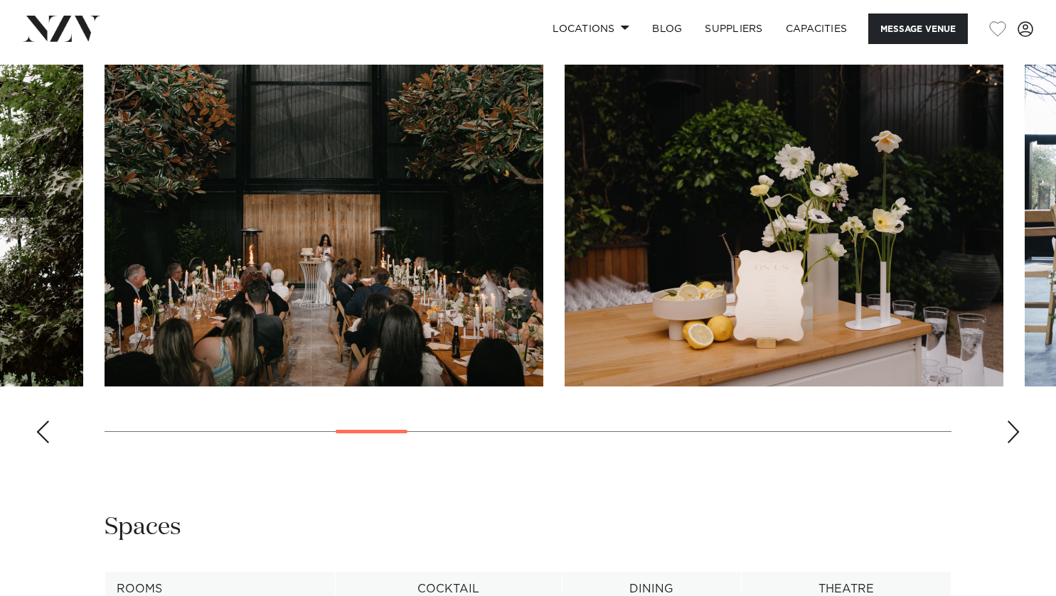
click at [1006, 426] on div "Next slide" at bounding box center [1013, 432] width 14 height 23
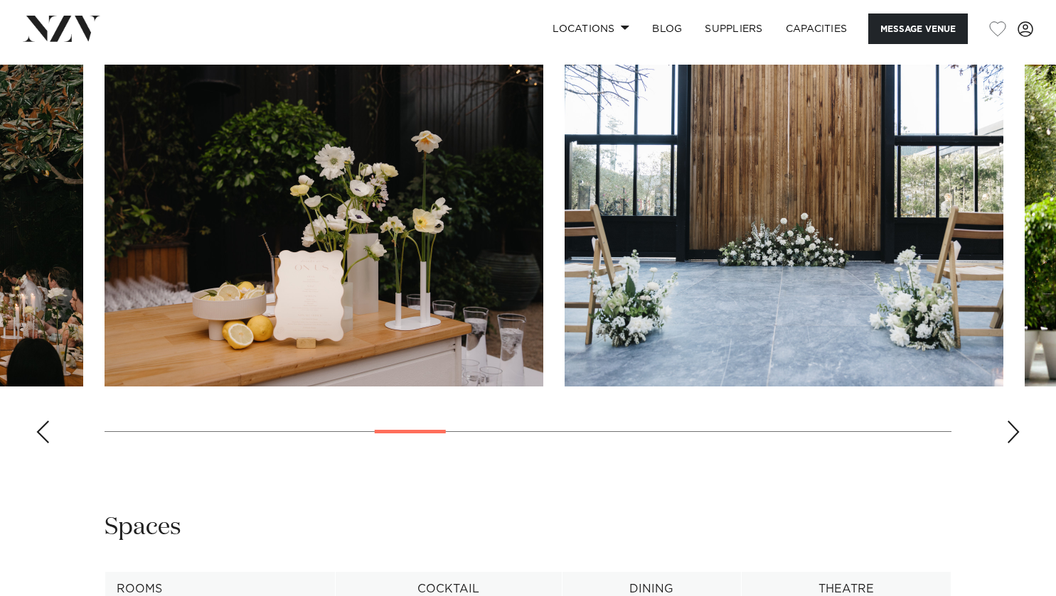
click at [1006, 426] on div "Next slide" at bounding box center [1013, 432] width 14 height 23
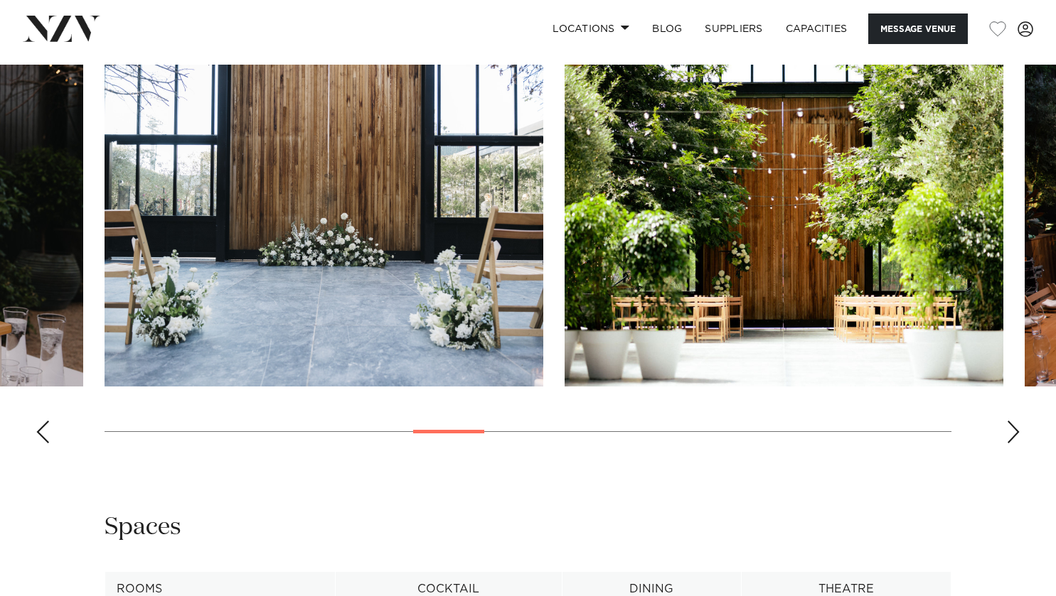
click at [1006, 426] on div "Next slide" at bounding box center [1013, 432] width 14 height 23
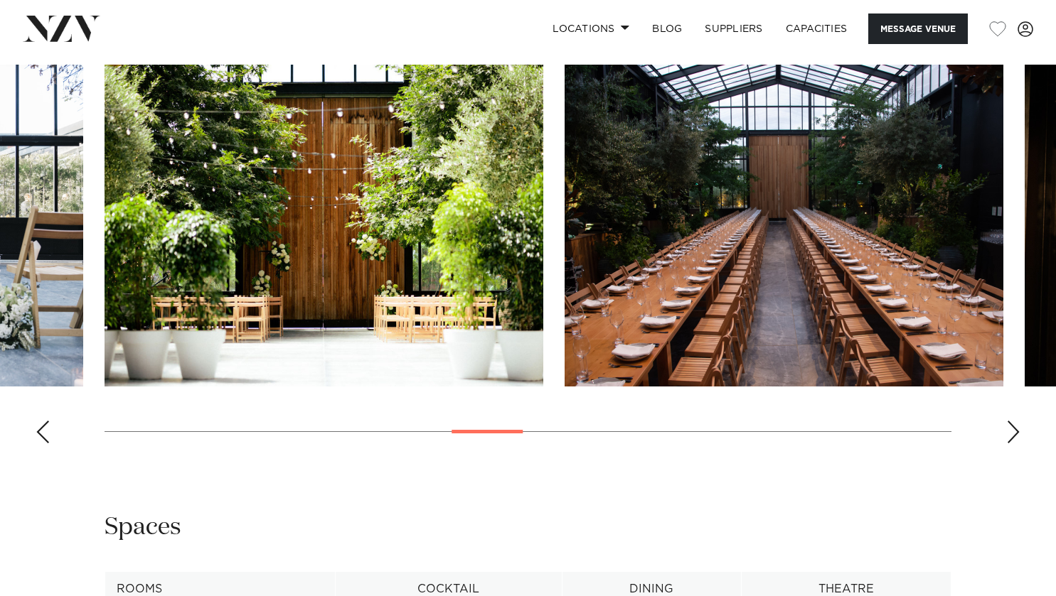
click at [1006, 426] on div "Next slide" at bounding box center [1013, 432] width 14 height 23
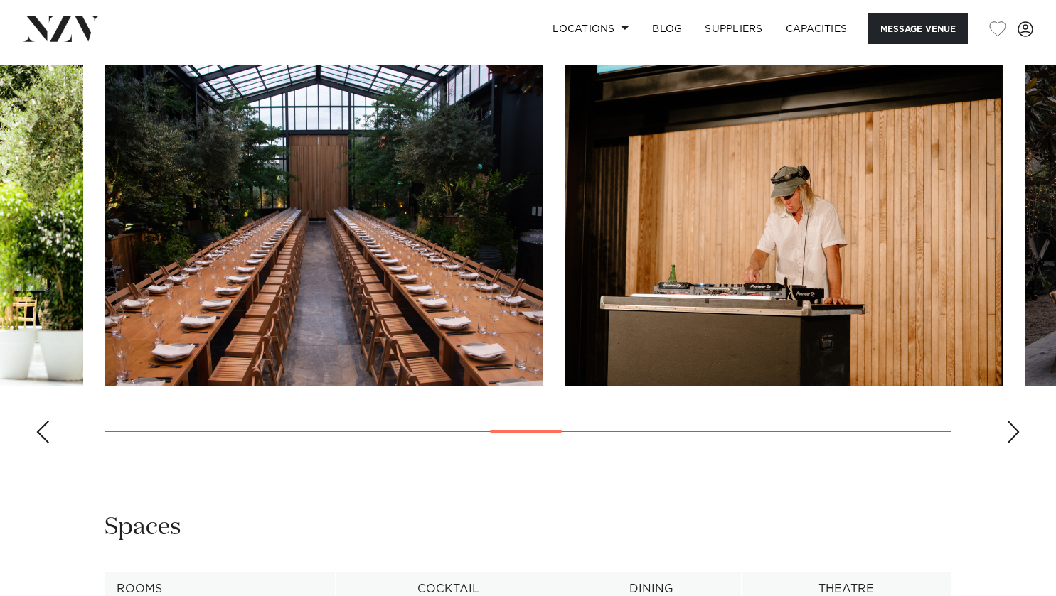
click at [1006, 426] on div "Next slide" at bounding box center [1013, 432] width 14 height 23
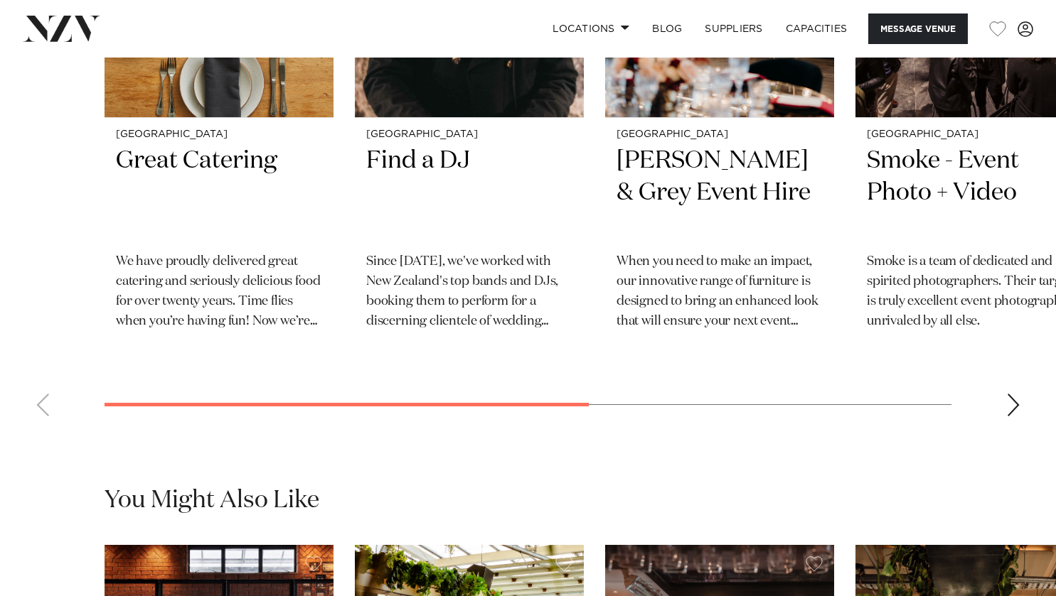
scroll to position [2397, 0]
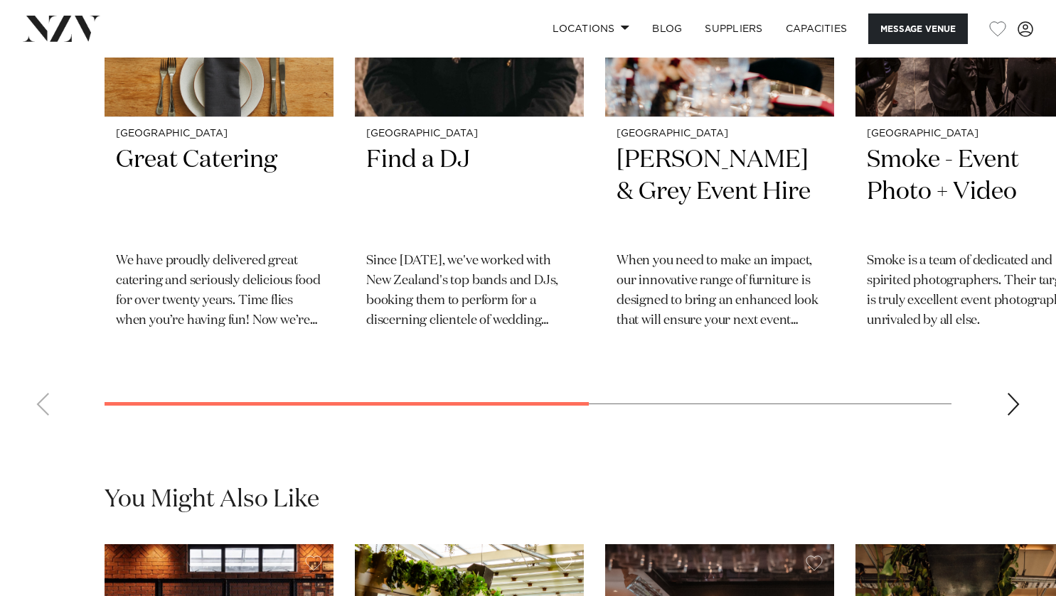
click at [1006, 403] on div "Next slide" at bounding box center [1013, 404] width 14 height 23
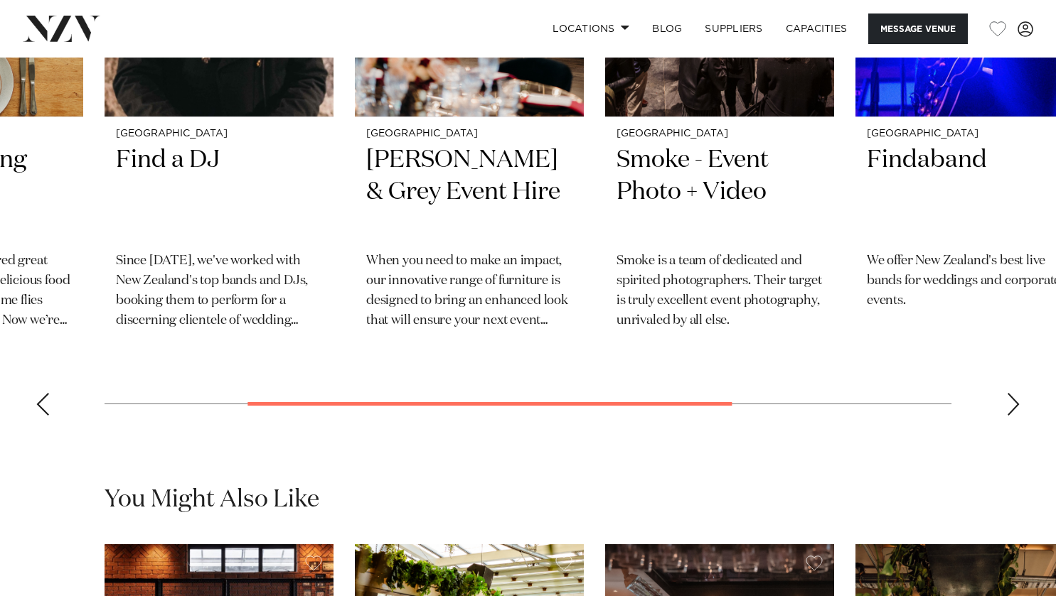
click at [1006, 403] on div "Next slide" at bounding box center [1013, 404] width 14 height 23
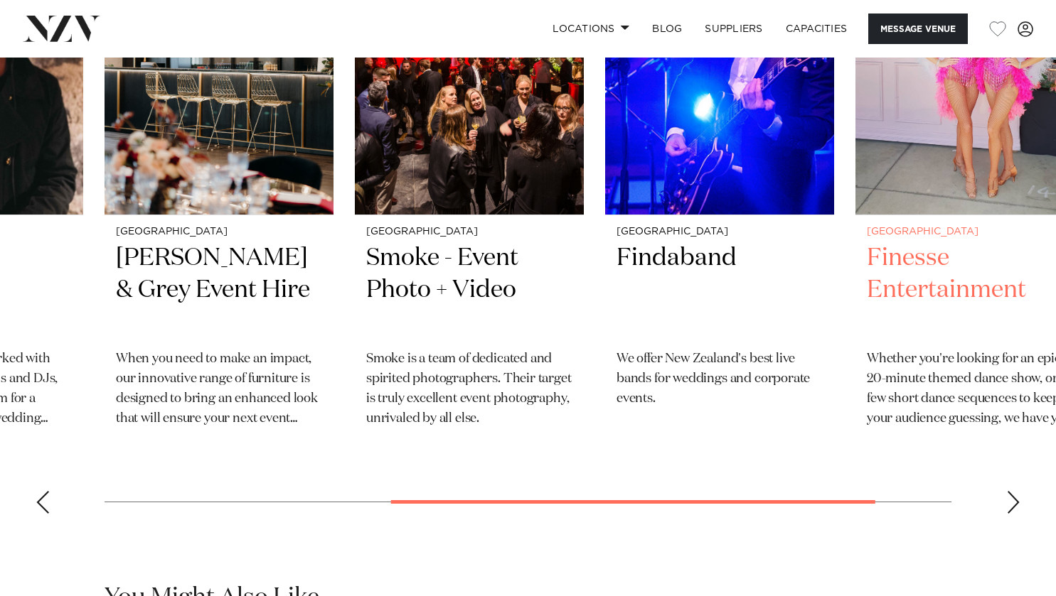
scroll to position [2308, 0]
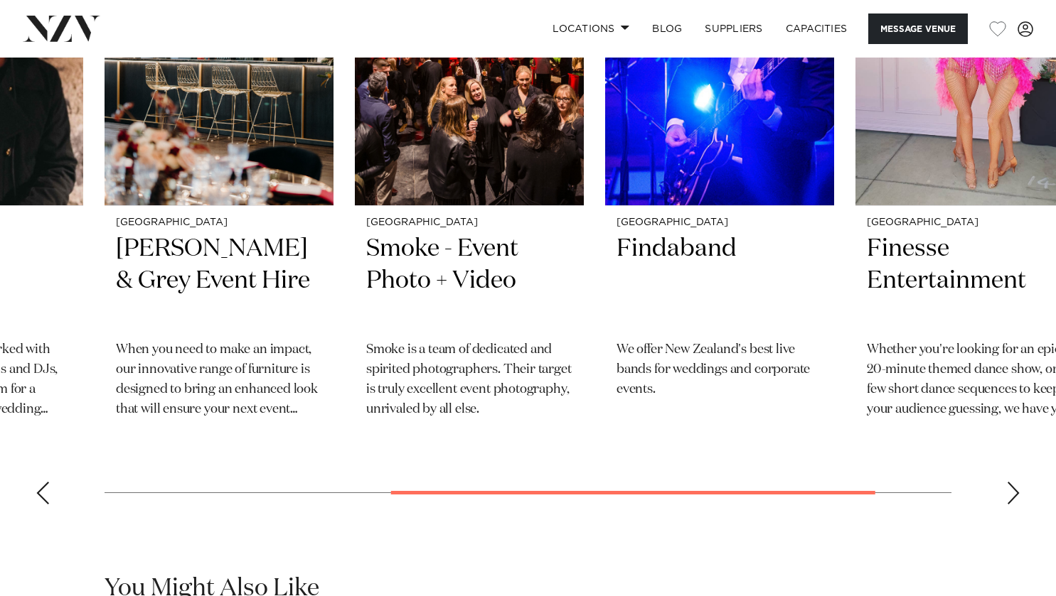
click at [1010, 483] on div "Next slide" at bounding box center [1013, 493] width 14 height 23
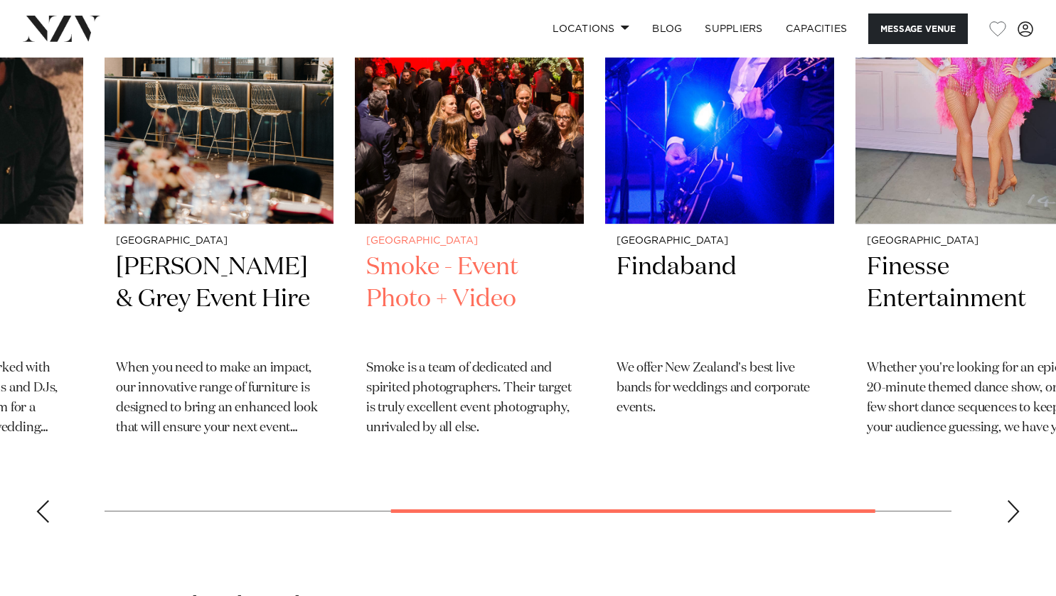
scroll to position [2290, 0]
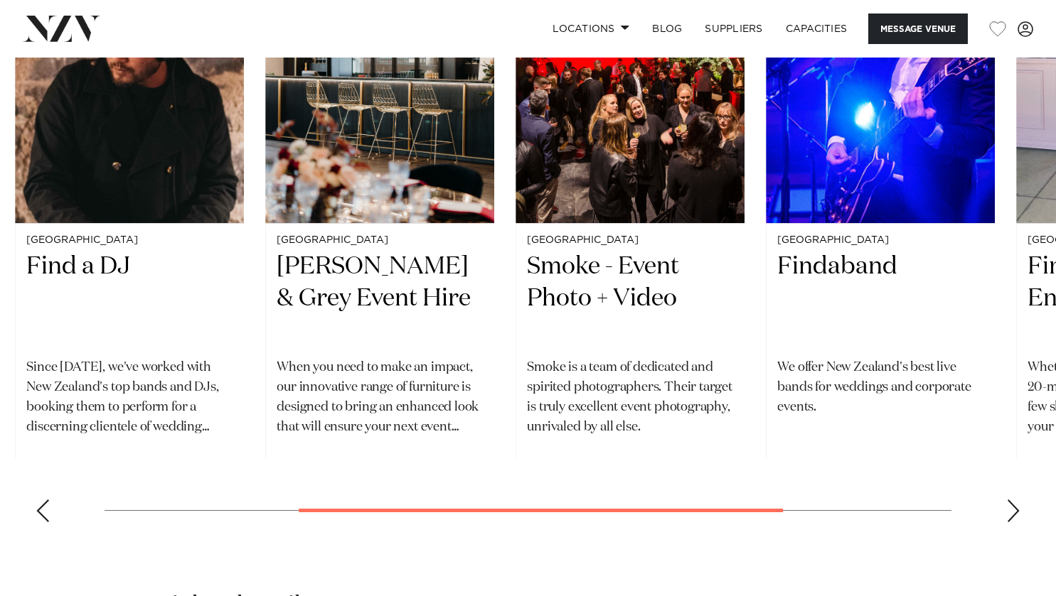
click at [311, 509] on div at bounding box center [541, 511] width 484 height 4
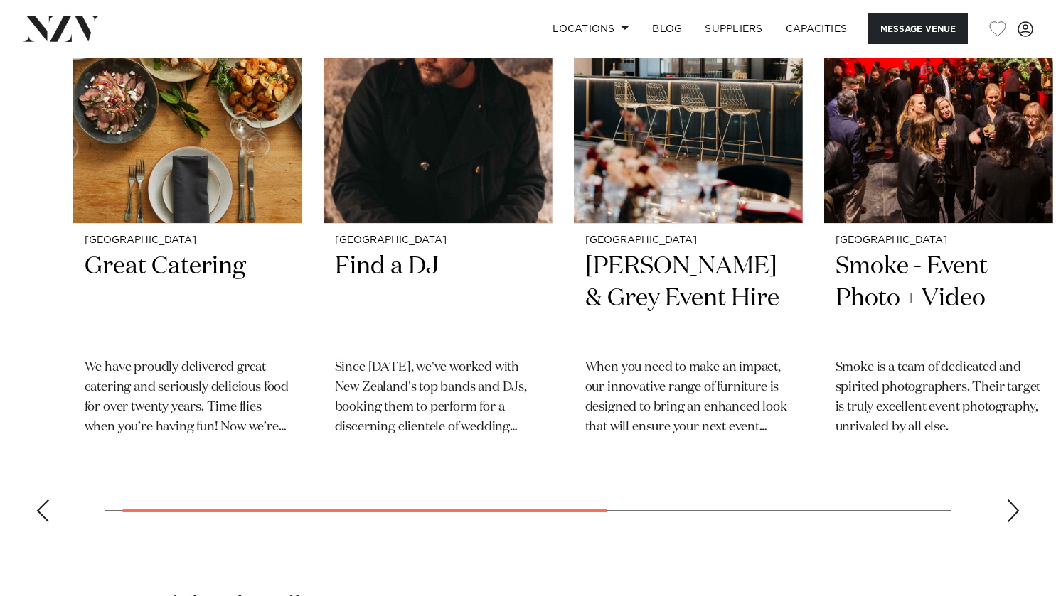
click at [145, 510] on swiper-container "Auckland Great Catering We have proudly delivered great catering and seriously …" at bounding box center [528, 225] width 1056 height 618
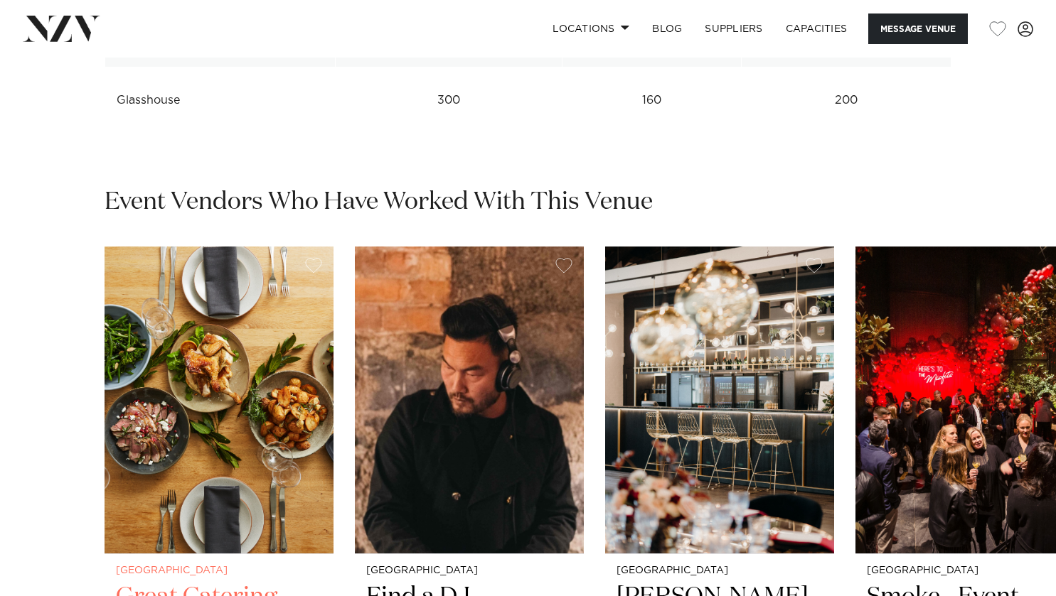
scroll to position [1959, 0]
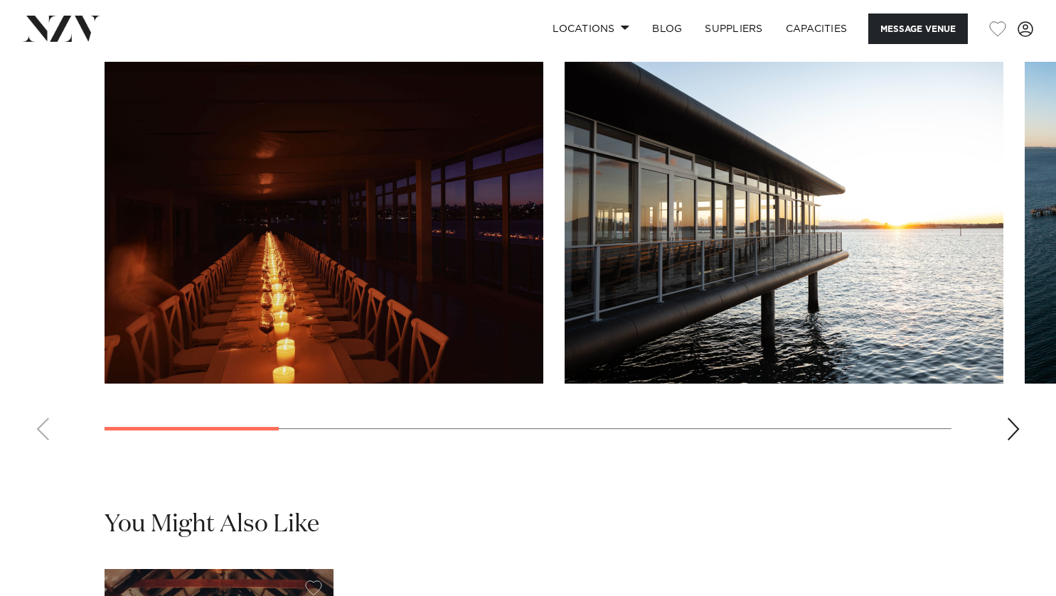
scroll to position [1310, 0]
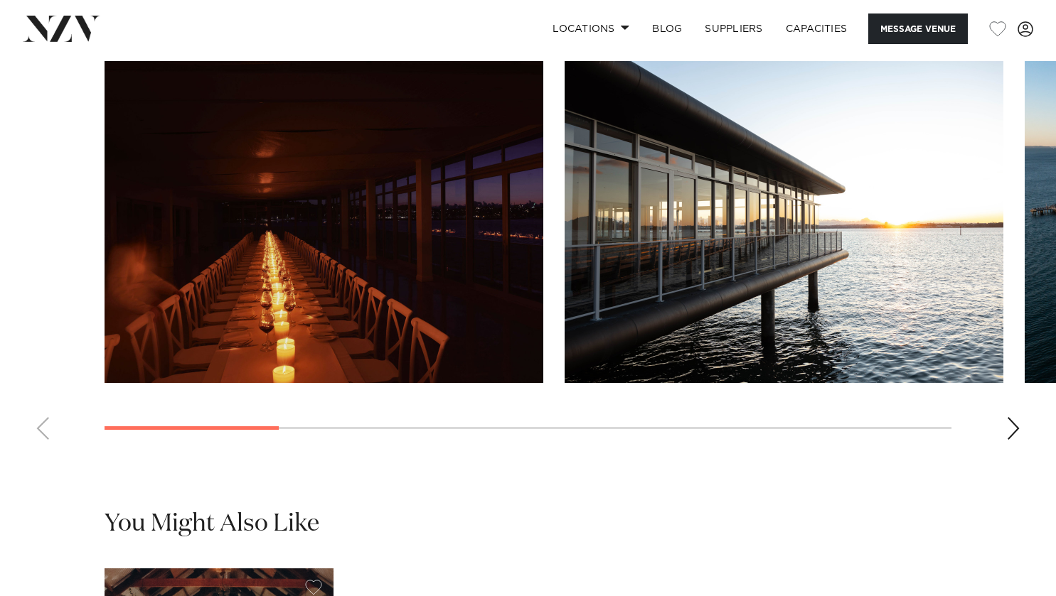
click at [1009, 440] on div "Next slide" at bounding box center [1013, 428] width 14 height 23
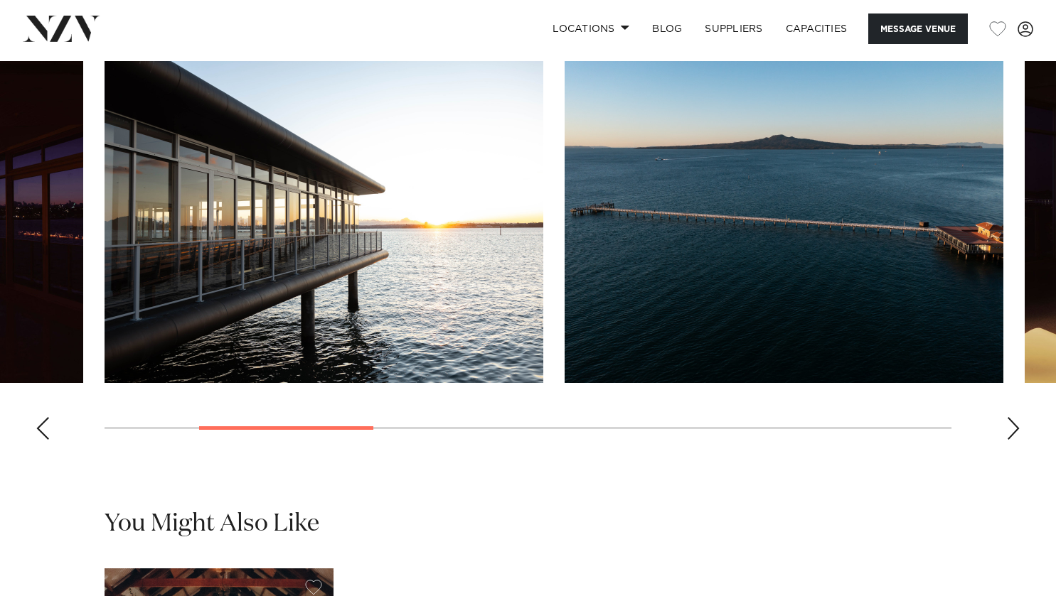
drag, startPoint x: 1009, startPoint y: 448, endPoint x: 1019, endPoint y: 488, distance: 40.9
drag, startPoint x: 1019, startPoint y: 488, endPoint x: 1033, endPoint y: 453, distance: 37.2
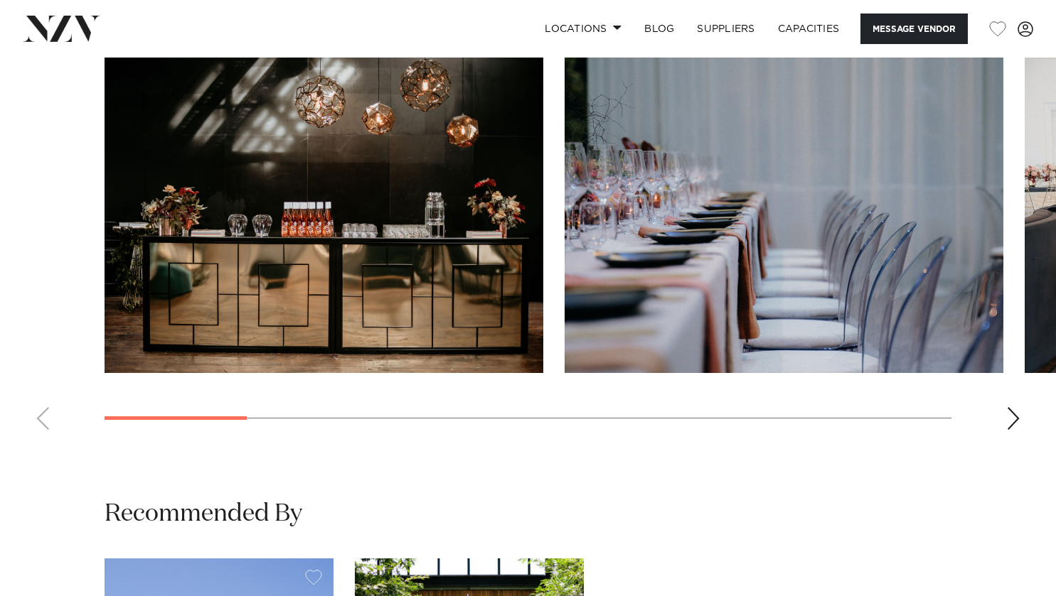
scroll to position [1230, 0]
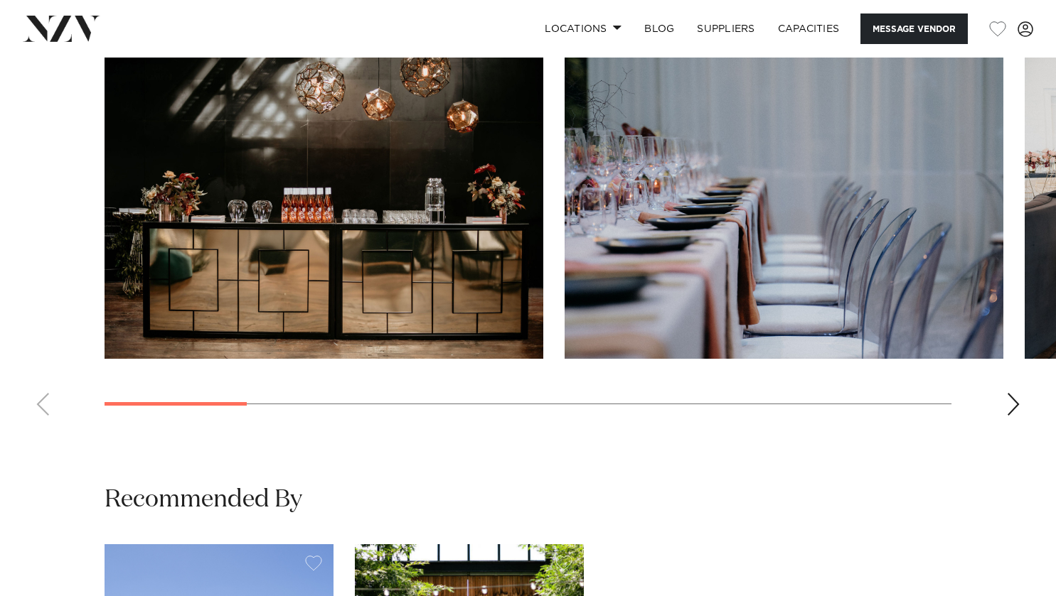
click at [1016, 396] on div "Next slide" at bounding box center [1013, 404] width 14 height 23
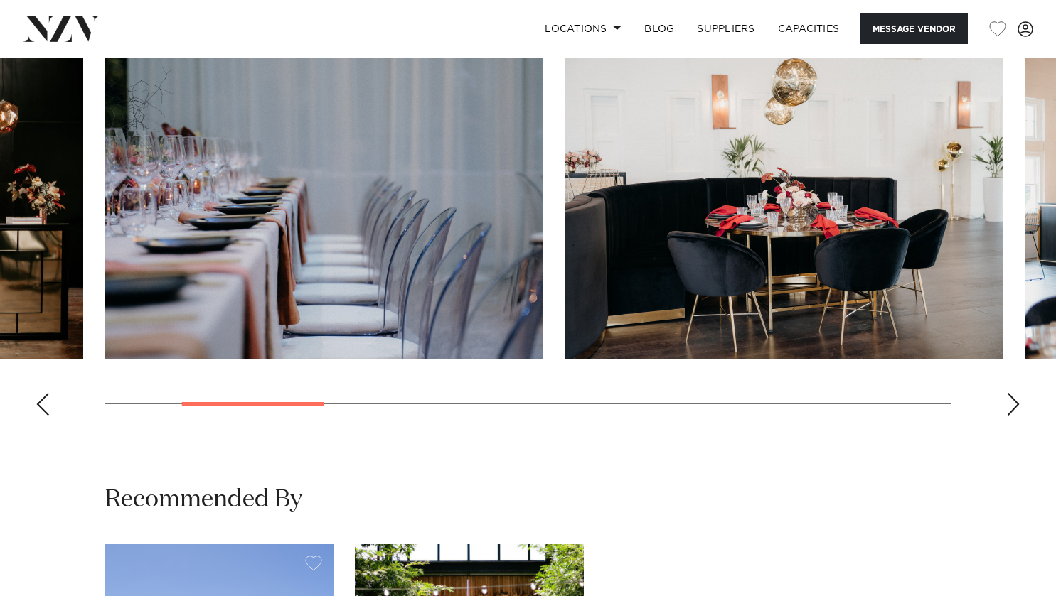
click at [1016, 396] on div "Next slide" at bounding box center [1013, 404] width 14 height 23
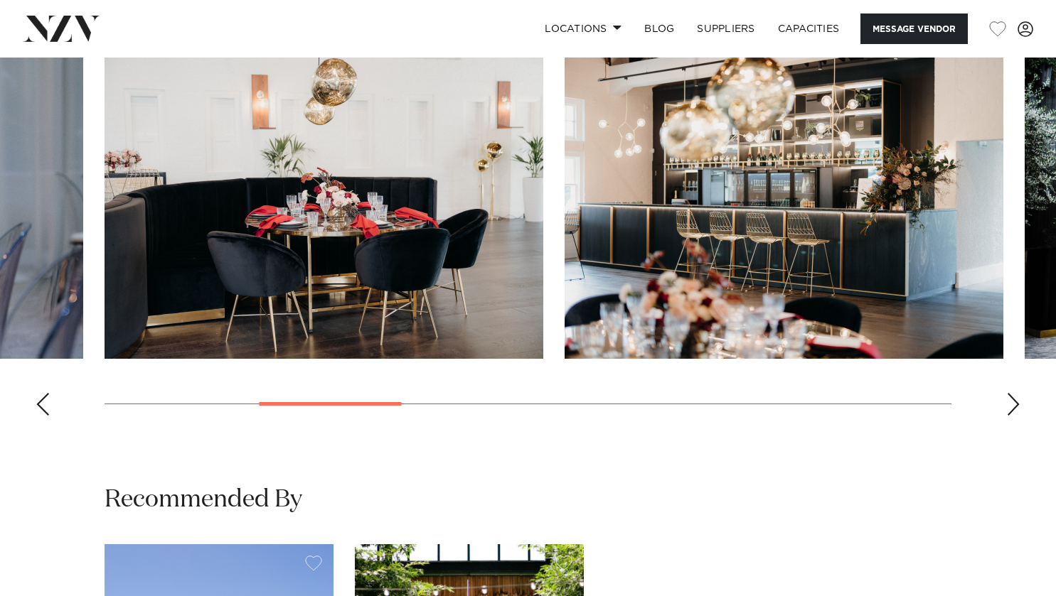
click at [1016, 396] on div "Next slide" at bounding box center [1013, 404] width 14 height 23
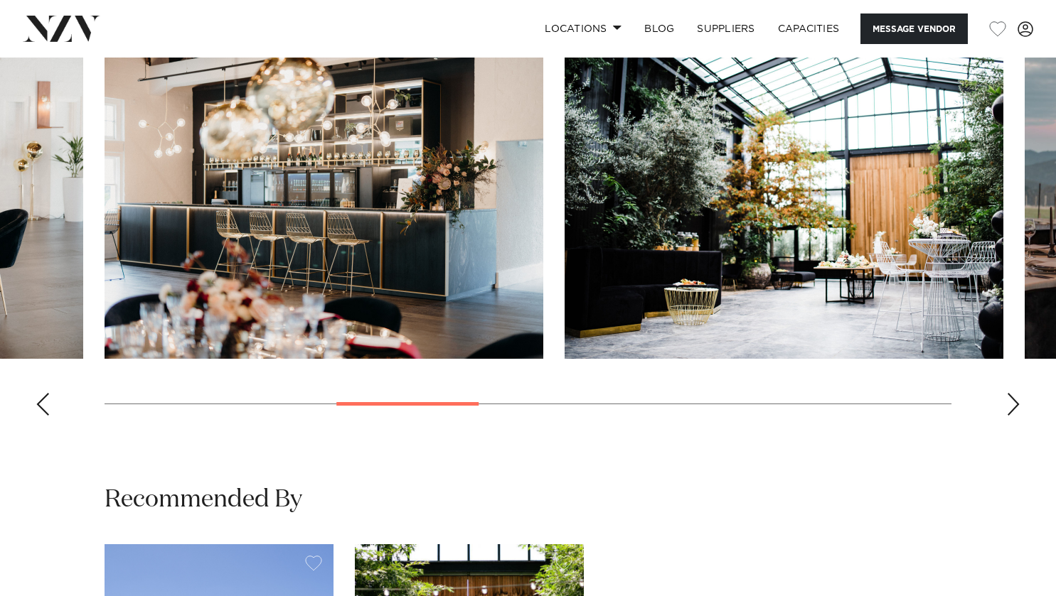
click at [1016, 396] on div "Next slide" at bounding box center [1013, 404] width 14 height 23
